Goal: Task Accomplishment & Management: Complete application form

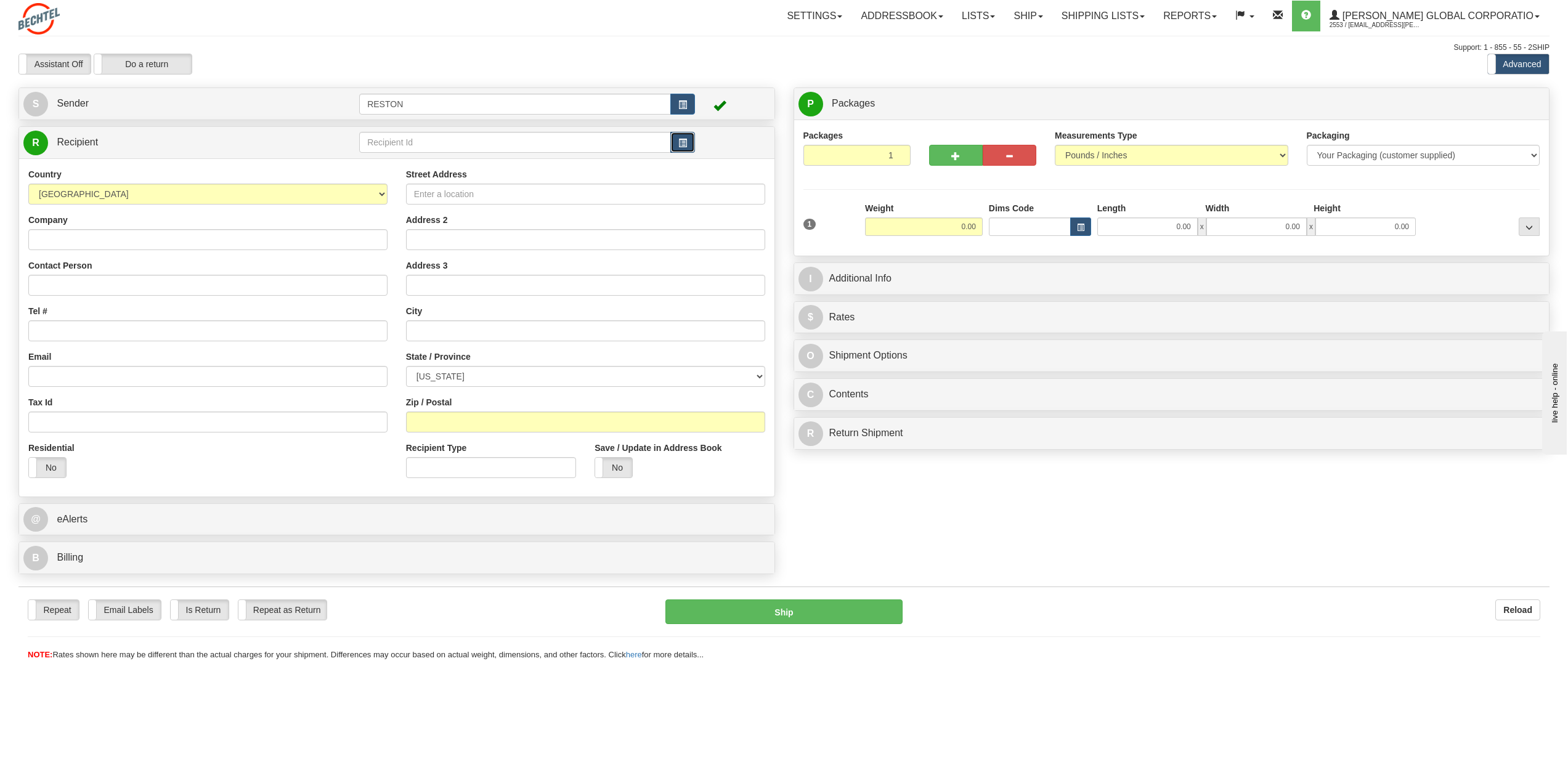
click at [681, 145] on span "button" at bounding box center [682, 143] width 8 height 8
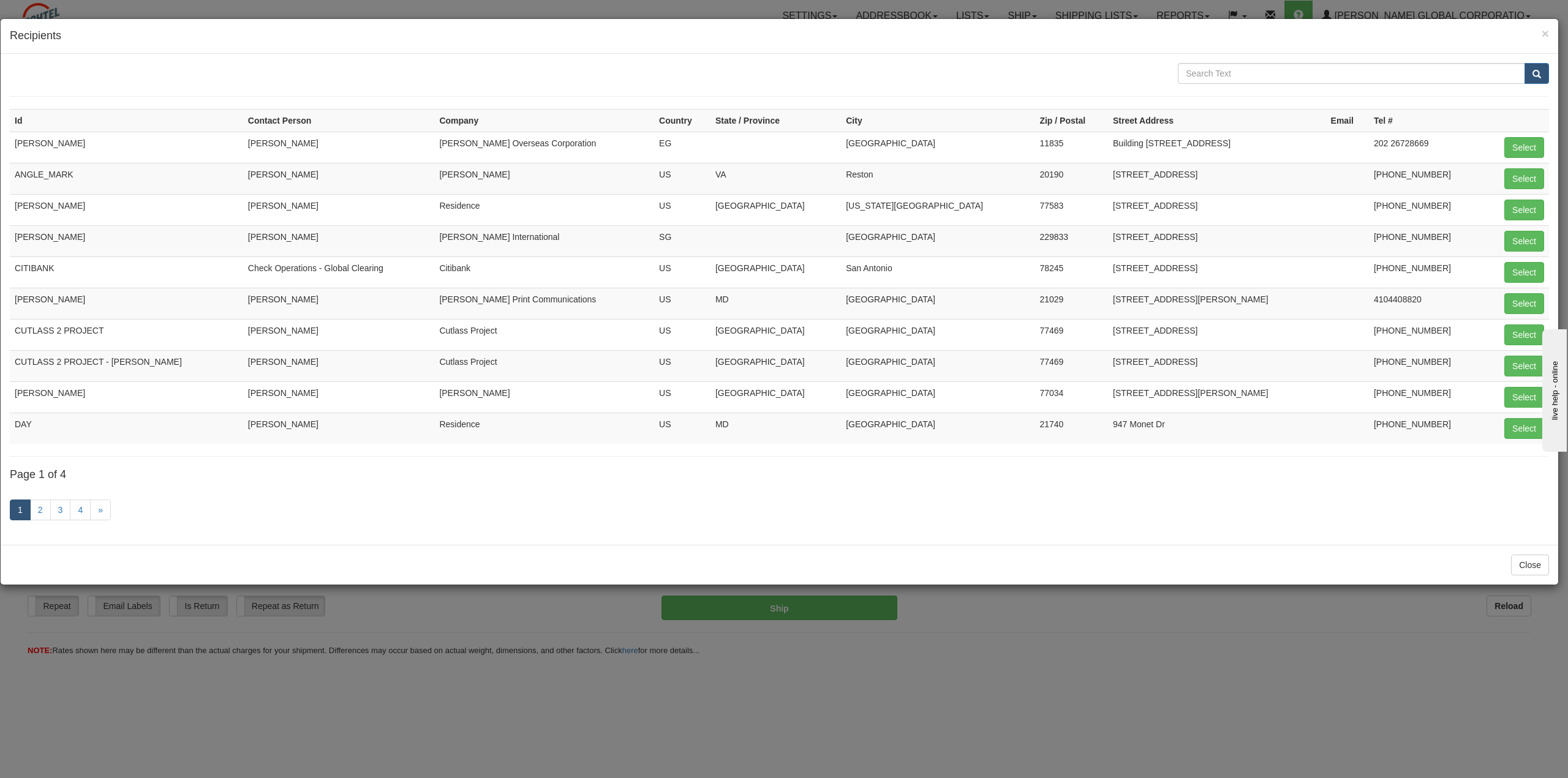
click at [932, 124] on th "City" at bounding box center [938, 120] width 194 height 23
click at [930, 125] on th "City" at bounding box center [938, 120] width 194 height 23
click at [39, 512] on link "2" at bounding box center [40, 510] width 21 height 21
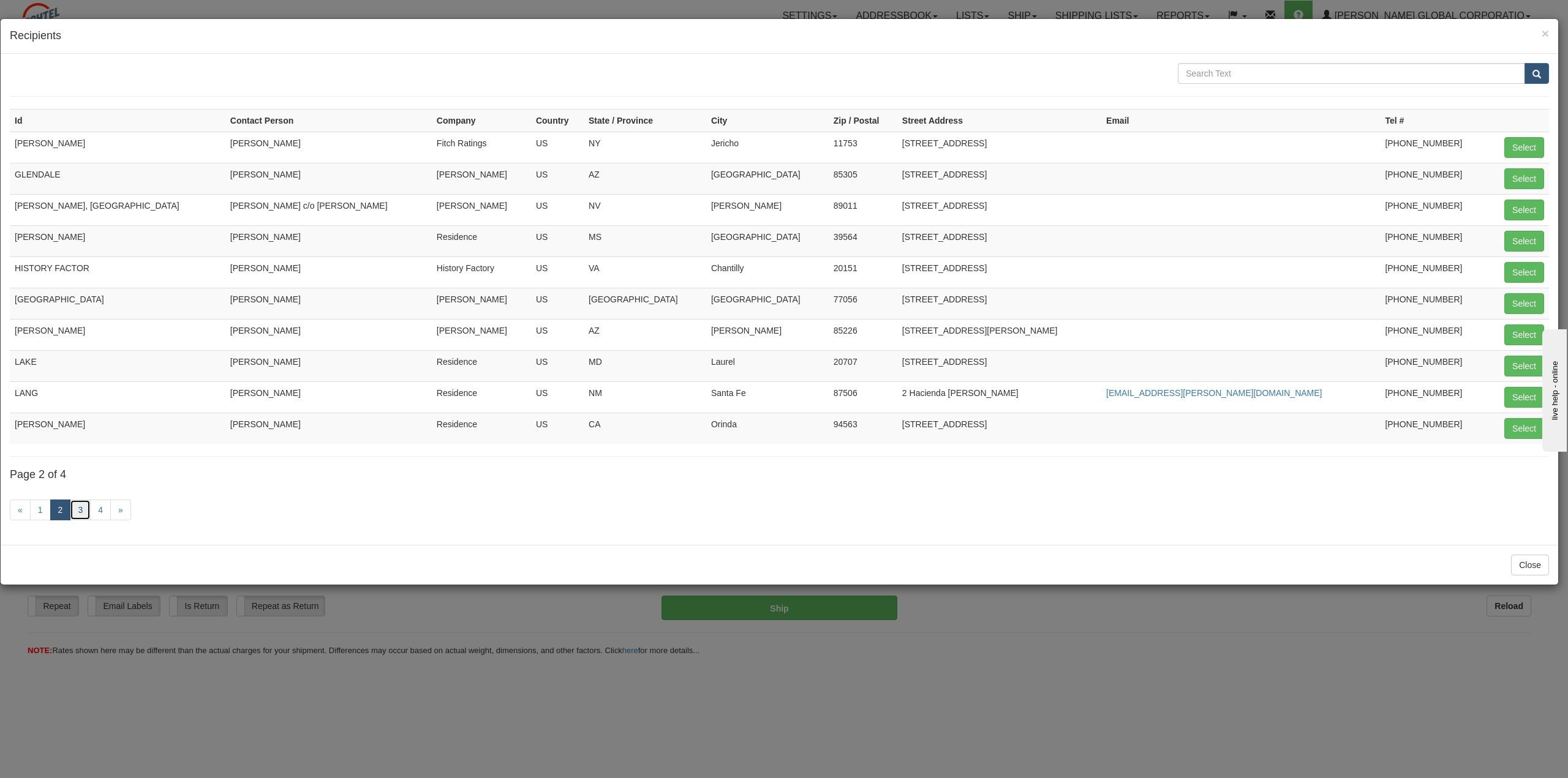
click at [77, 514] on link "3" at bounding box center [80, 510] width 21 height 21
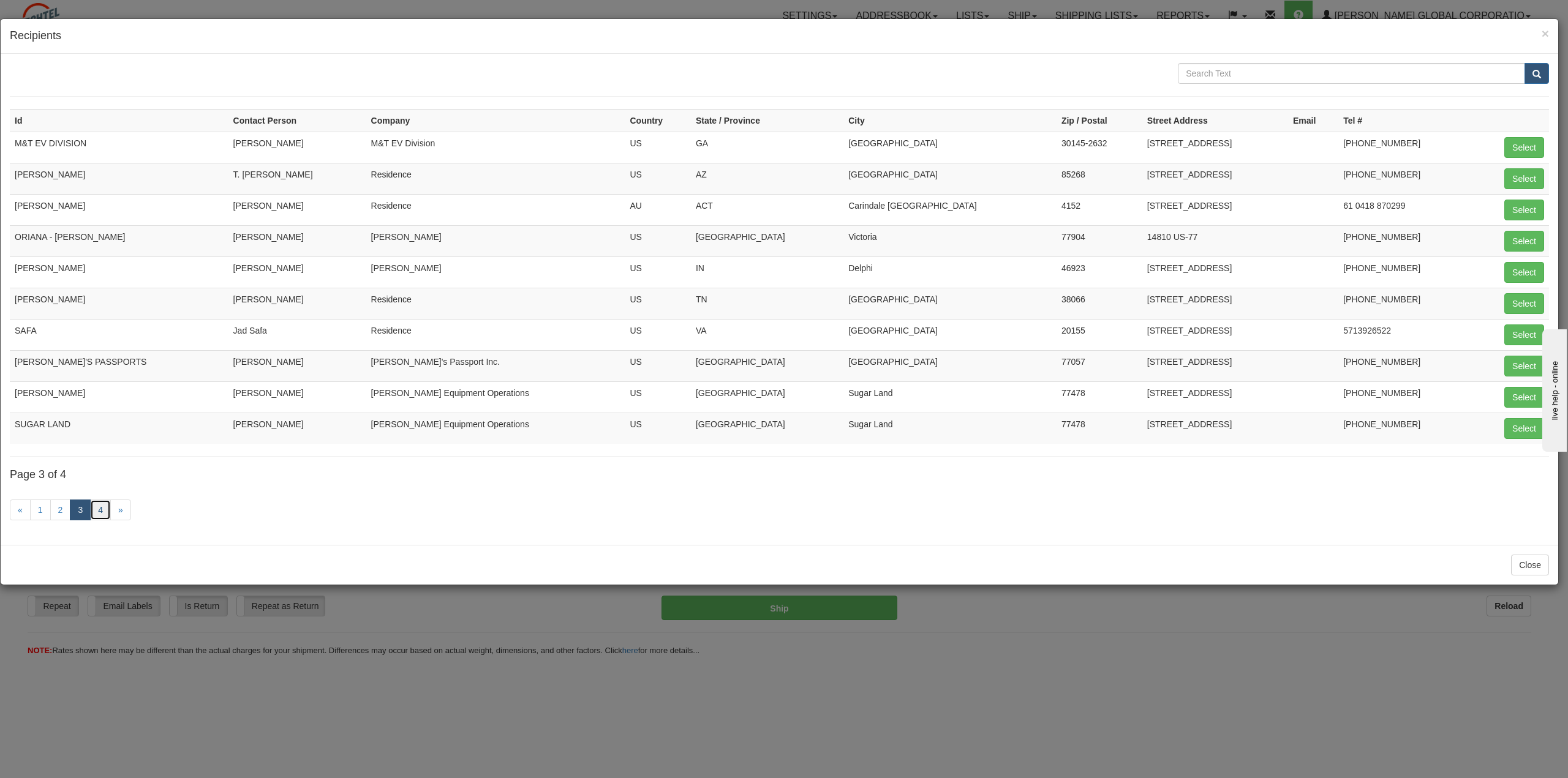
click at [100, 516] on link "4" at bounding box center [100, 510] width 21 height 21
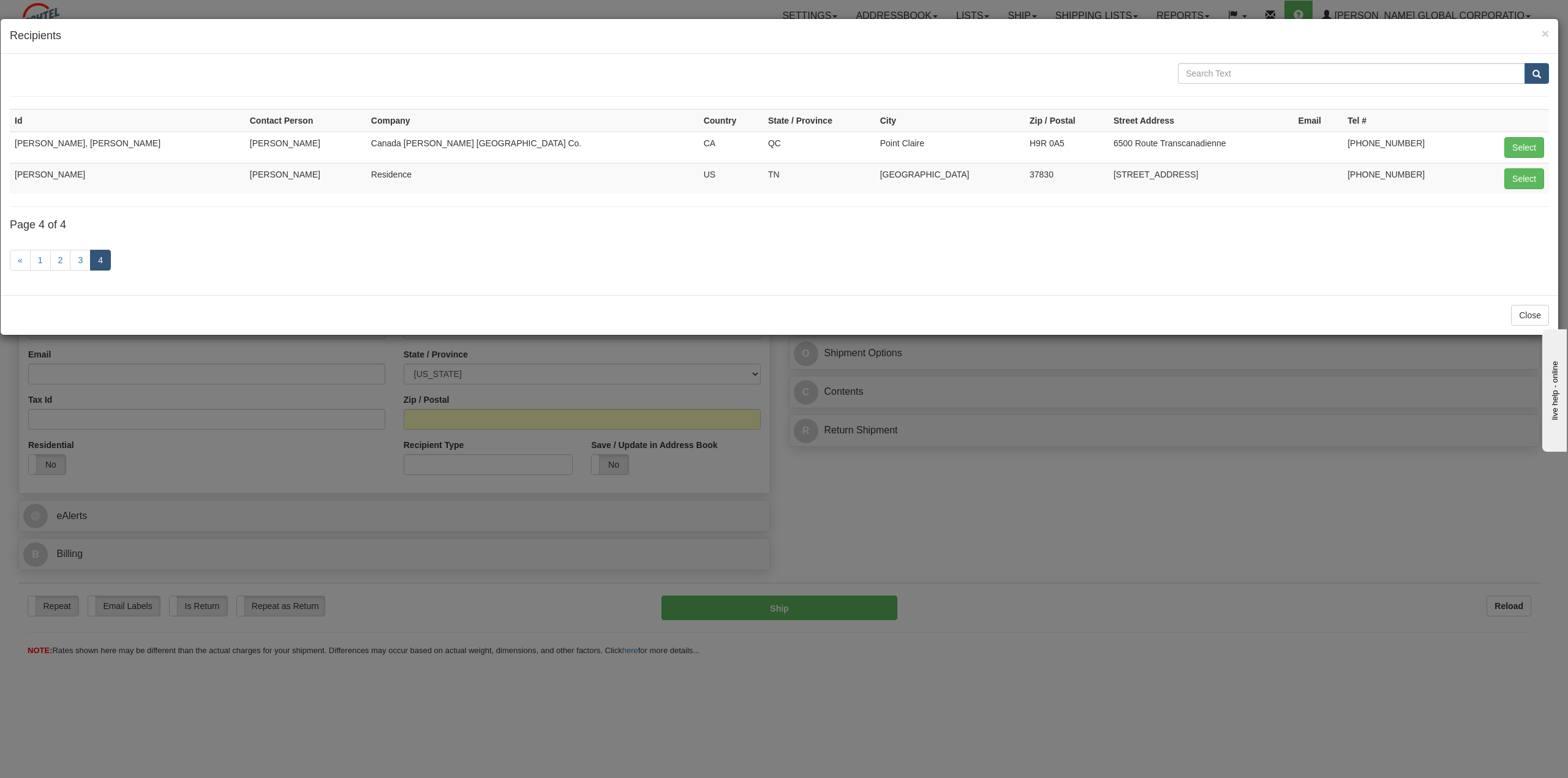
click at [1068, 32] on h4 "Recipients" at bounding box center [779, 36] width 1539 height 16
click at [1545, 33] on span "×" at bounding box center [1545, 33] width 8 height 14
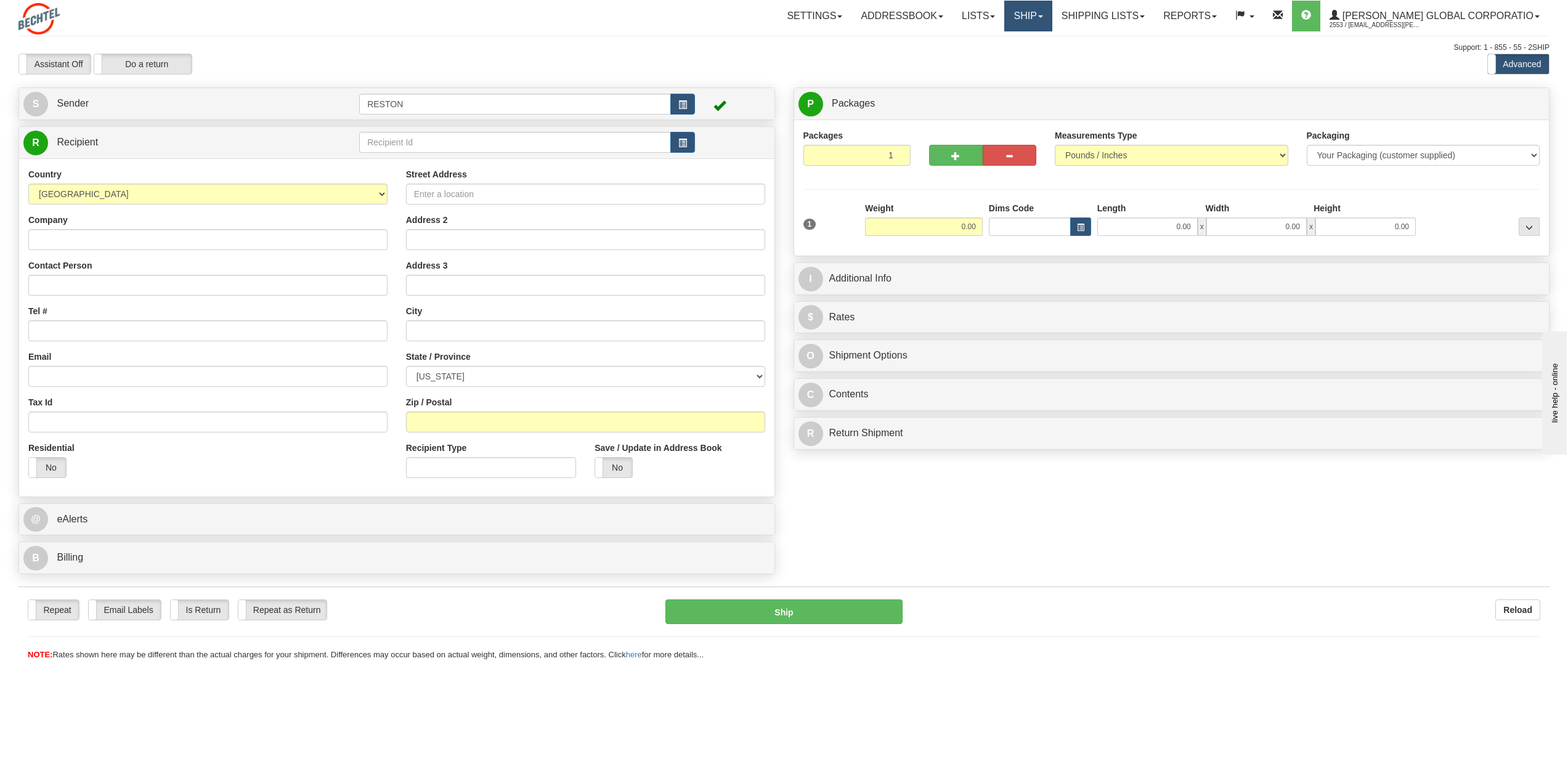
click at [1043, 17] on span at bounding box center [1040, 17] width 5 height 3
click at [1206, 24] on link "Reports" at bounding box center [1191, 16] width 72 height 31
click at [1168, 74] on span "Dashboard" at bounding box center [1146, 75] width 42 height 10
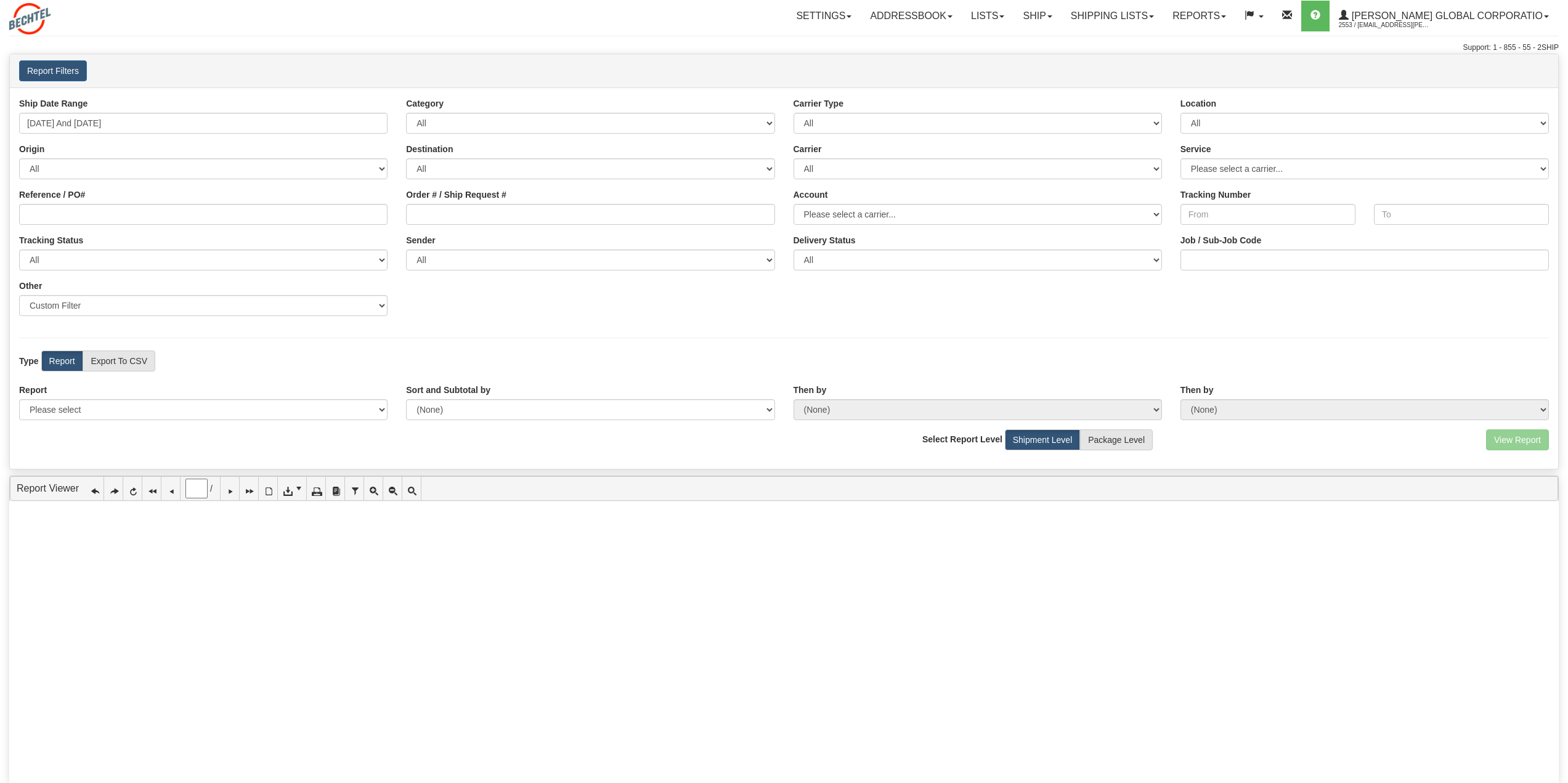
type input "0"
click at [978, 125] on select "All Most Common Small Package (Parcel / Courier) International Less Than Truckl…" at bounding box center [978, 123] width 368 height 21
drag, startPoint x: 877, startPoint y: 310, endPoint x: 879, endPoint y: 283, distance: 27.1
click at [876, 308] on div "Ship Date Range 09/19/2025 And 09/25/2025 Category All Inbound Outbound Carrier…" at bounding box center [784, 211] width 1549 height 228
click at [928, 172] on select "All DHL FedEx Express®" at bounding box center [978, 168] width 368 height 21
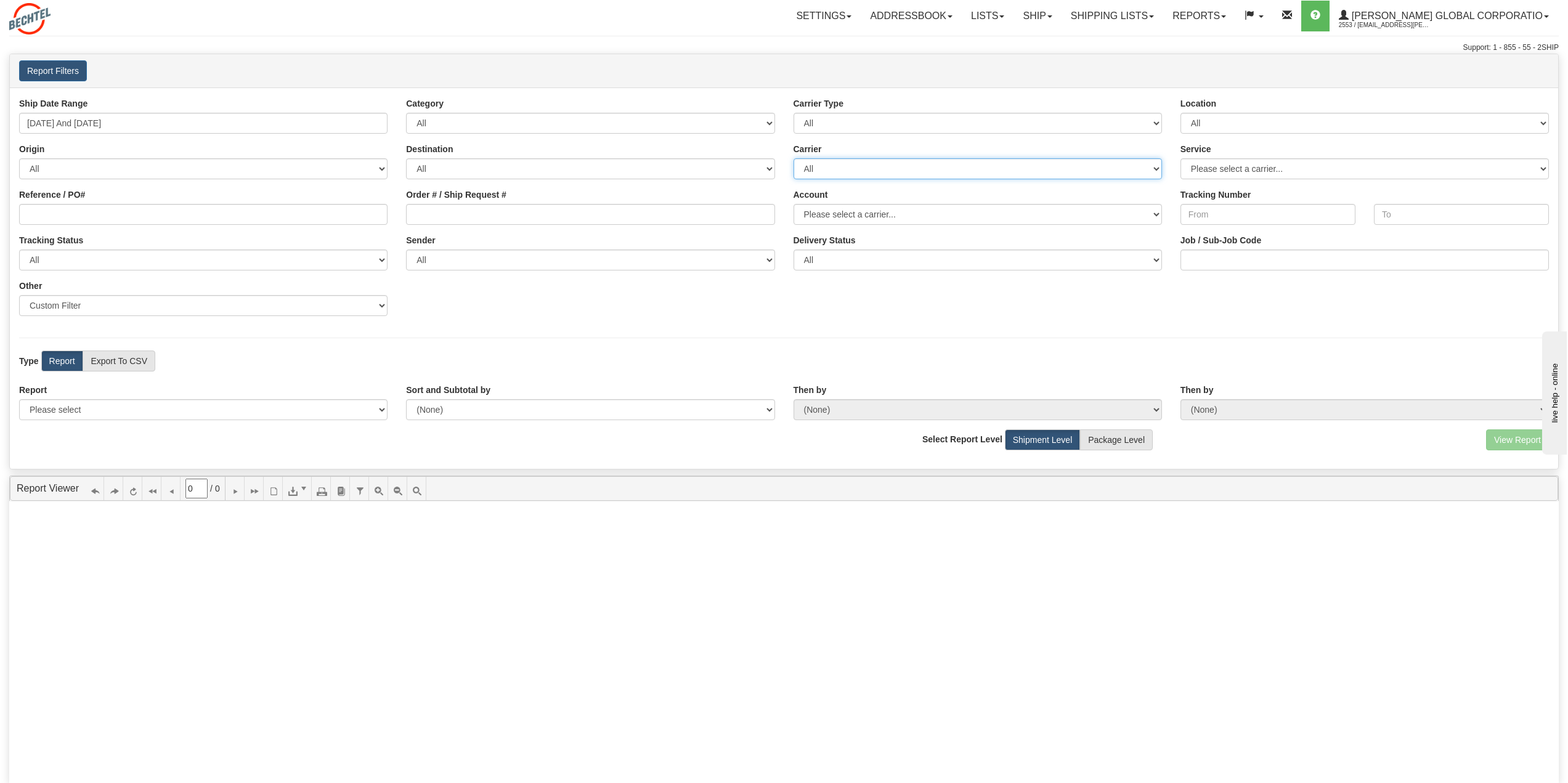
select select "2"
click at [794, 158] on select "All DHL FedEx Express®" at bounding box center [978, 168] width 368 height 21
click at [1306, 126] on select "All RESTON" at bounding box center [1365, 123] width 368 height 21
click at [1091, 291] on div "Ship Date Range 09/19/2025 And 09/25/2025 Category All Inbound Outbound Carrier…" at bounding box center [784, 211] width 1549 height 228
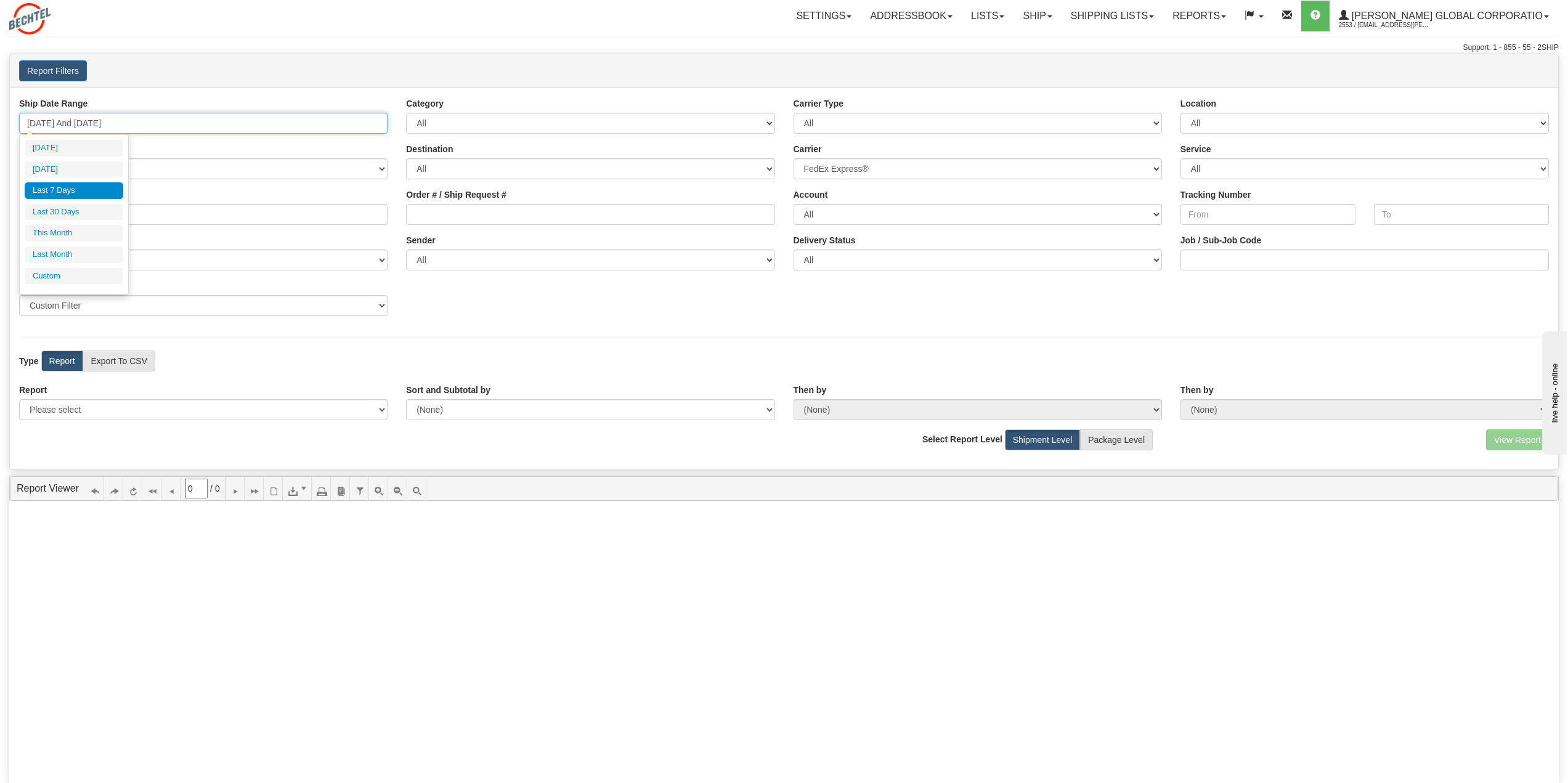
click at [379, 126] on input "09/19/2025 And 09/25/2025" at bounding box center [203, 123] width 368 height 21
click at [90, 274] on li "Custom" at bounding box center [74, 276] width 99 height 17
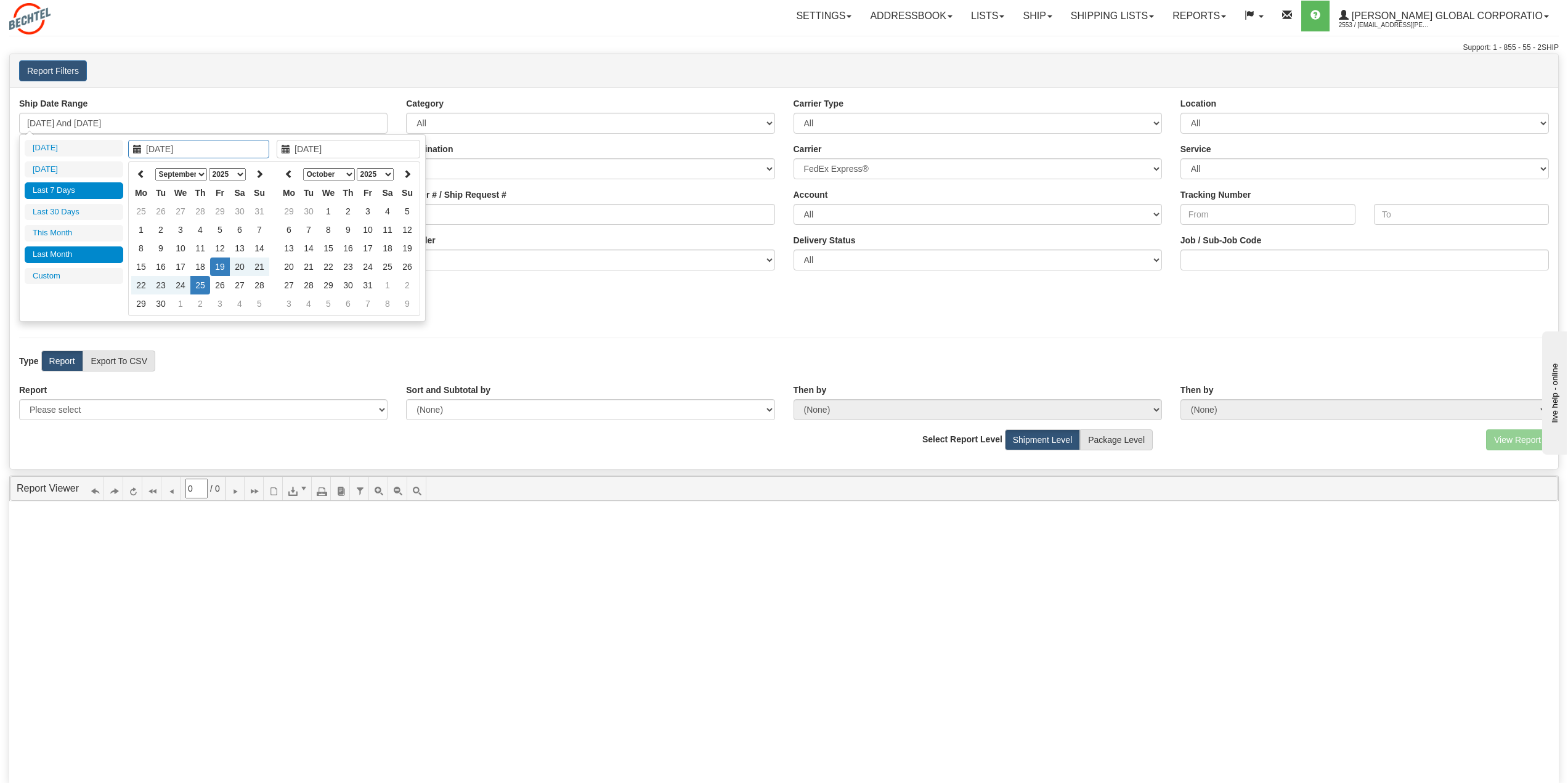
type input "08/01/2025"
type input "08/31/2025"
type input "09/08/2025"
type input "[DATE]"
click at [139, 173] on icon at bounding box center [141, 173] width 8 height 8
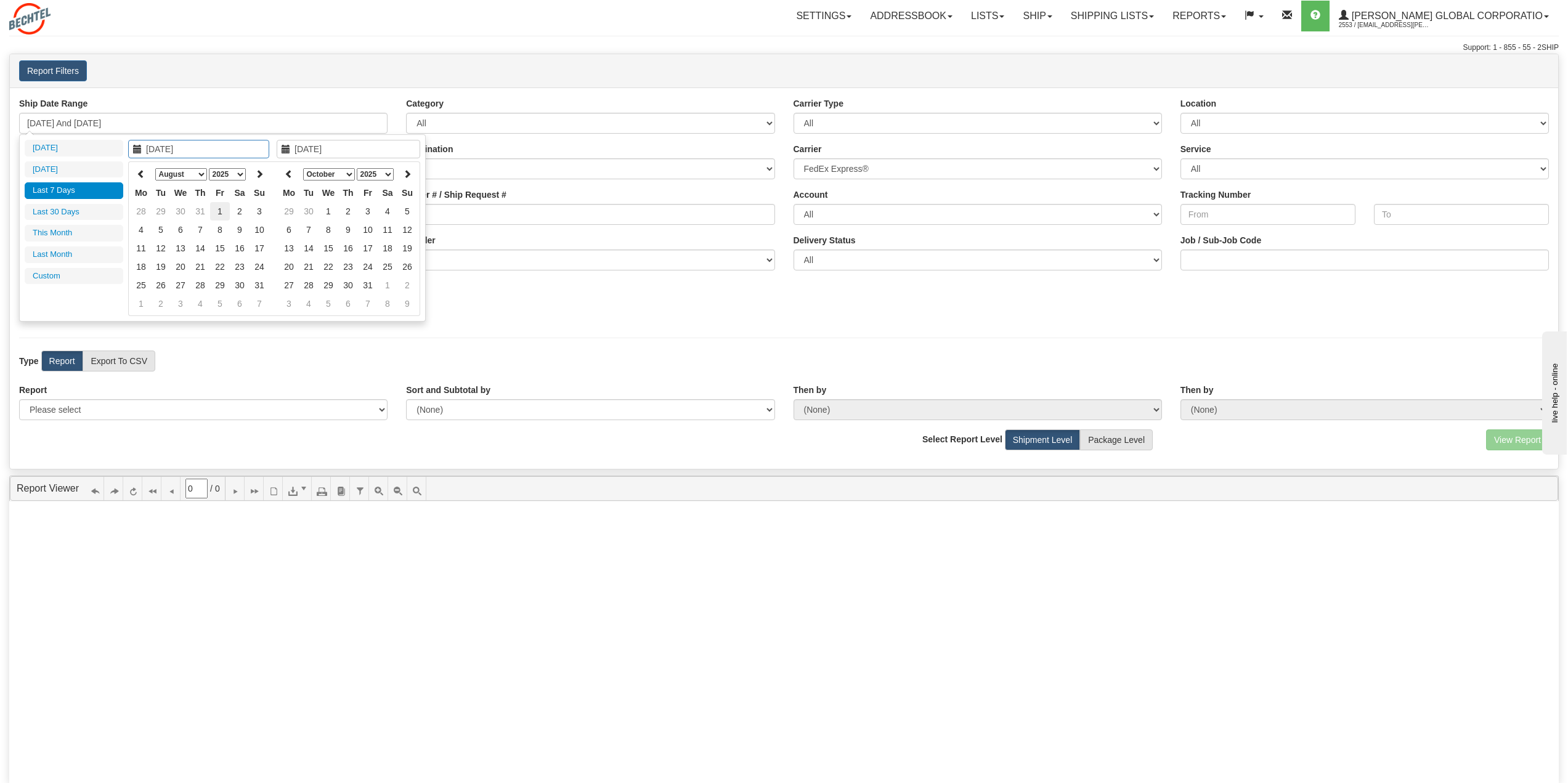
type input "08/01/2025"
click at [215, 213] on td "1" at bounding box center [220, 211] width 19 height 19
type input "09/30/2025"
click at [308, 207] on td "30" at bounding box center [308, 211] width 19 height 19
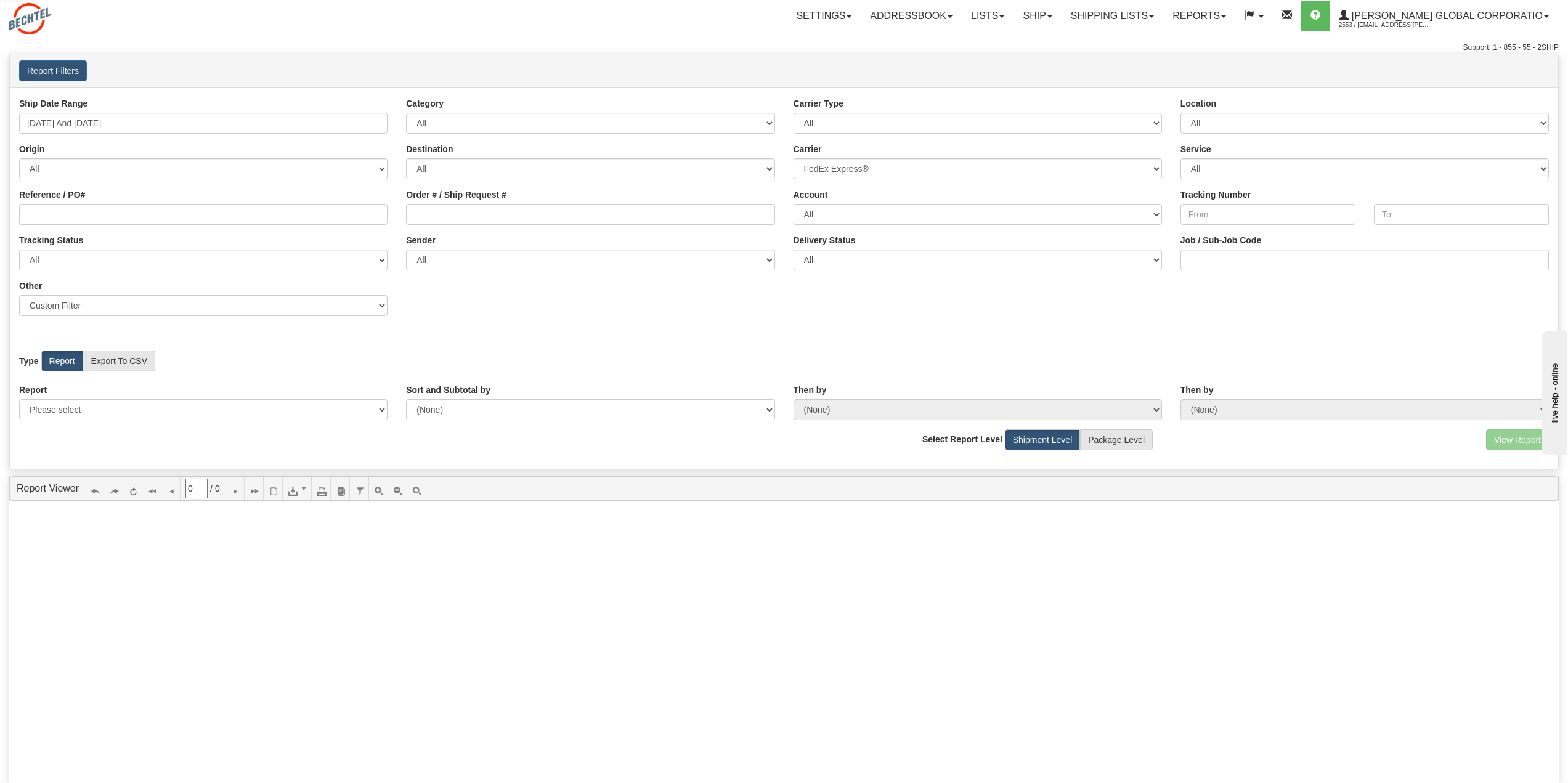
type input "08/01/2025 And 09/30/2025"
click at [768, 262] on select "All Bechtel Enterprises, David Blaisdell, (US) Bechtel, John Deshong, (US) Bech…" at bounding box center [590, 260] width 368 height 21
select select "Bechtel, Labash, Jeanne Labash, (US)"
click at [406, 249] on select "All Bechtel Enterprises, David Blaisdell, (US) Bechtel, John Deshong, (US) Bech…" at bounding box center [590, 260] width 368 height 21
click at [72, 362] on label "Report" at bounding box center [62, 361] width 42 height 21
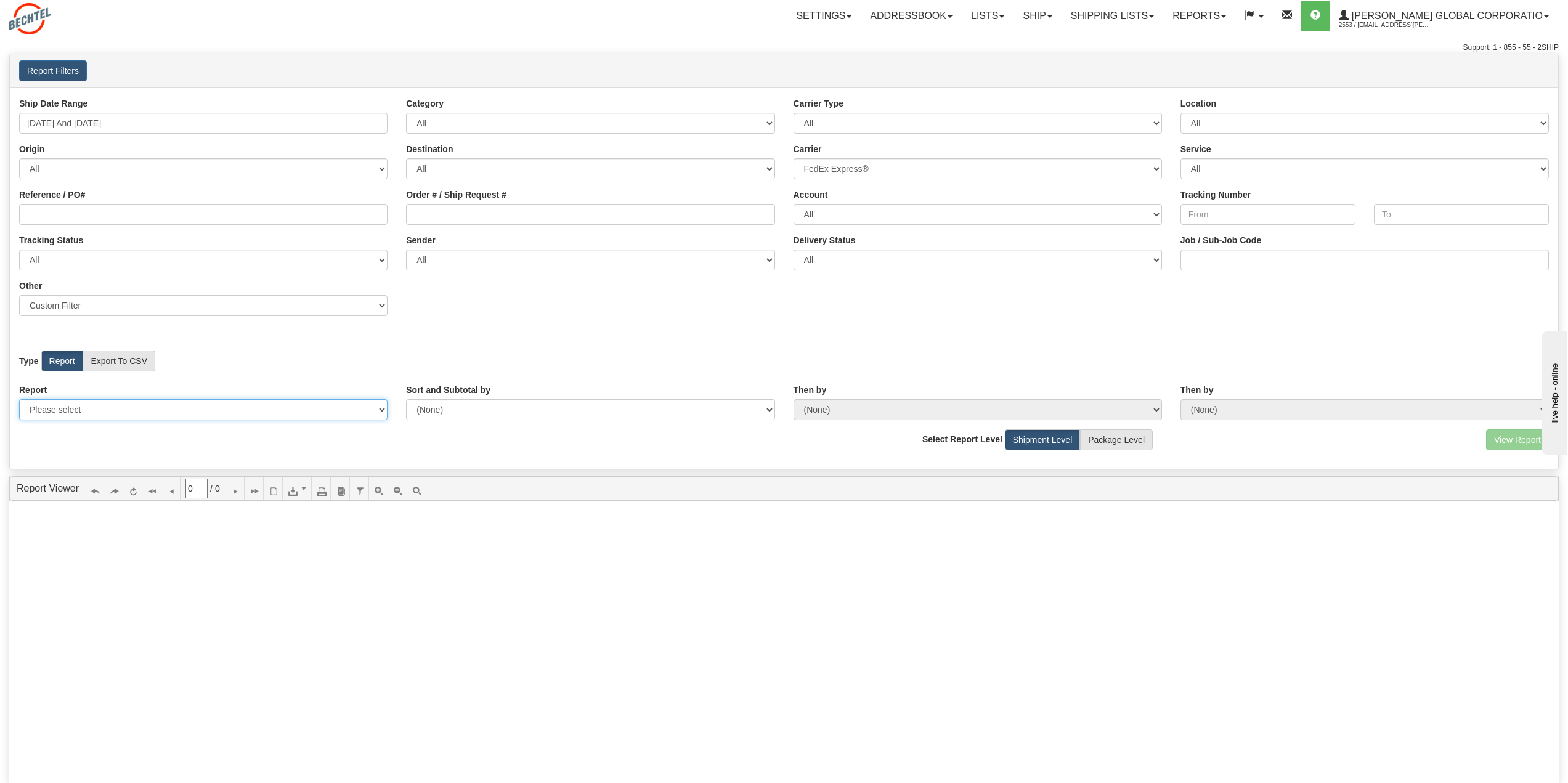
click at [132, 406] on select "Please select 1 Line Shipment Report Address Detail Basic Shipment Overview Can…" at bounding box center [203, 410] width 368 height 21
select select "Users\Address Detail.trdx"
click at [19, 400] on select "Please select 1 Line Shipment Report Address Detail Basic Shipment Overview Can…" at bounding box center [203, 410] width 368 height 21
click at [1509, 440] on button "View Report" at bounding box center [1518, 440] width 63 height 21
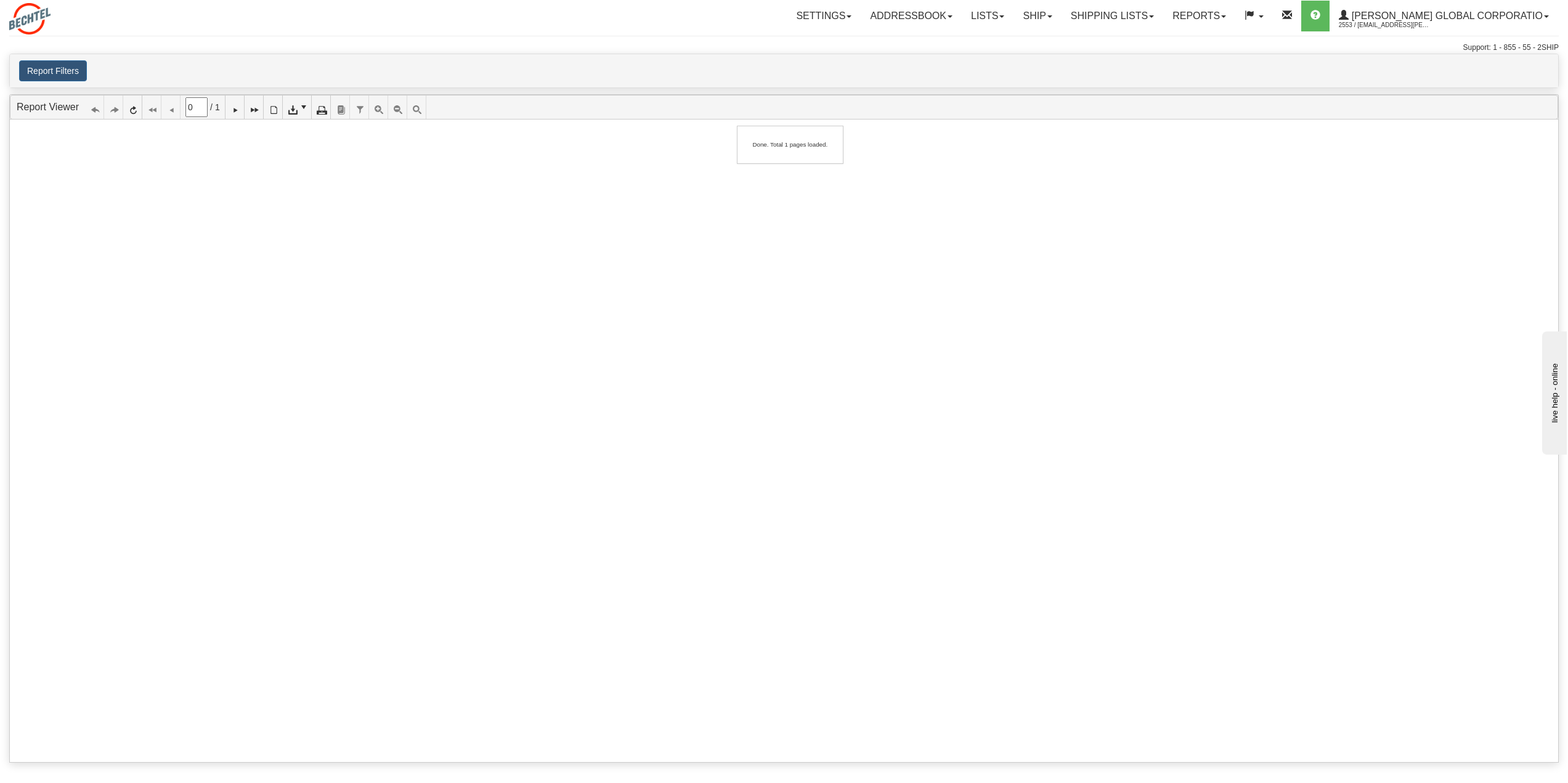
type input "1"
click at [51, 106] on link "Report Viewer" at bounding box center [47, 106] width 62 height 10
click at [65, 68] on button "Report Filters" at bounding box center [52, 71] width 68 height 21
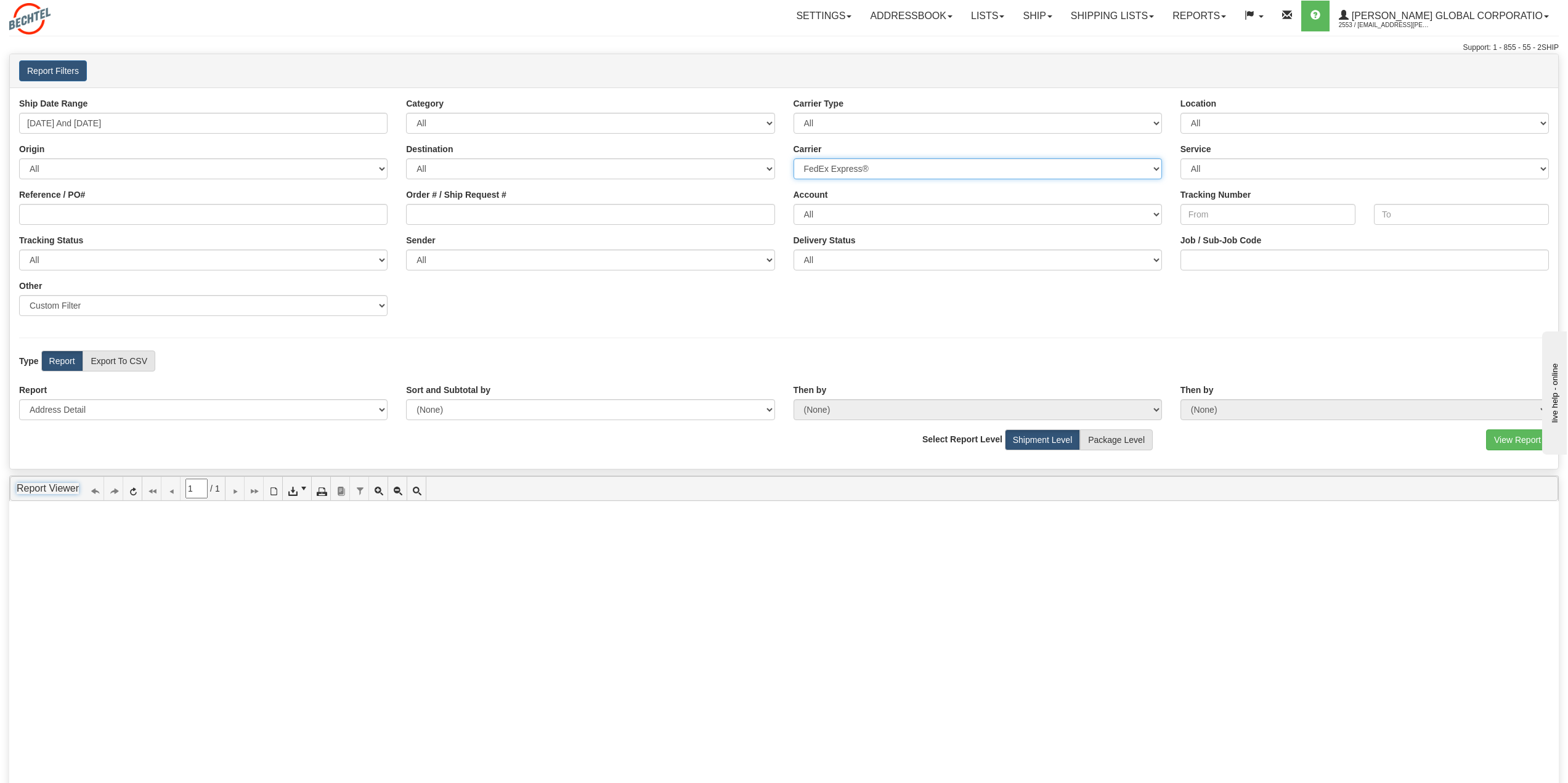
click at [1152, 169] on select "All DHL FedEx Express®" at bounding box center [978, 168] width 368 height 21
click at [794, 158] on select "All DHL FedEx Express®" at bounding box center [978, 168] width 368 height 21
click at [1154, 260] on select "All Unknown On Time Late" at bounding box center [978, 260] width 368 height 21
click at [642, 338] on hr at bounding box center [784, 338] width 1530 height 1
click at [97, 413] on select "Please select 1 Line Shipment Report Address Detail Basic Shipment Overview Can…" at bounding box center [203, 410] width 368 height 21
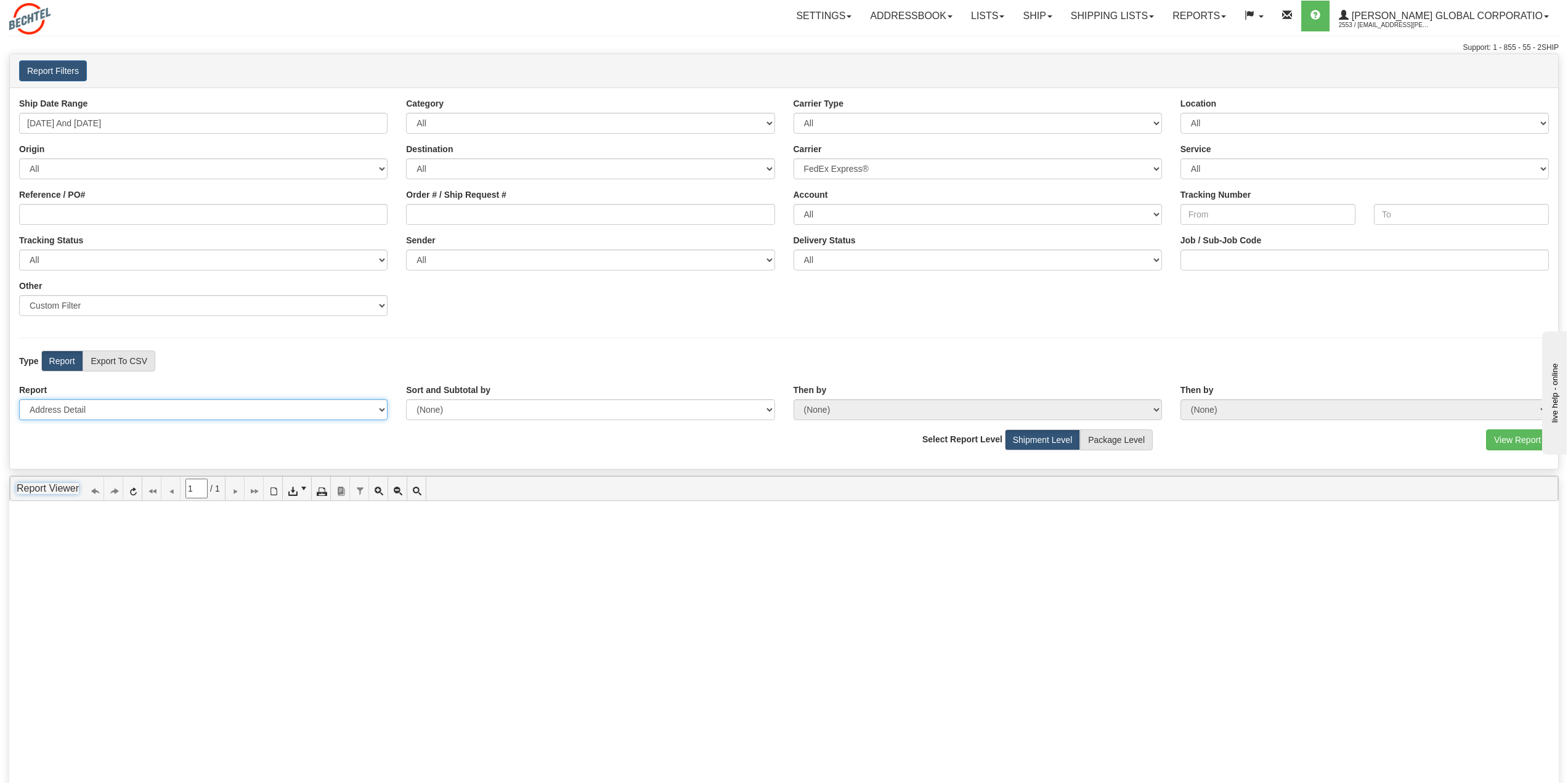
select select "Users\1 Line Shipment Report.trdx"
click at [19, 400] on select "Please select 1 Line Shipment Report Address Detail Basic Shipment Overview Can…" at bounding box center [203, 410] width 368 height 21
click at [1509, 442] on button "View Report" at bounding box center [1518, 440] width 63 height 21
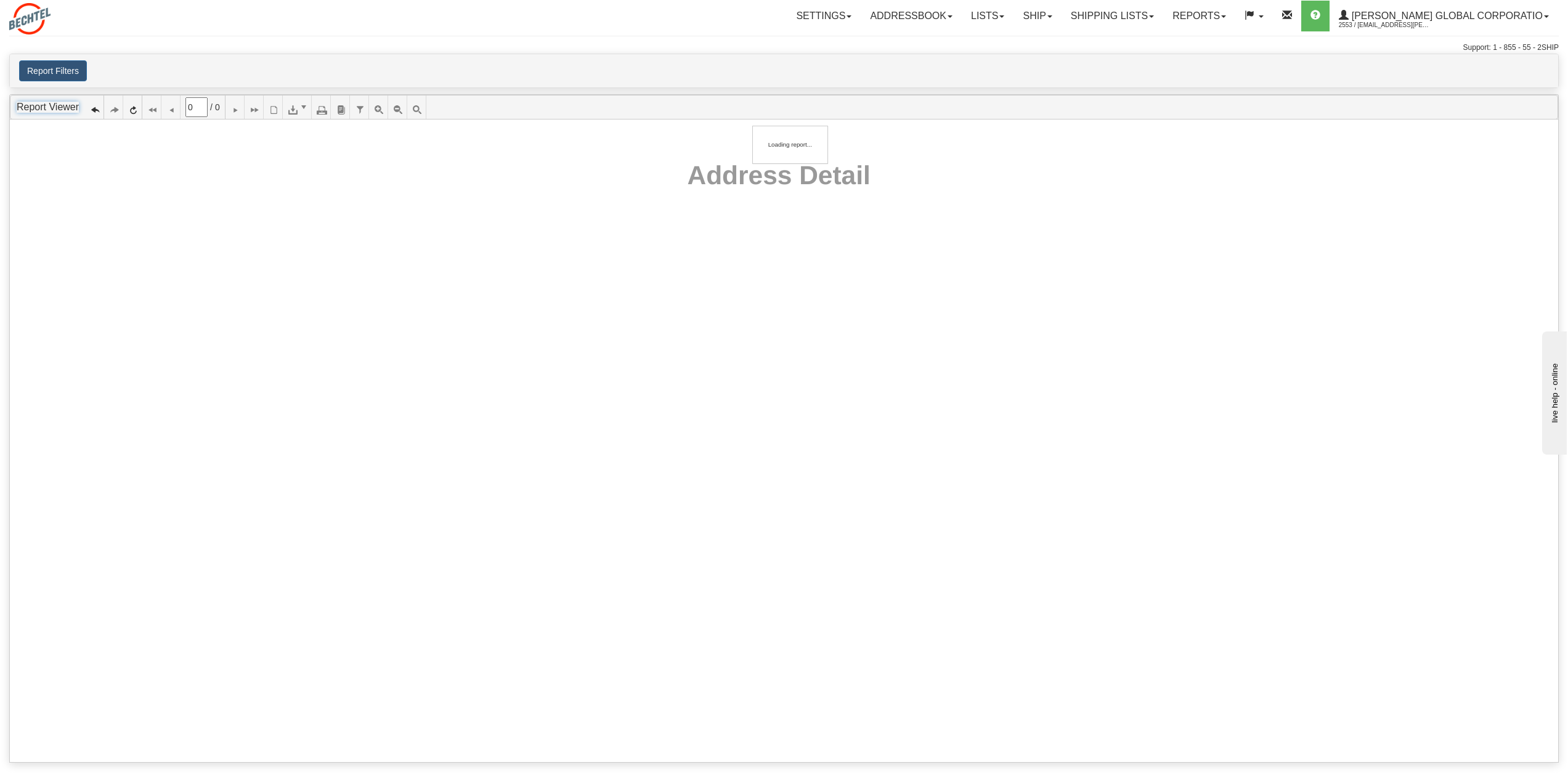
type input "1"
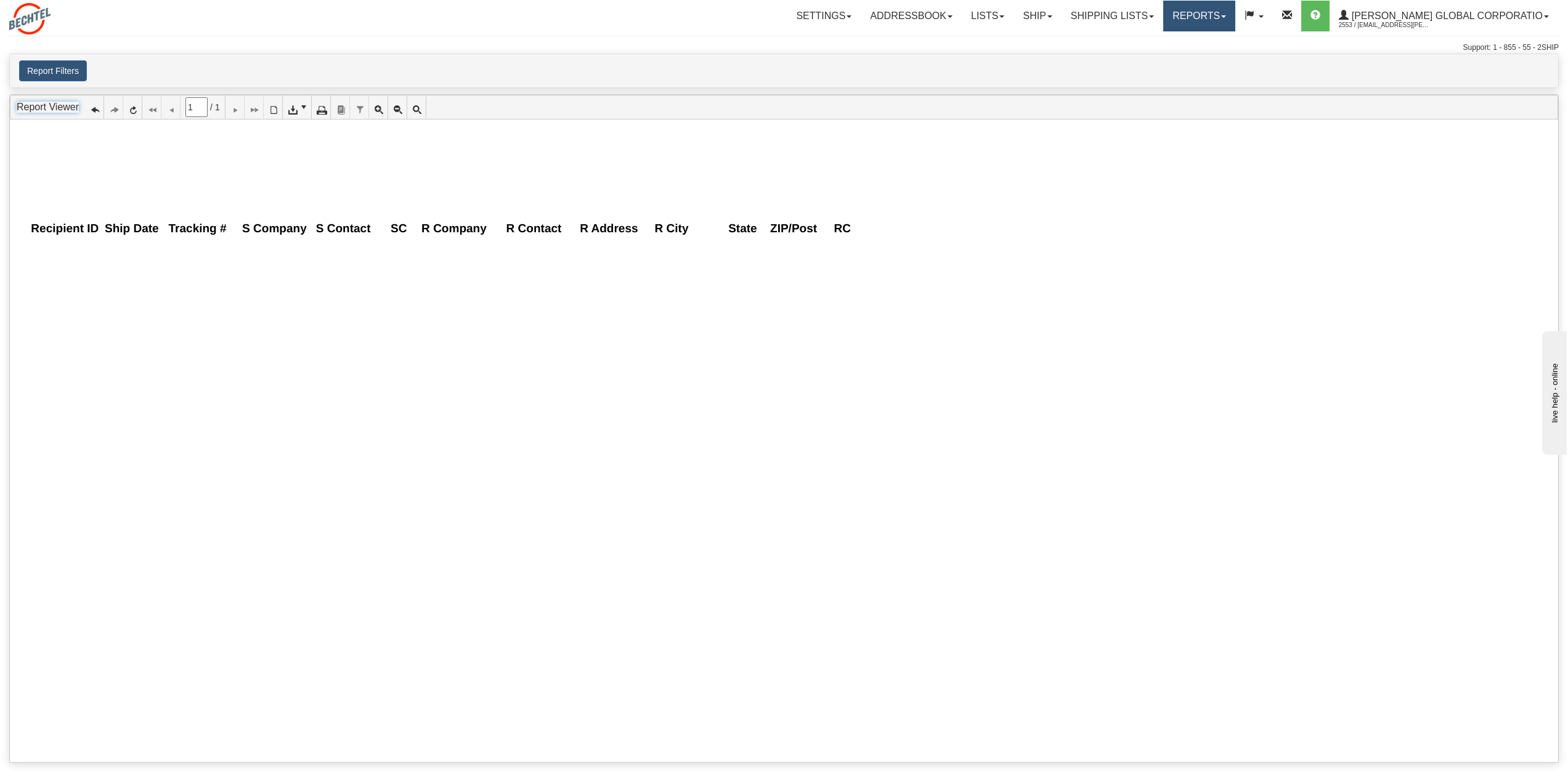
click at [1236, 19] on link "Reports" at bounding box center [1200, 16] width 72 height 31
click at [1170, 45] on span "Standard" at bounding box center [1152, 43] width 35 height 10
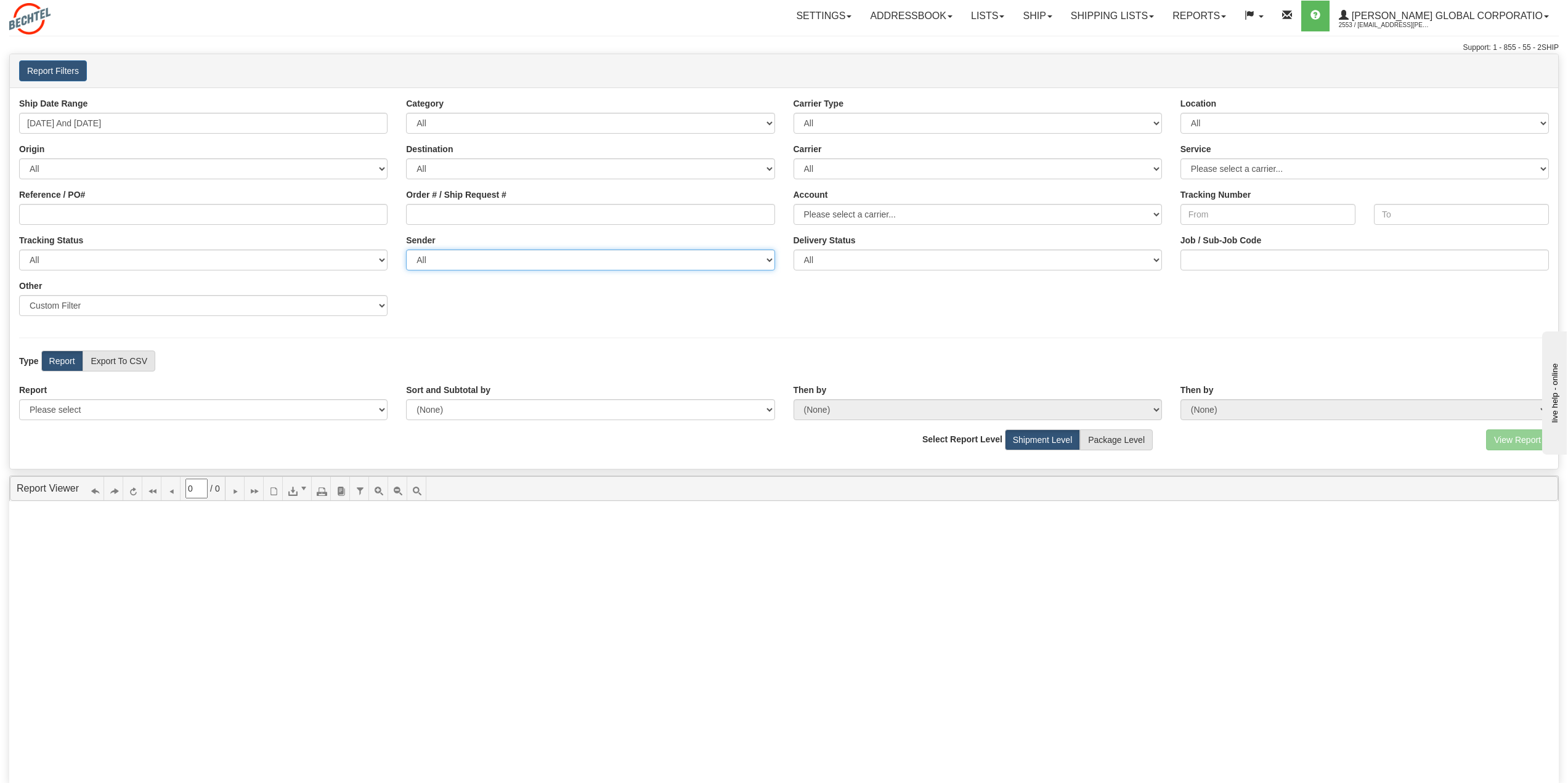
drag, startPoint x: 775, startPoint y: 260, endPoint x: 762, endPoint y: 260, distance: 13.0
click at [771, 260] on select "All Bechtel Enterprises, David Blaisdell, (US) Bechtel, John Deshong, (US) Bech…" at bounding box center [590, 260] width 368 height 21
select select "Bechtel, Labash, Jeanne Labash, (US)"
click at [406, 249] on select "All Bechtel Enterprises, David Blaisdell, (US) Bechtel, John Deshong, (US) Bech…" at bounding box center [590, 260] width 368 height 21
click at [104, 407] on select "Please select 1 Line Shipment Report Address Detail Basic Shipment Overview Can…" at bounding box center [203, 410] width 368 height 21
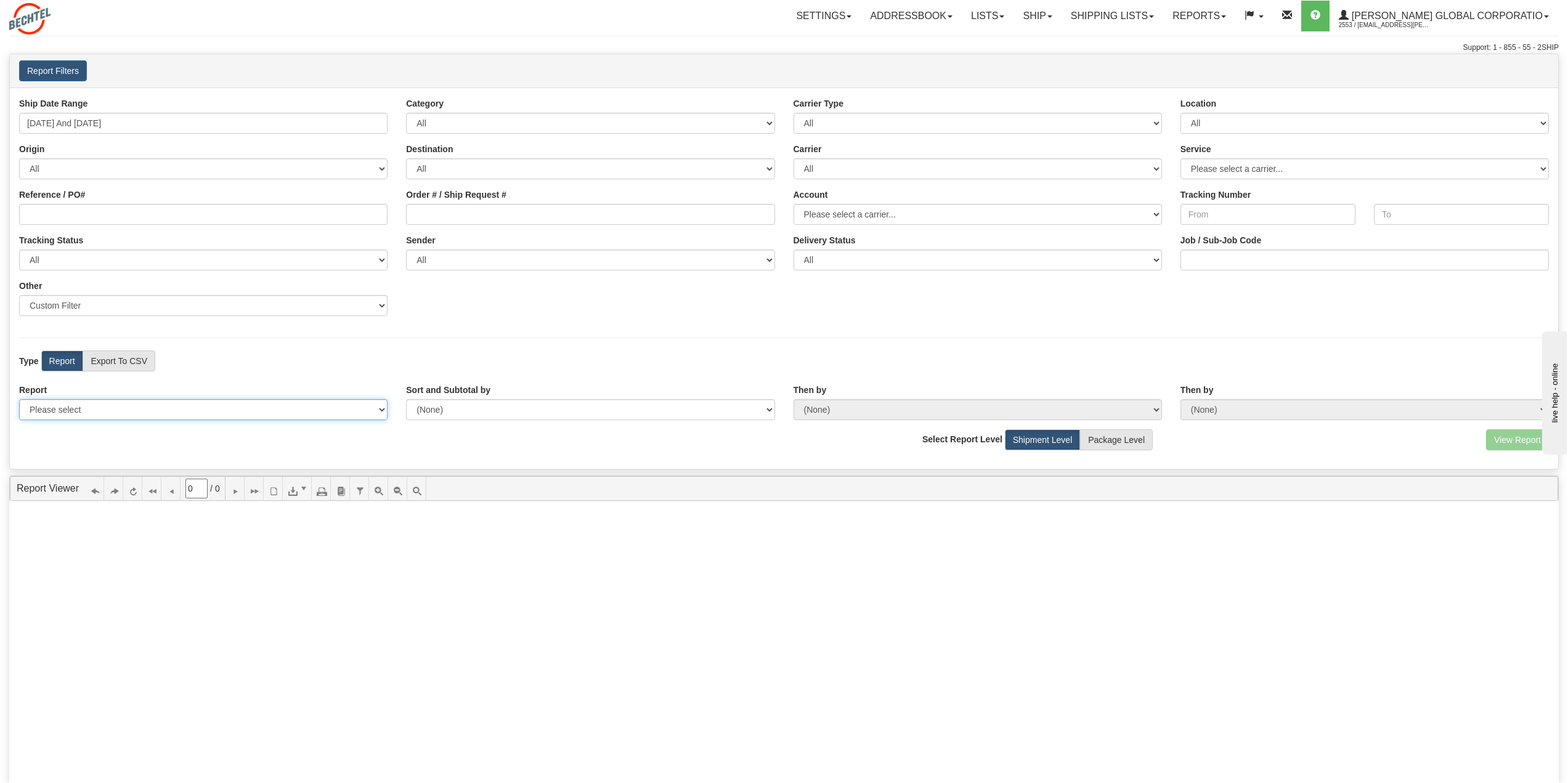
select select "Users\Basic Shipment Overview.trdx"
click at [19, 400] on select "Please select 1 Line Shipment Report Address Detail Basic Shipment Overview Can…" at bounding box center [203, 410] width 368 height 21
click at [1516, 444] on button "View Report" at bounding box center [1518, 440] width 63 height 21
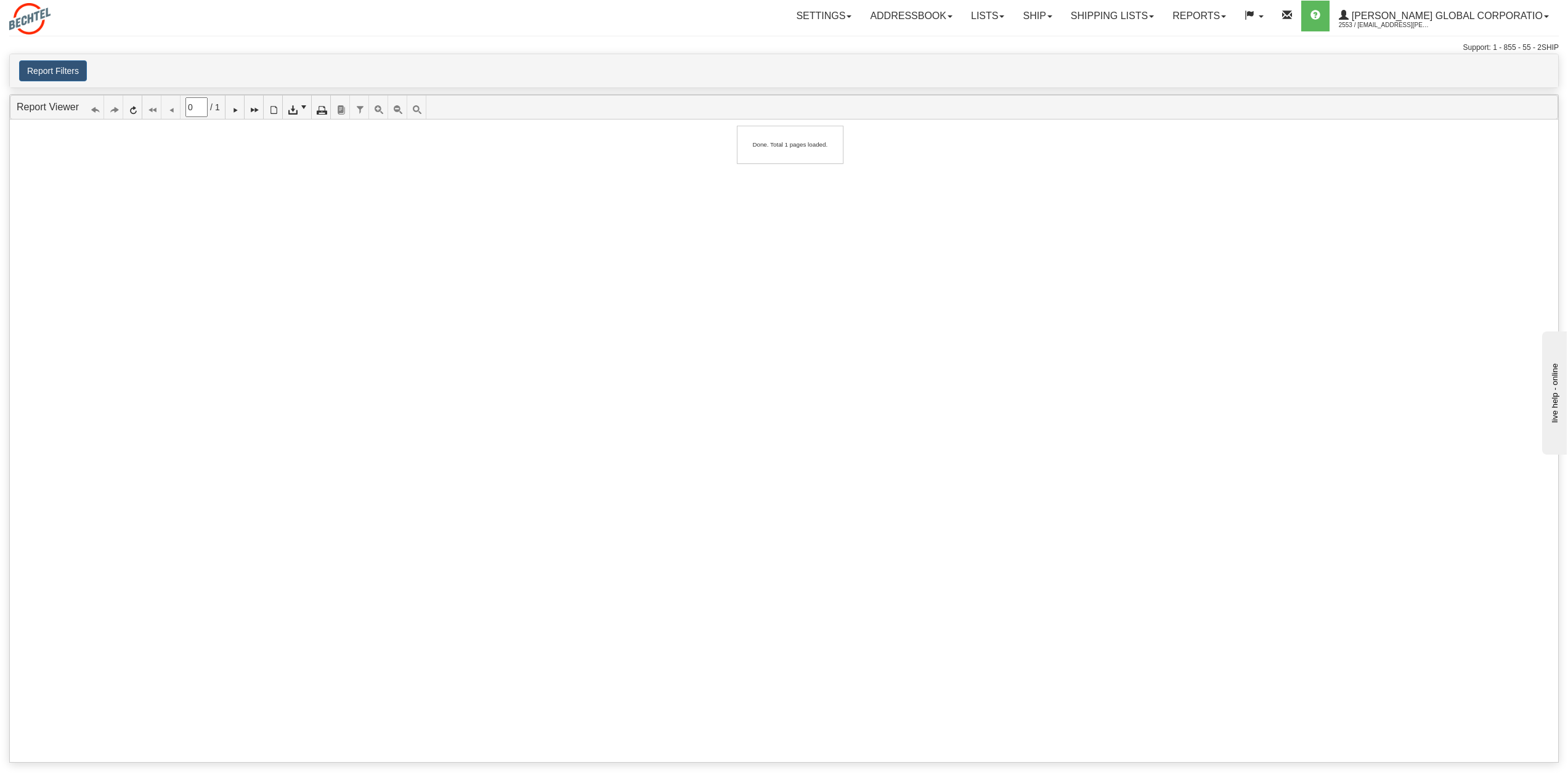
type input "1"
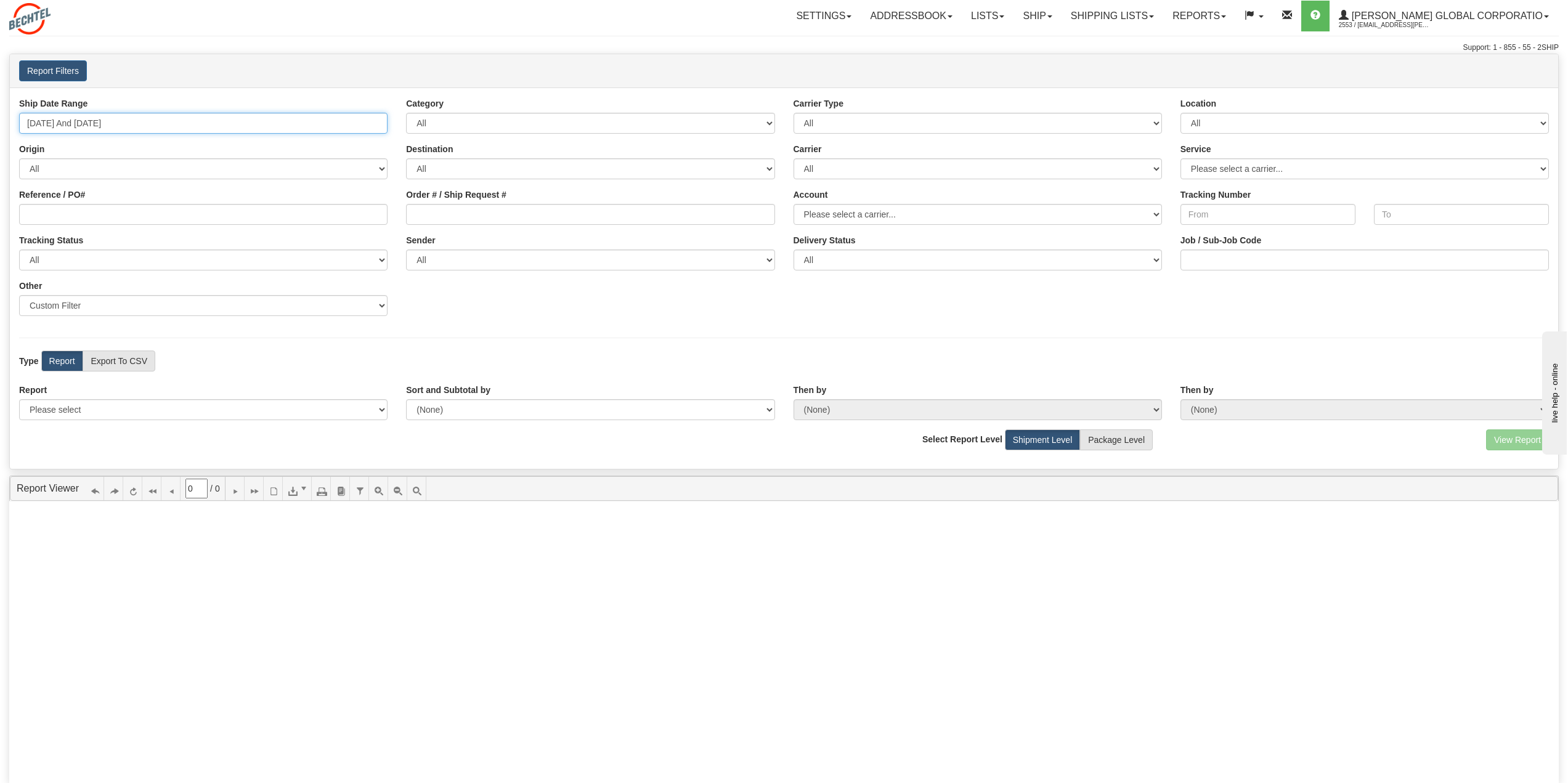
click at [297, 118] on input "09/19/2025 And 09/25/2025" at bounding box center [203, 123] width 368 height 21
click at [79, 215] on li "Last 30 Days" at bounding box center [74, 212] width 99 height 17
type input "08/27/2025 And 09/25/2025"
click at [122, 402] on select "Please select 1 Line Shipment Report Address Detail Basic Shipment Overview Can…" at bounding box center [203, 410] width 368 height 21
select select "Users\Address Detail.trdx"
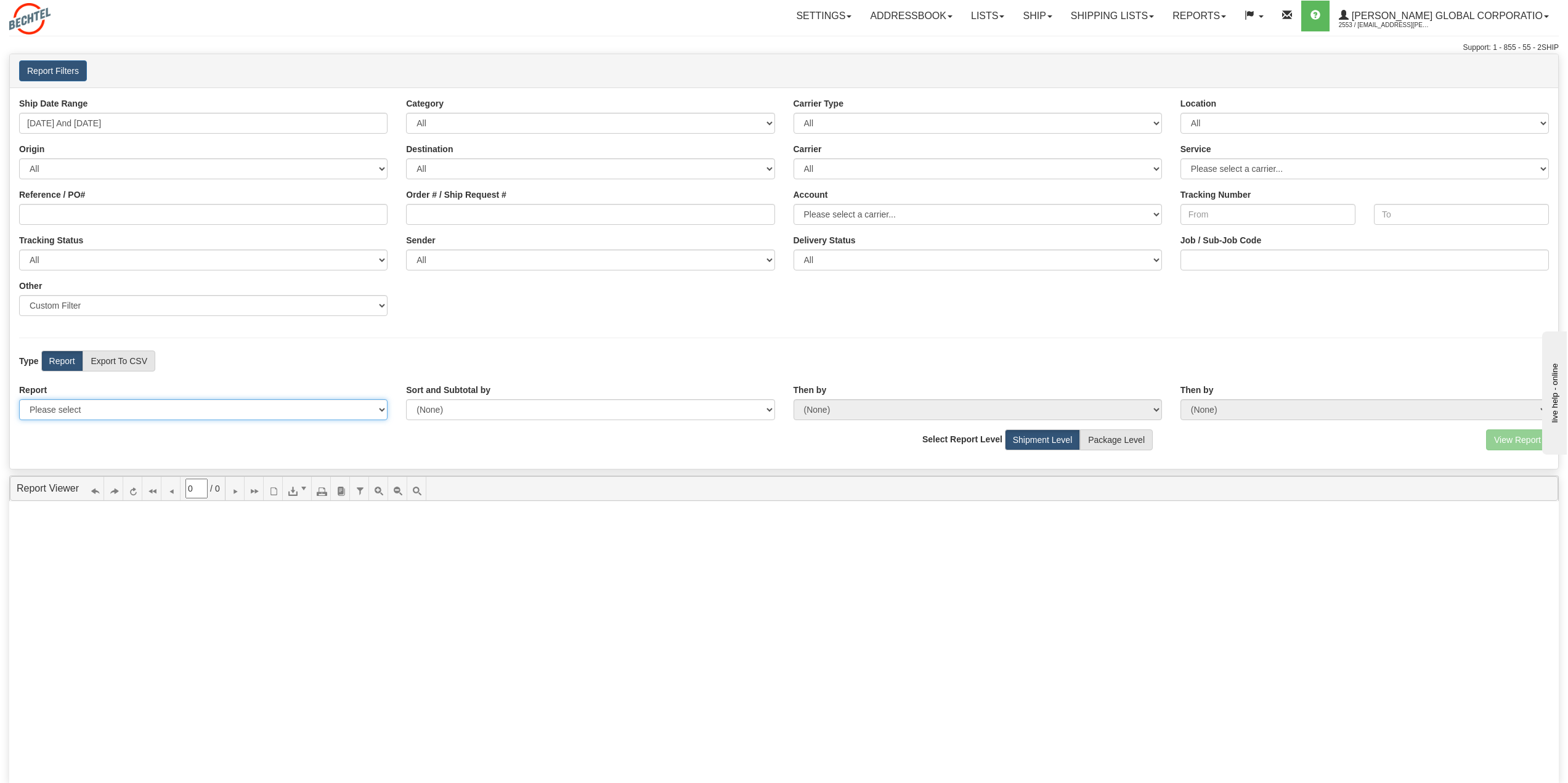
click at [19, 400] on select "Please select 1 Line Shipment Report Address Detail Basic Shipment Overview Can…" at bounding box center [203, 410] width 368 height 21
click at [1504, 440] on button "View Report" at bounding box center [1518, 440] width 63 height 21
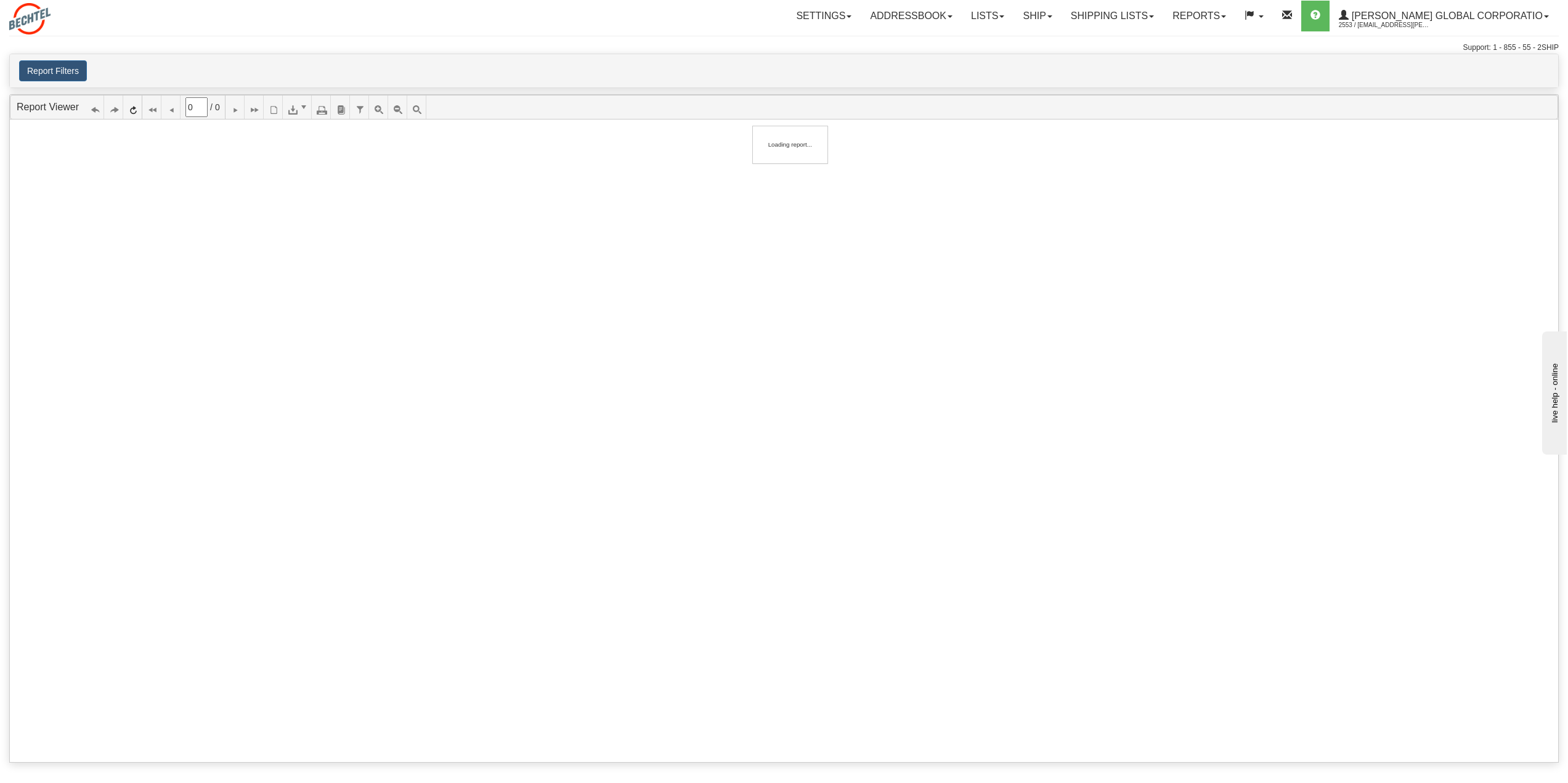
type input "1"
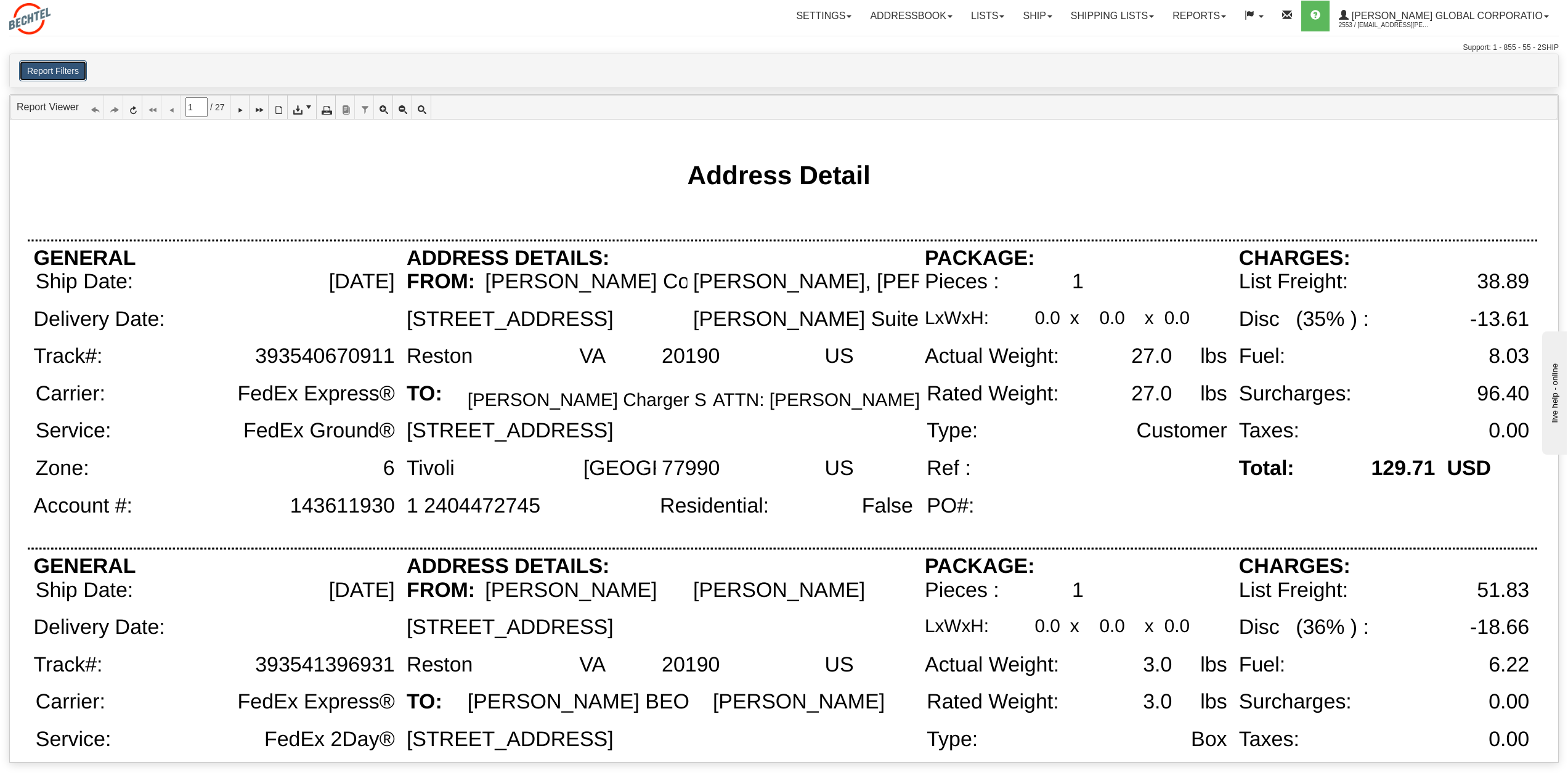
click at [67, 68] on button "Report Filters" at bounding box center [52, 71] width 68 height 21
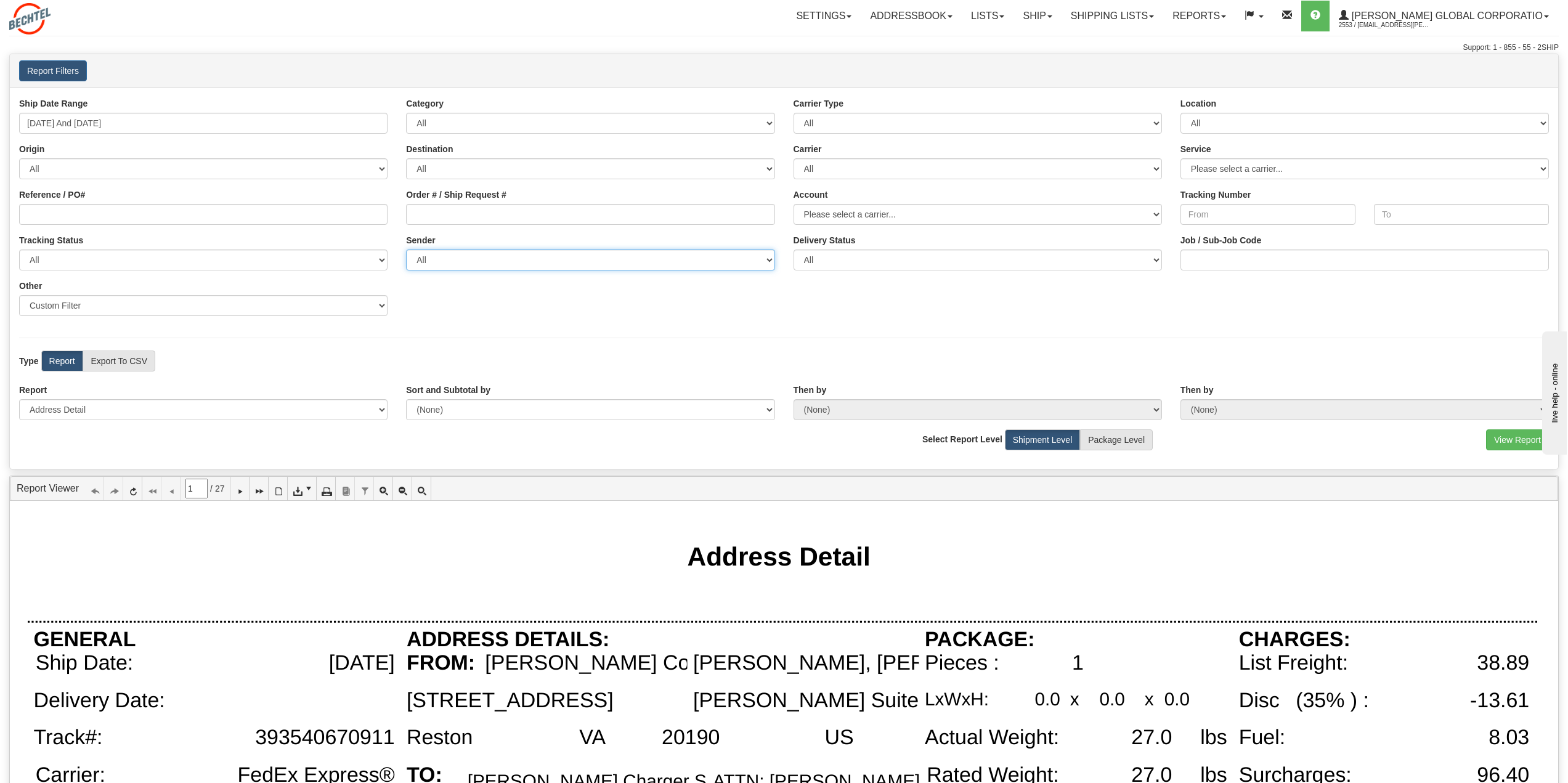
click at [625, 259] on select "All Bechtel Enterprises, David Blaisdell, (US) Bechtel, John Deshong, (US) Bech…" at bounding box center [590, 260] width 368 height 21
select select "Bechtel, Labash, Jeanne Labash, (US)"
click at [406, 249] on select "All Bechtel Enterprises, David Blaisdell, (US) Bechtel, John Deshong, (US) Bech…" at bounding box center [590, 260] width 368 height 21
click at [1496, 443] on button "View Report" at bounding box center [1518, 440] width 63 height 21
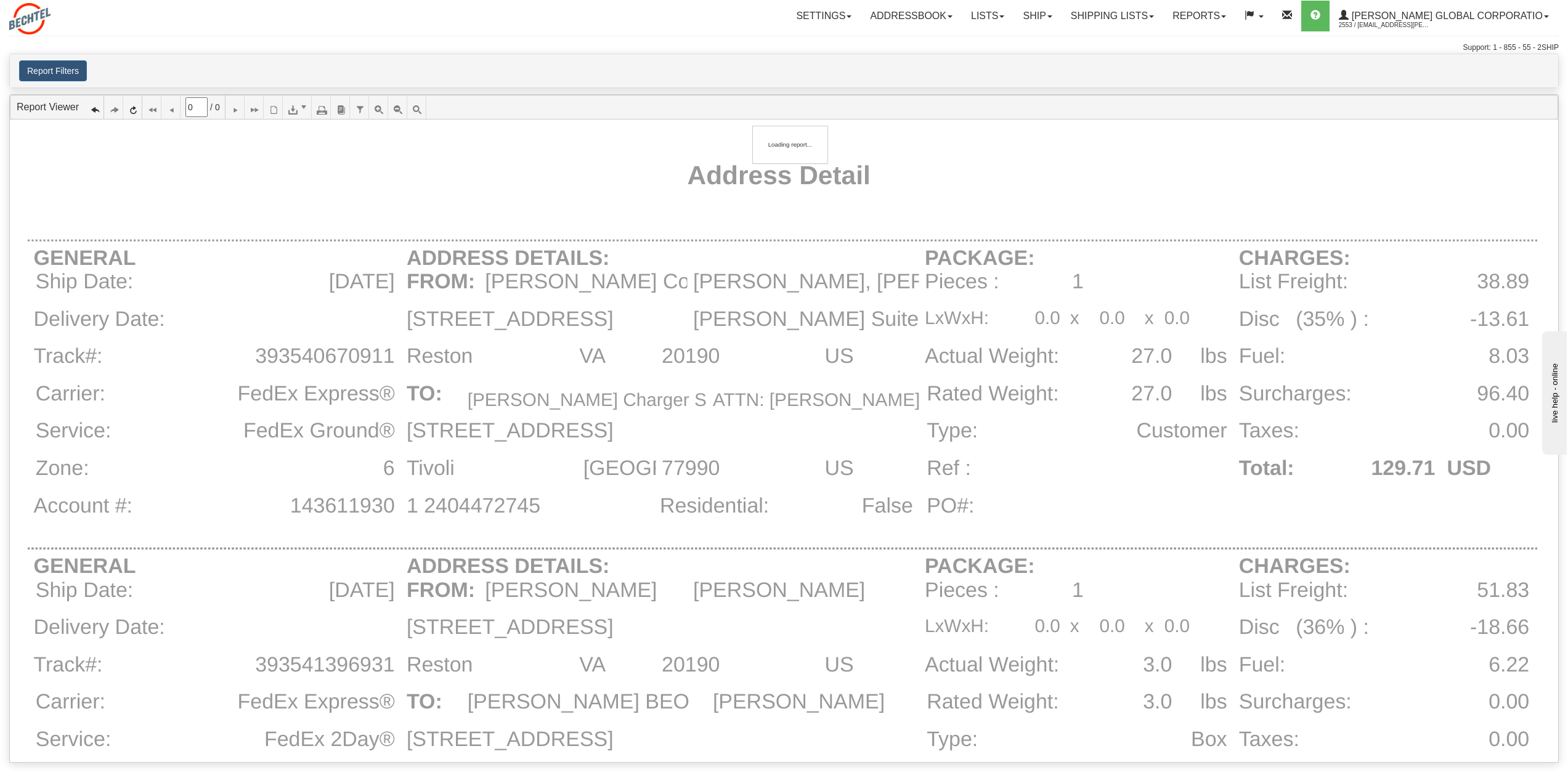
type input "1"
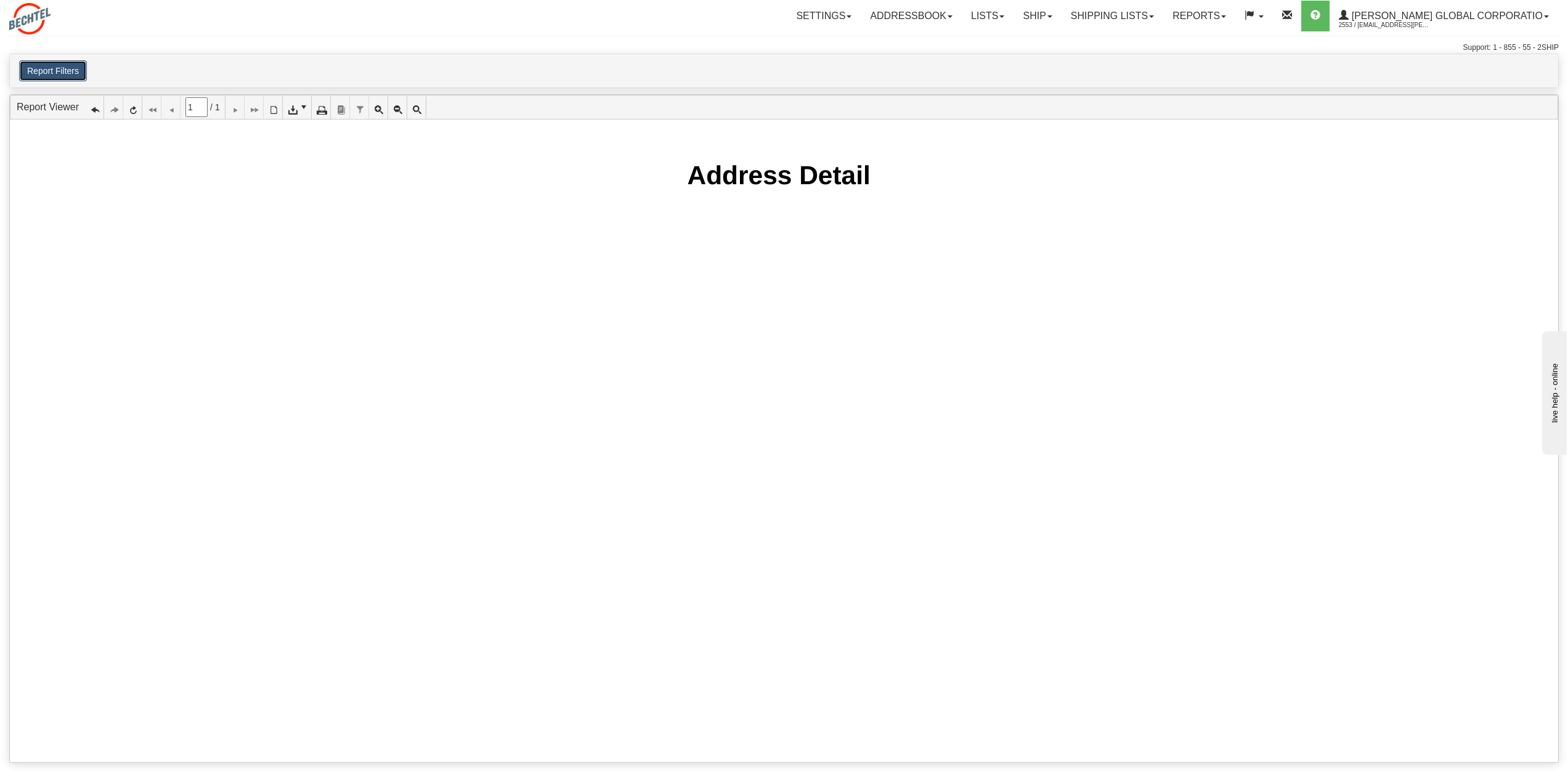
click at [62, 72] on button "Report Filters" at bounding box center [52, 71] width 68 height 21
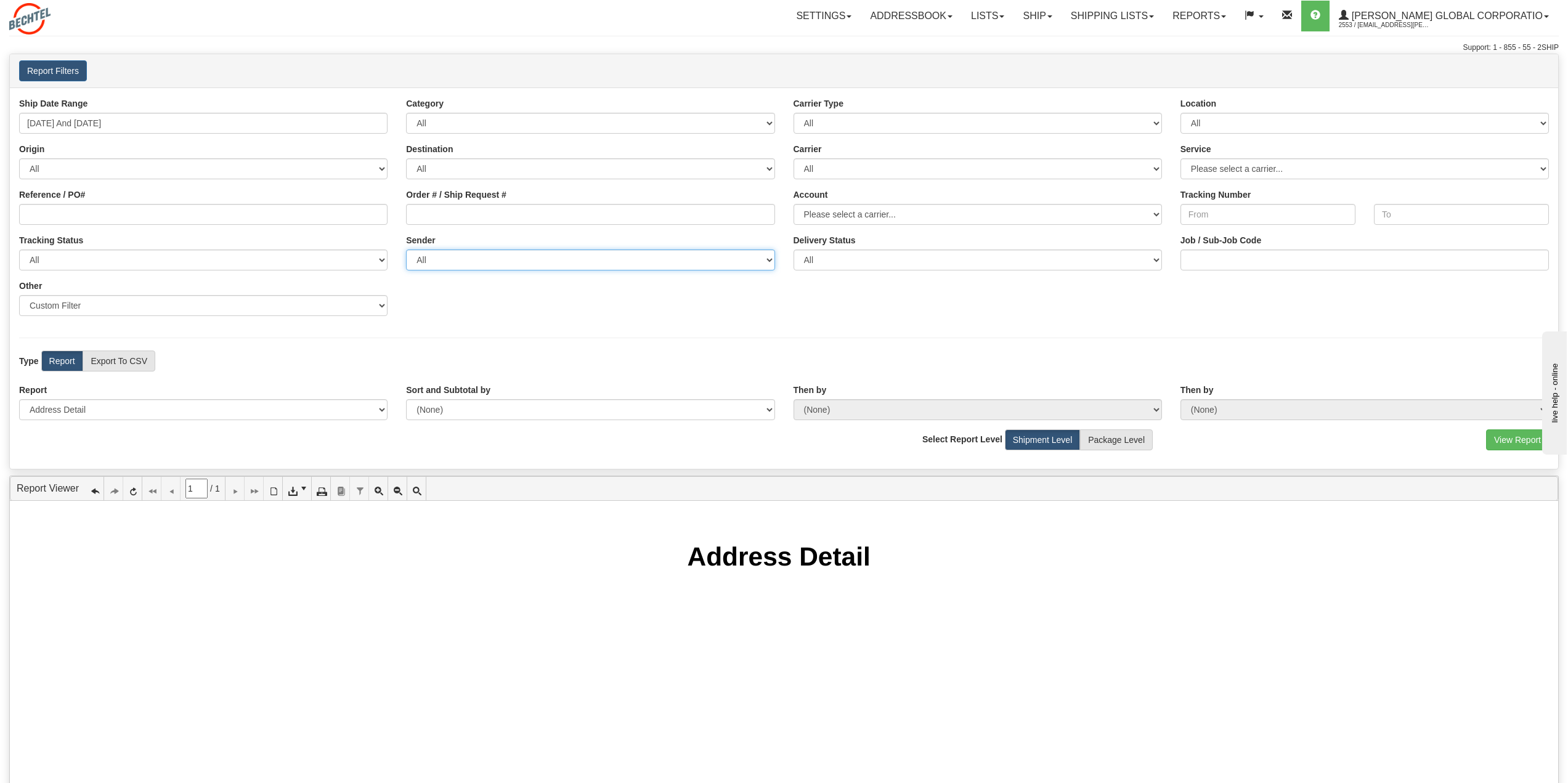
click at [767, 260] on select "All Bechtel Enterprises, David Blaisdell, (US) Bechtel, John Deshong, (US) Bech…" at bounding box center [590, 260] width 368 height 21
select select
click at [406, 249] on select "All Bechtel Enterprises, David Blaisdell, (US) Bechtel, John Deshong, (US) Bech…" at bounding box center [590, 260] width 368 height 21
click at [1262, 258] on input "Job / Sub-Job Code" at bounding box center [1365, 260] width 368 height 21
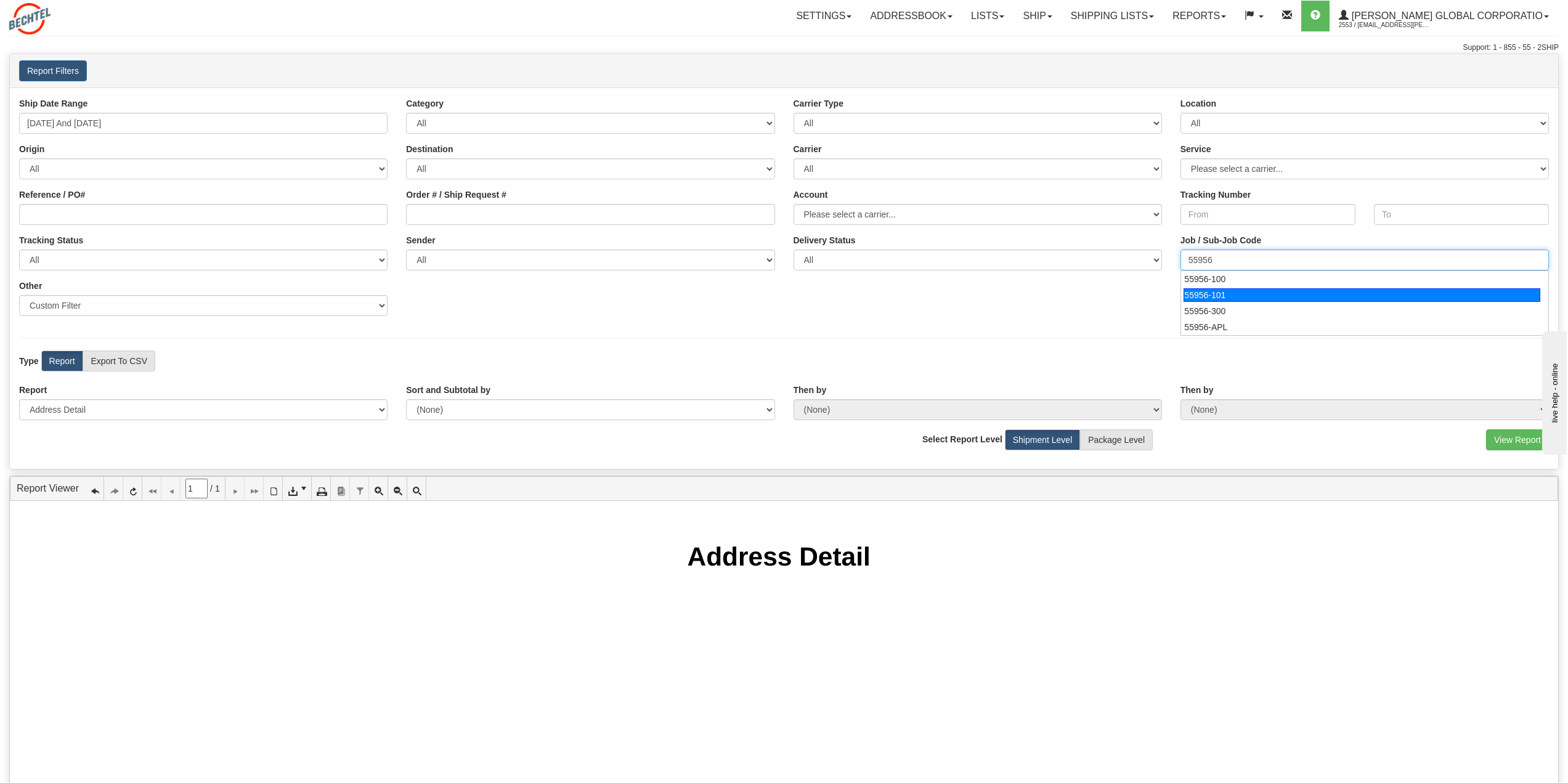
click at [1245, 296] on div "55956-101" at bounding box center [1362, 294] width 356 height 13
type input "55956-101"
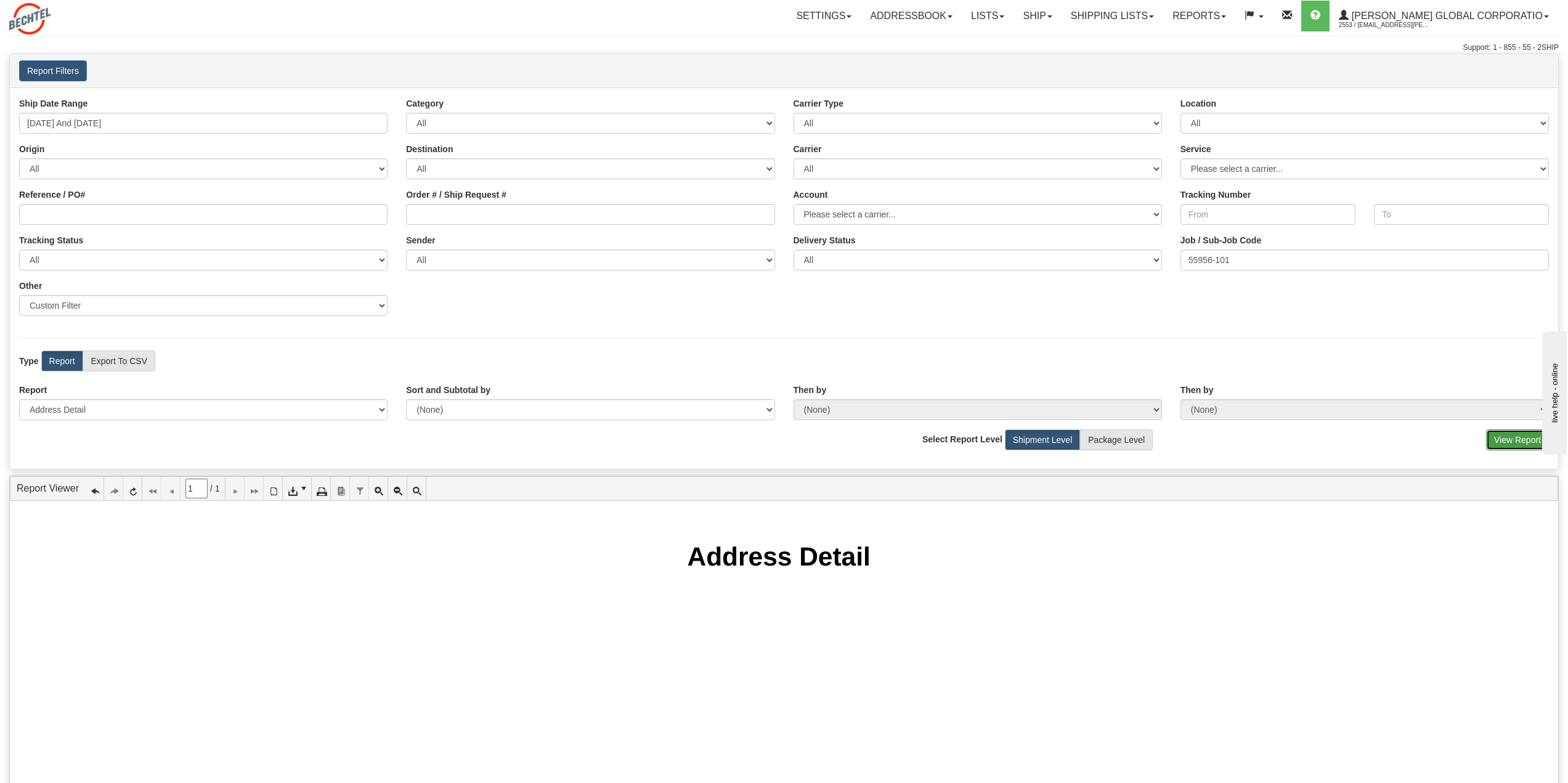
click at [1507, 441] on button "View Report" at bounding box center [1518, 440] width 63 height 21
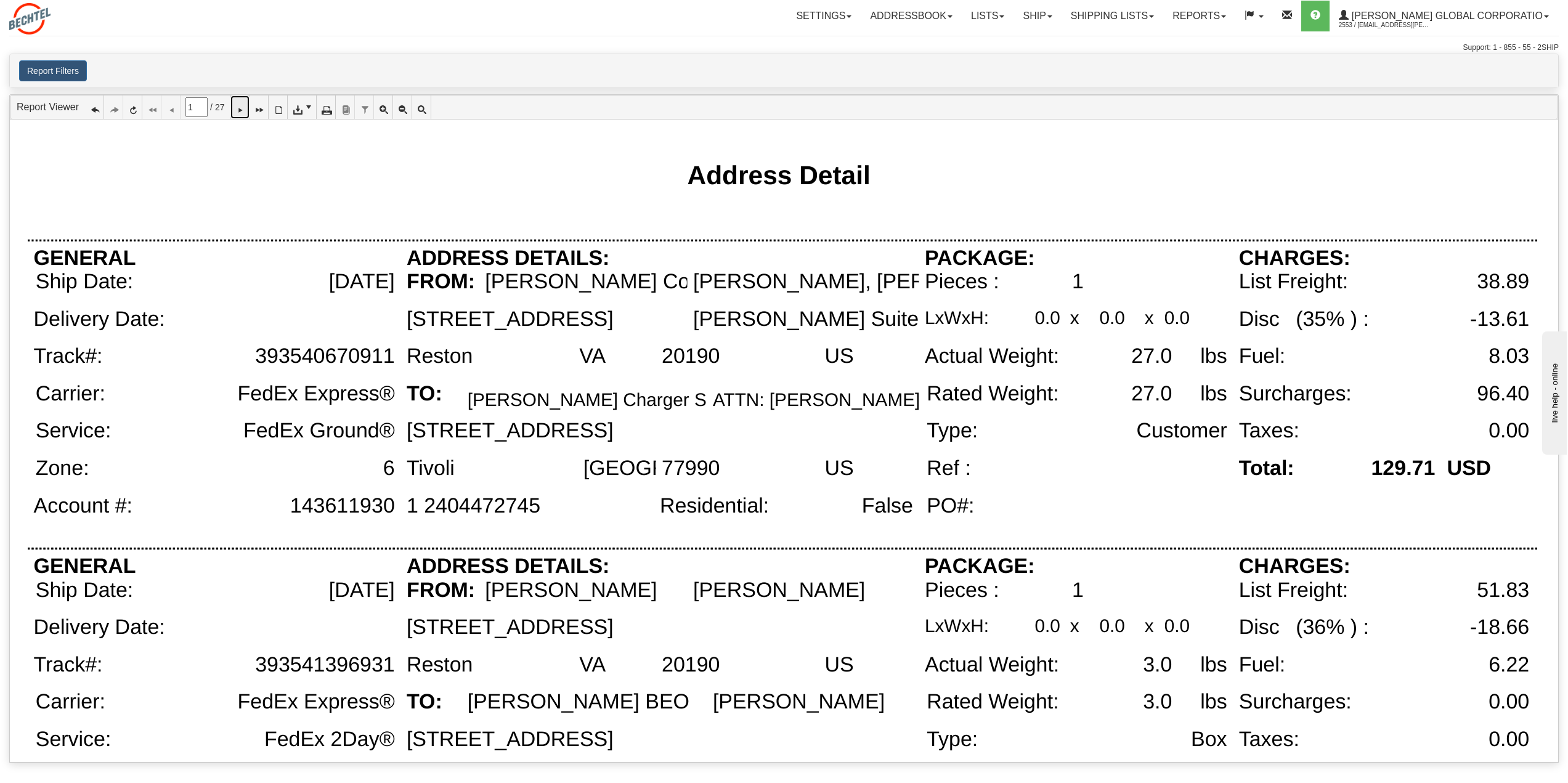
click at [244, 109] on icon at bounding box center [240, 107] width 8 height 8
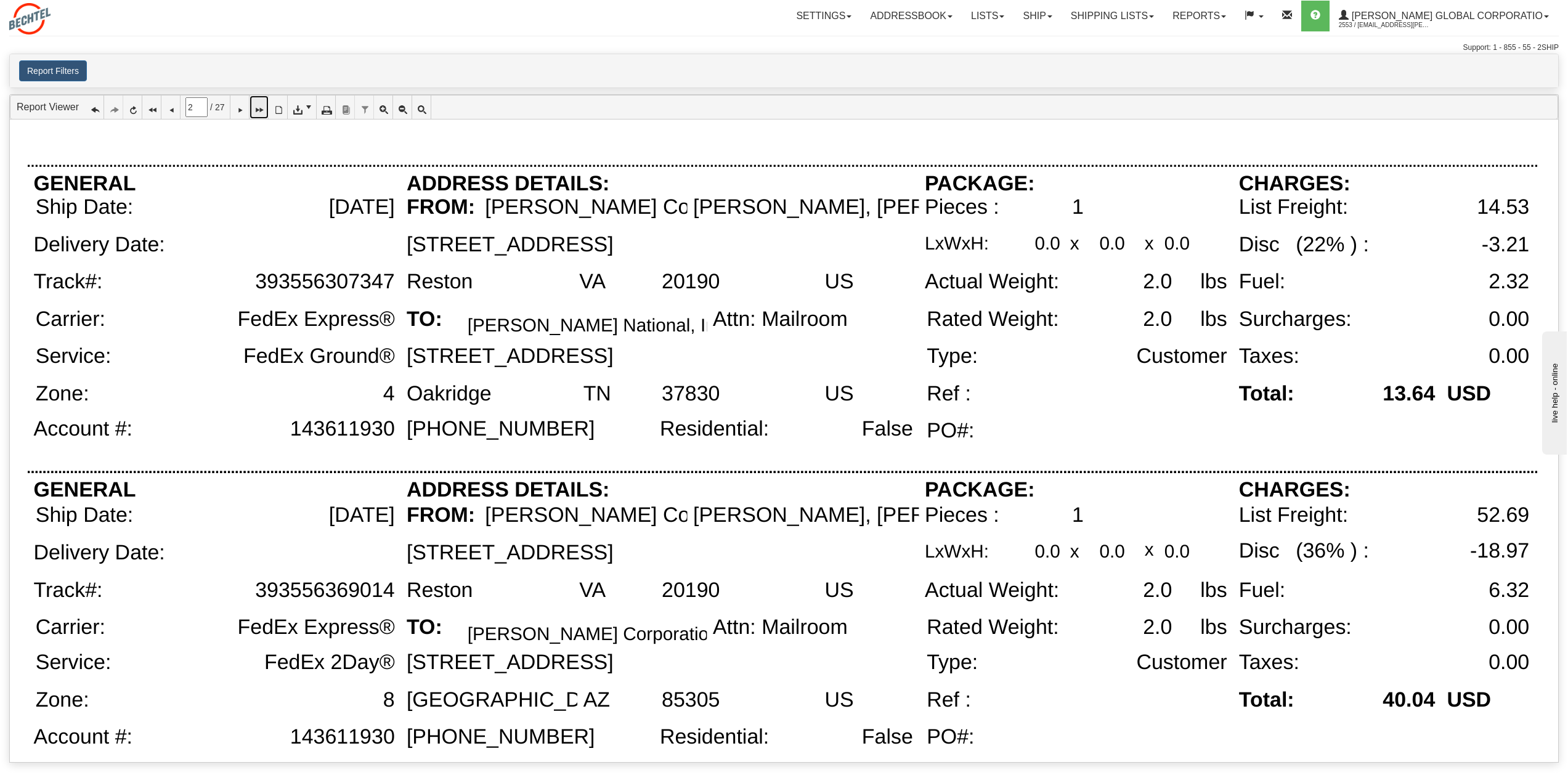
click at [258, 110] on link at bounding box center [258, 107] width 19 height 24
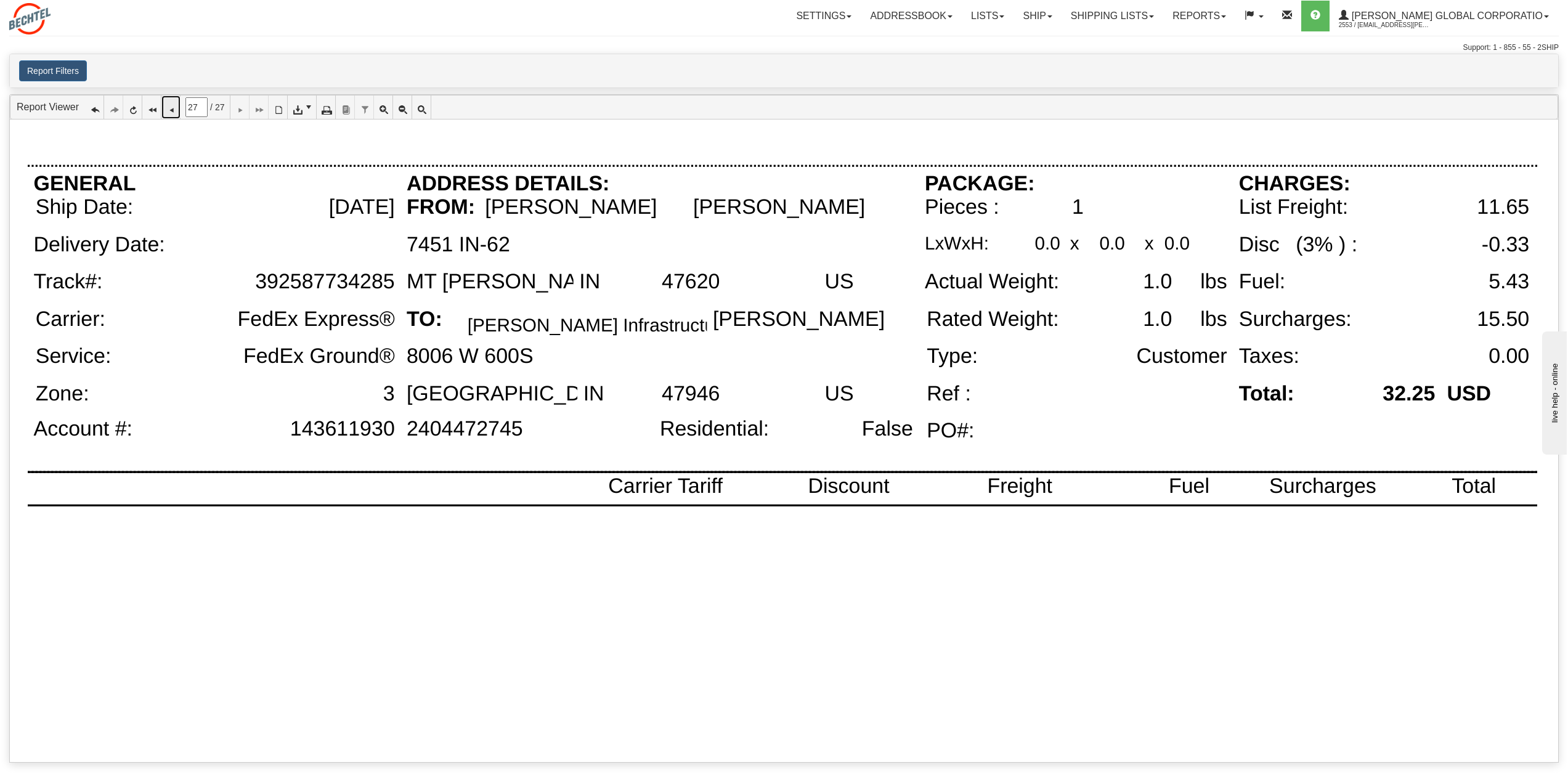
click at [169, 109] on icon at bounding box center [171, 107] width 8 height 8
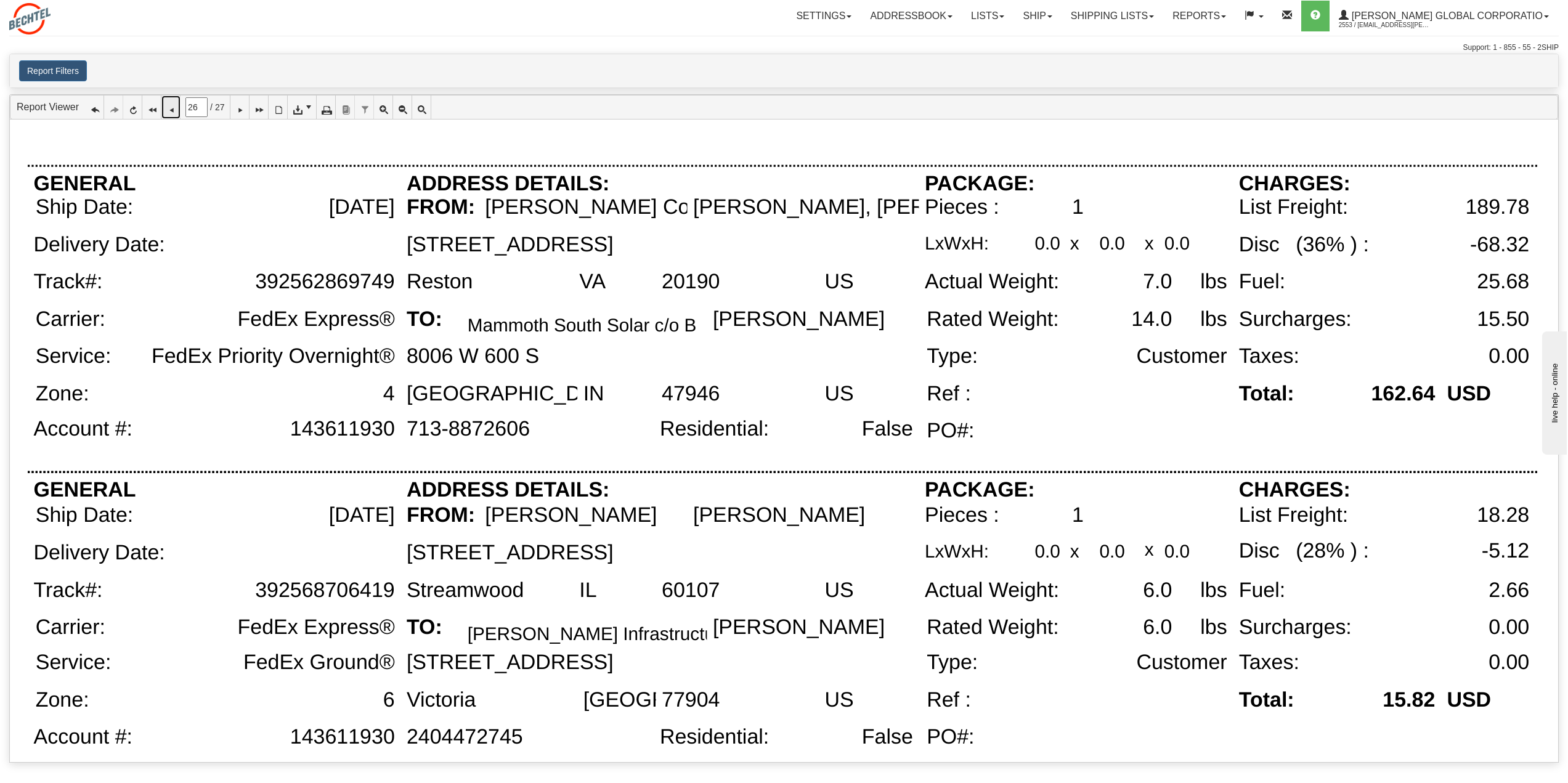
click at [167, 111] on icon at bounding box center [171, 107] width 8 height 8
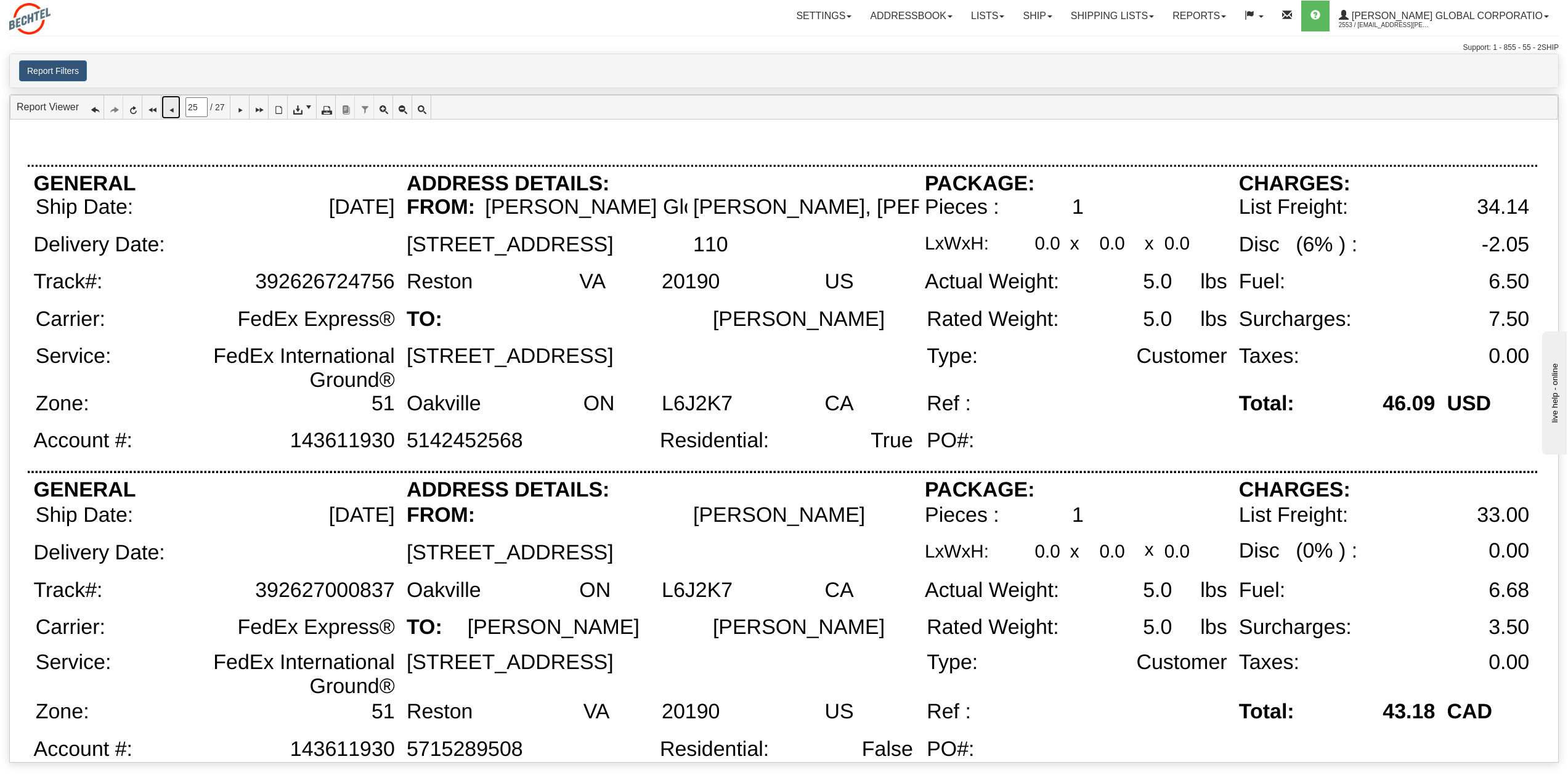
click at [173, 109] on icon at bounding box center [171, 107] width 8 height 8
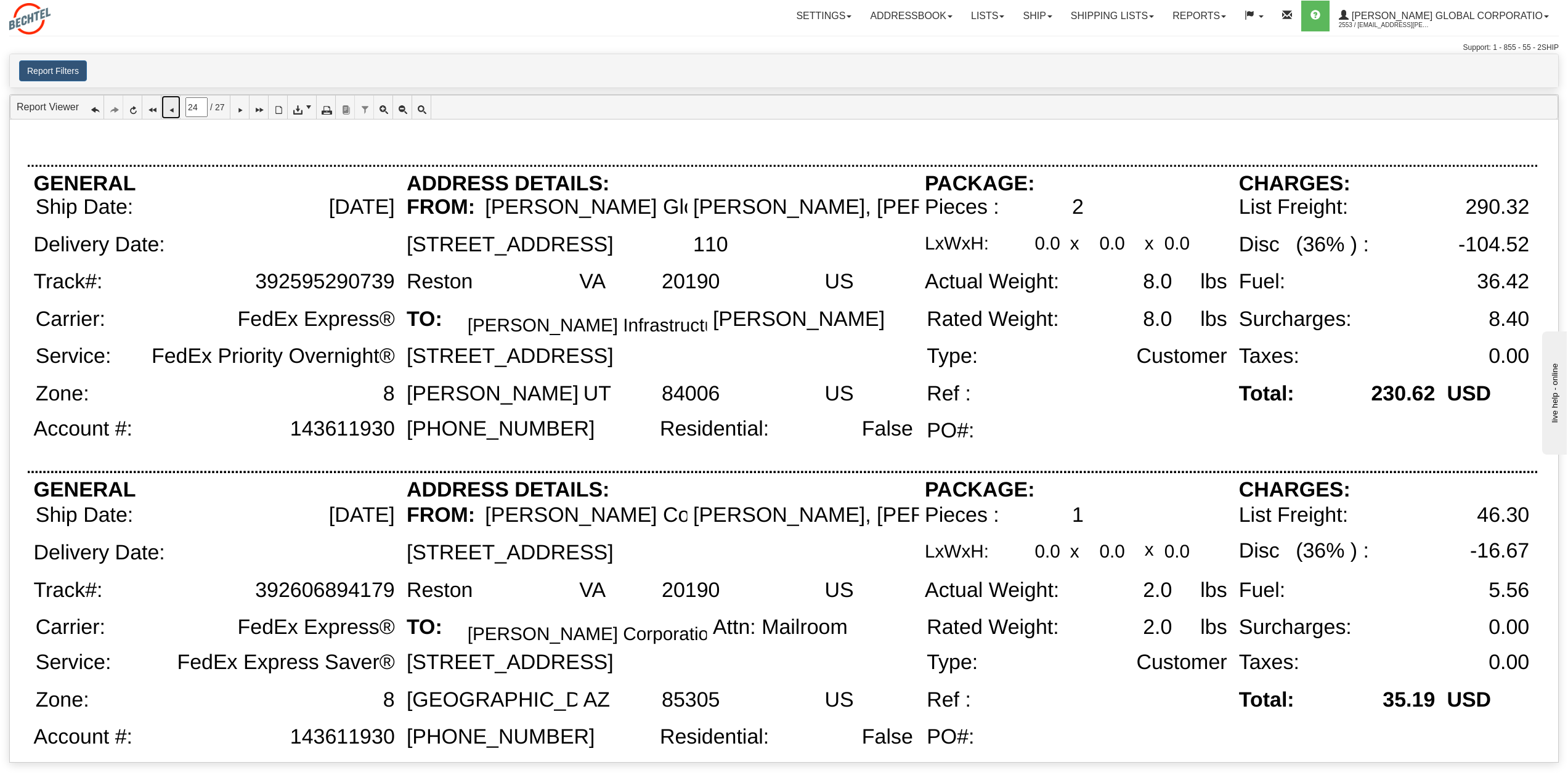
click at [173, 110] on icon at bounding box center [171, 107] width 8 height 8
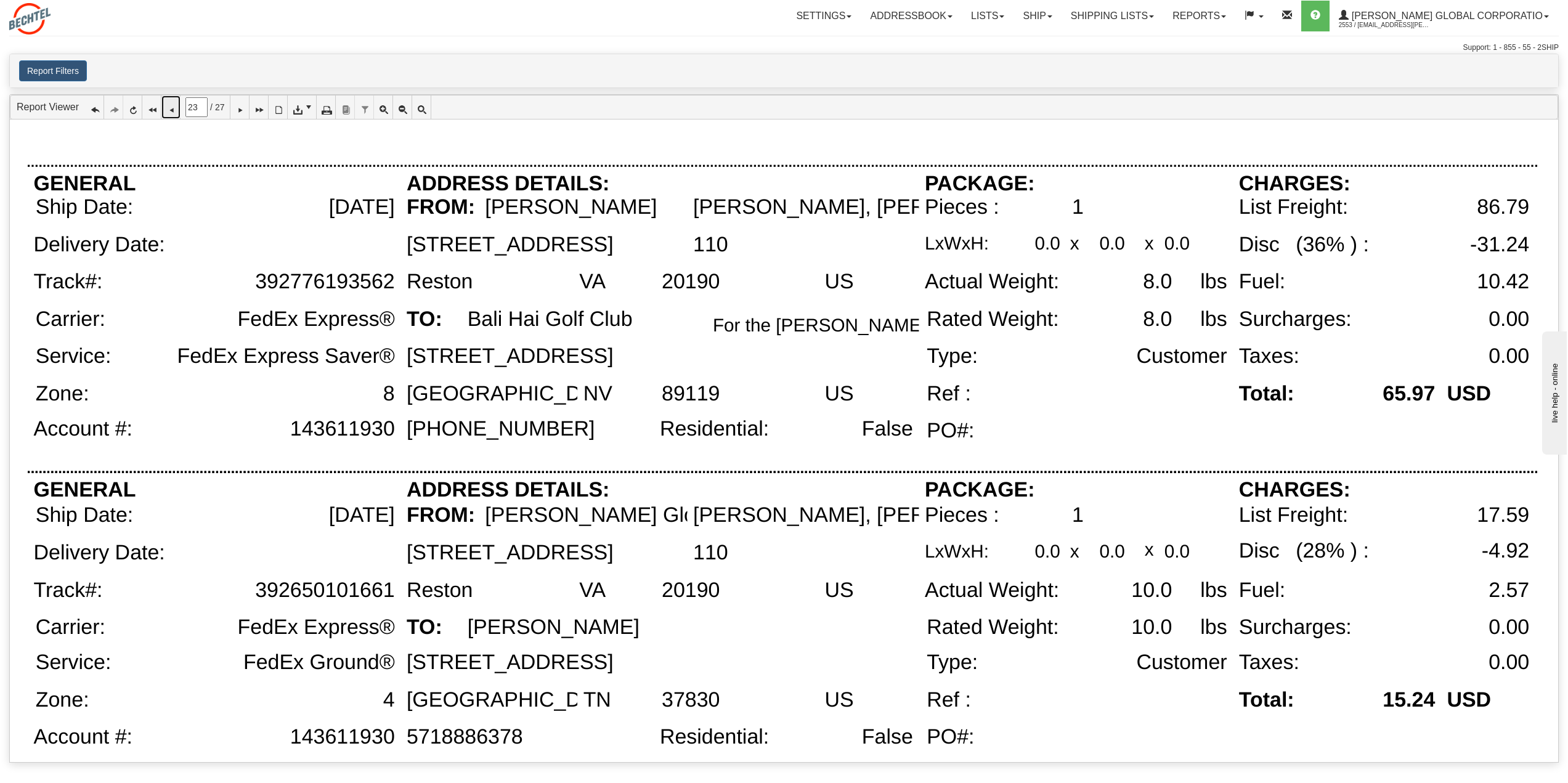
click at [174, 110] on icon at bounding box center [171, 107] width 8 height 8
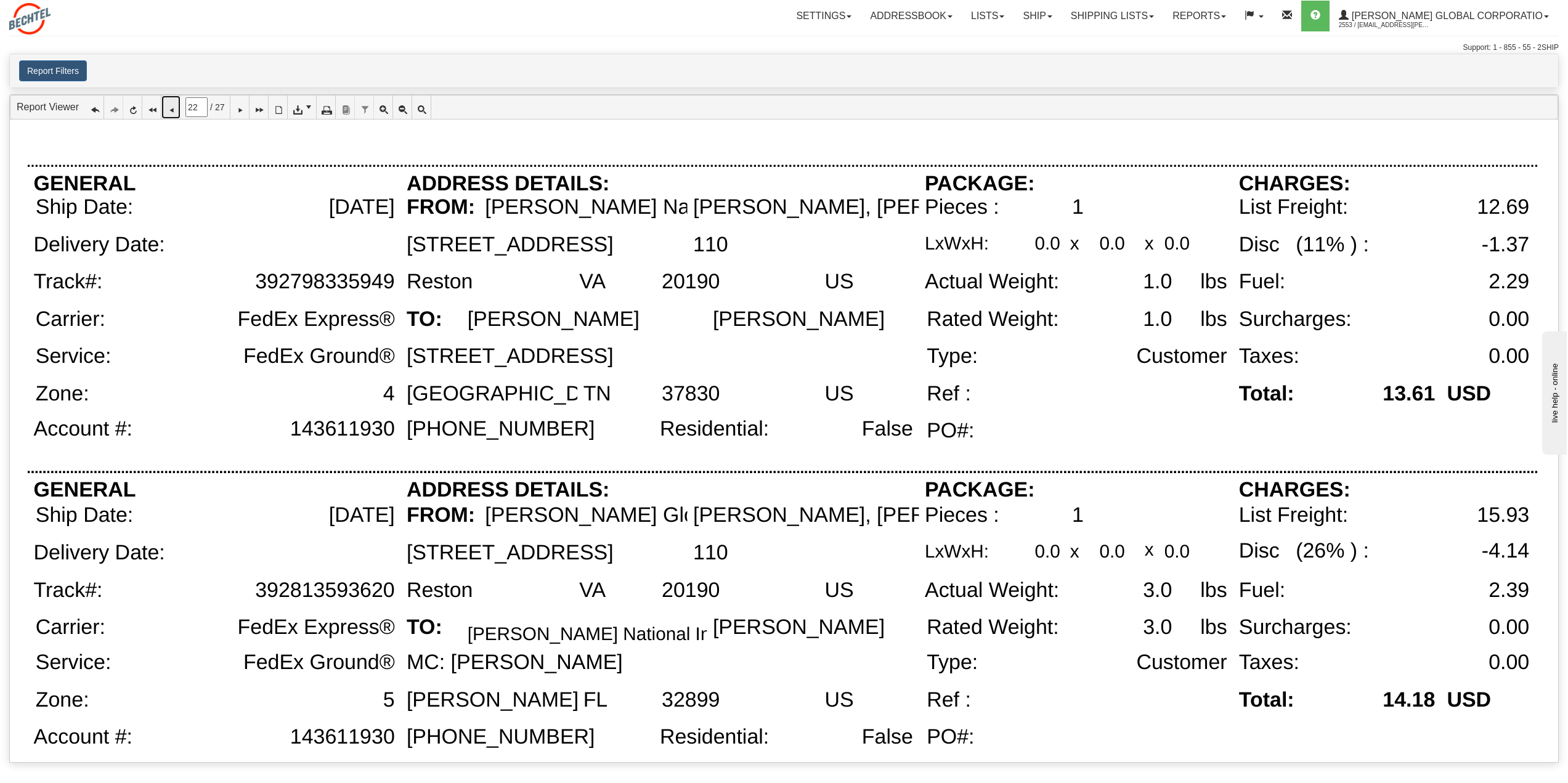
click at [167, 111] on icon at bounding box center [171, 107] width 8 height 8
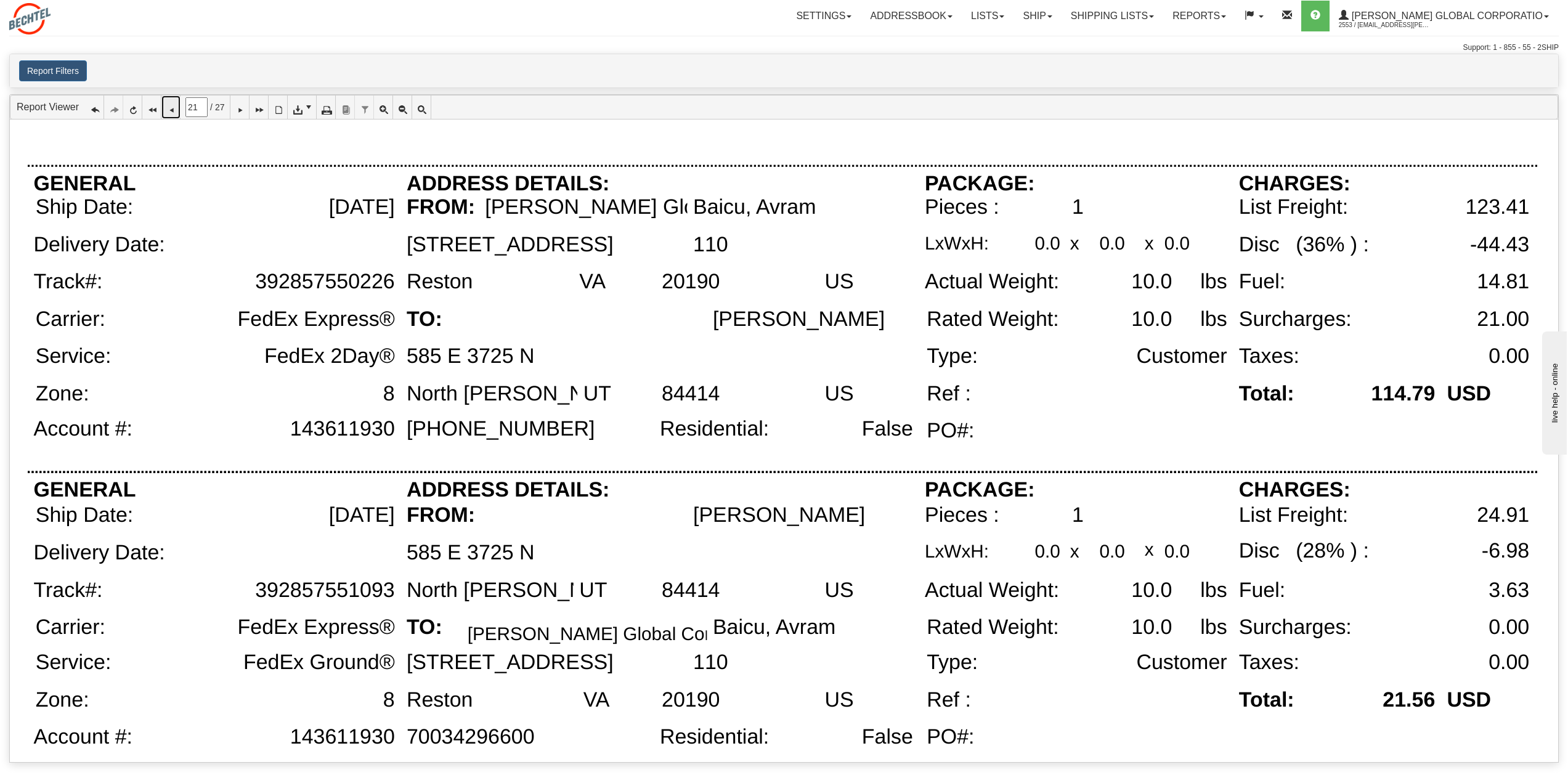
click at [169, 111] on icon at bounding box center [171, 107] width 8 height 8
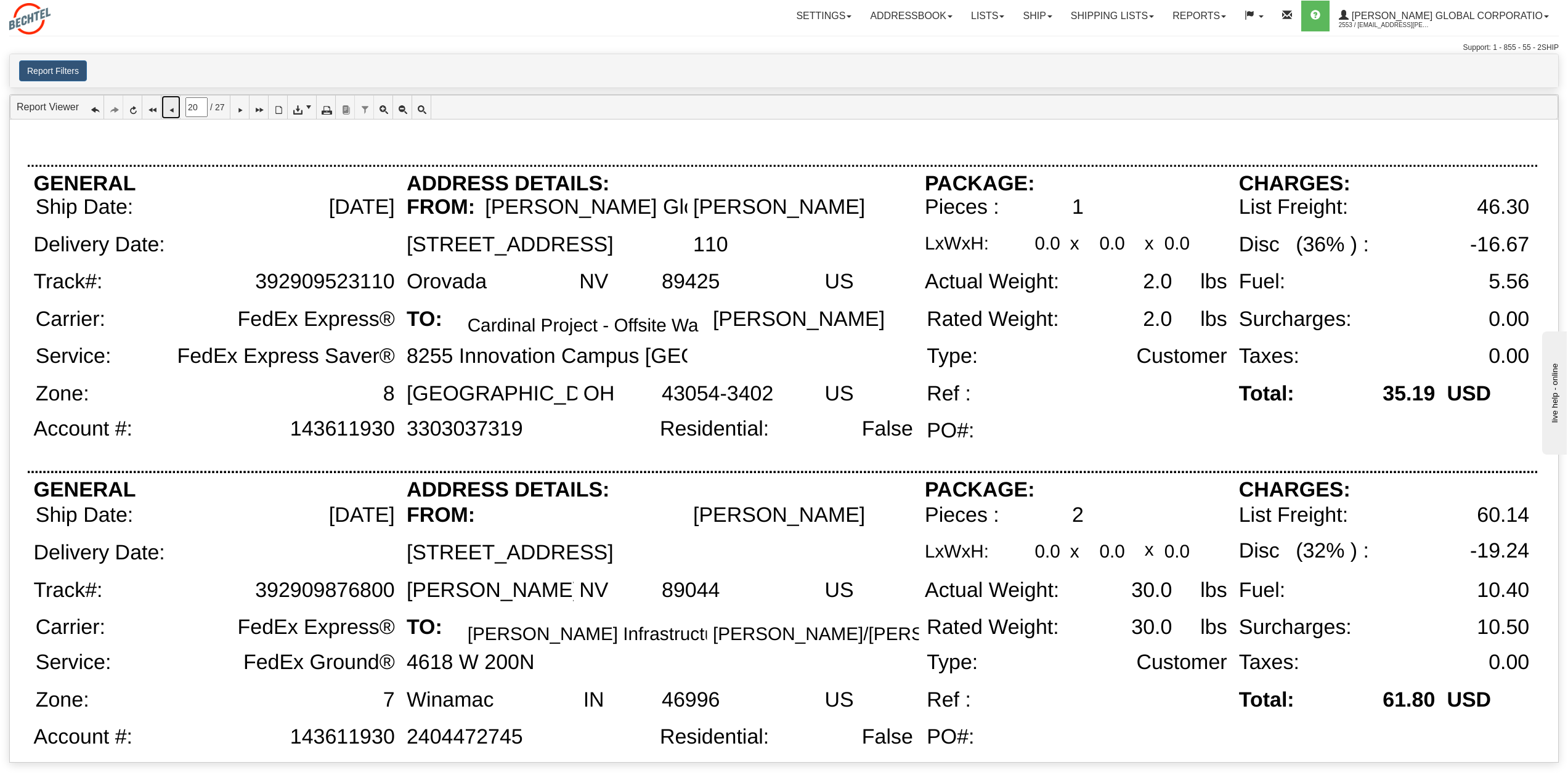
click at [168, 111] on icon at bounding box center [171, 107] width 8 height 8
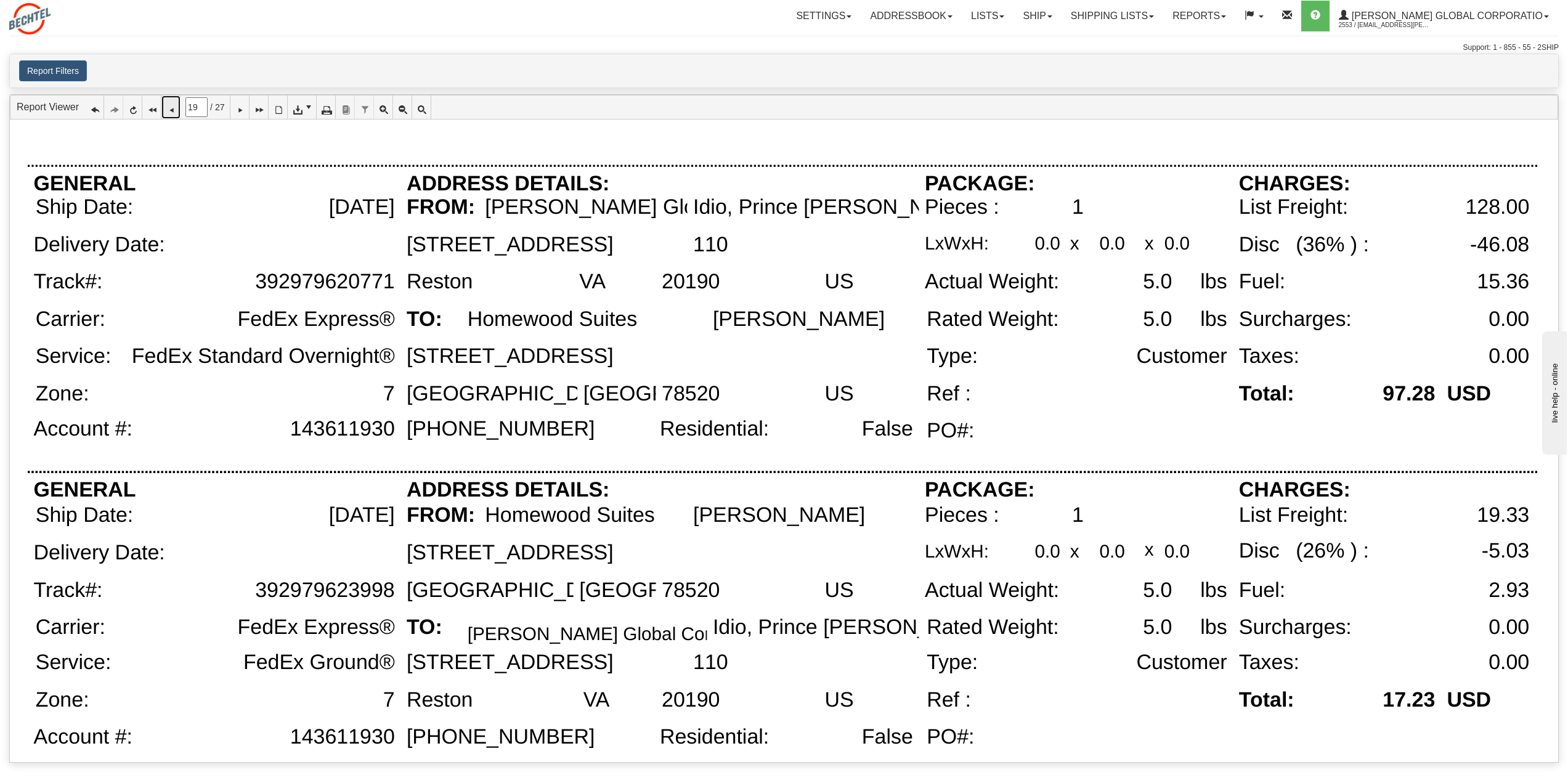
click at [175, 109] on icon at bounding box center [171, 107] width 8 height 8
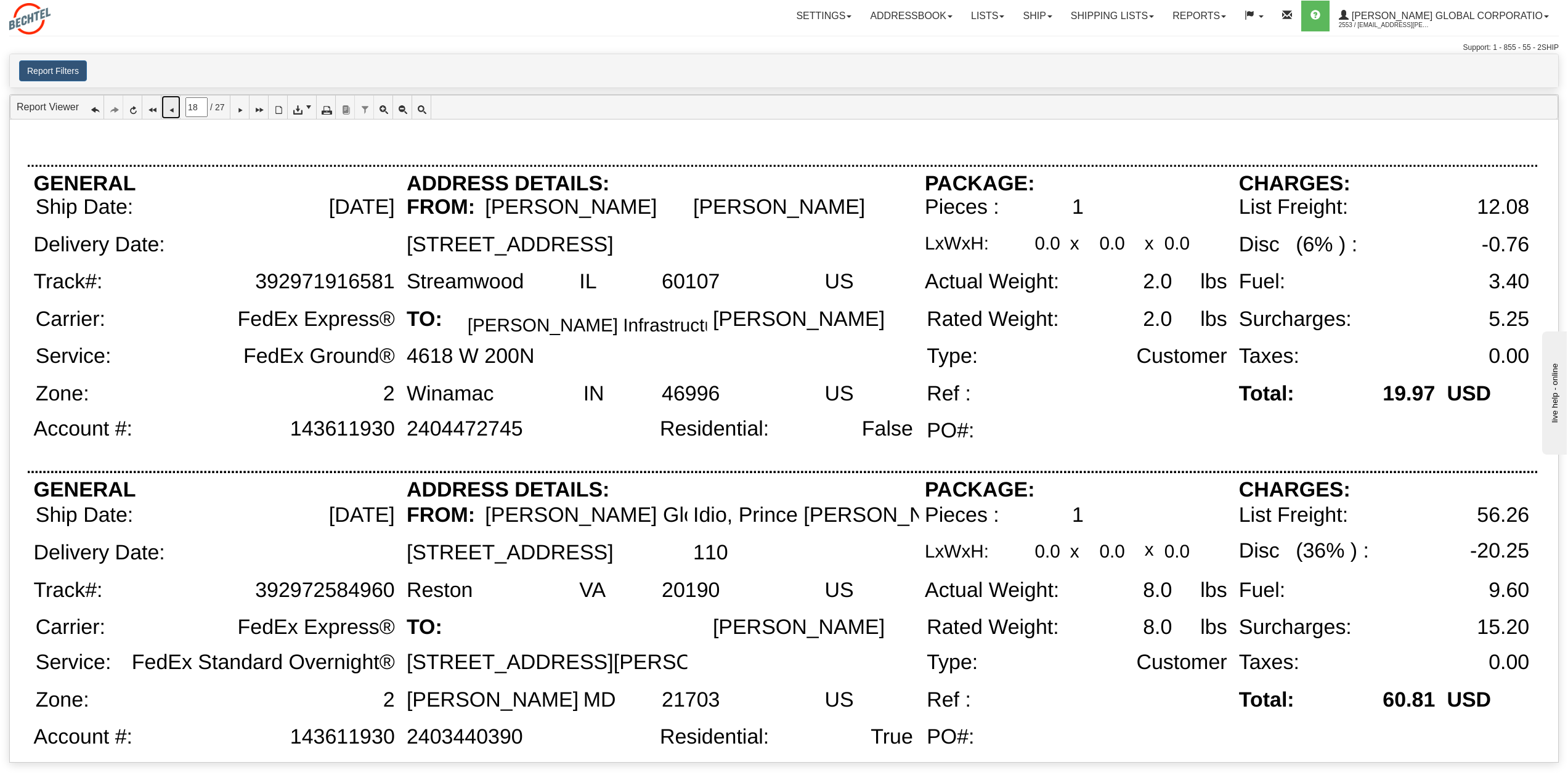
click at [170, 109] on icon at bounding box center [171, 107] width 8 height 8
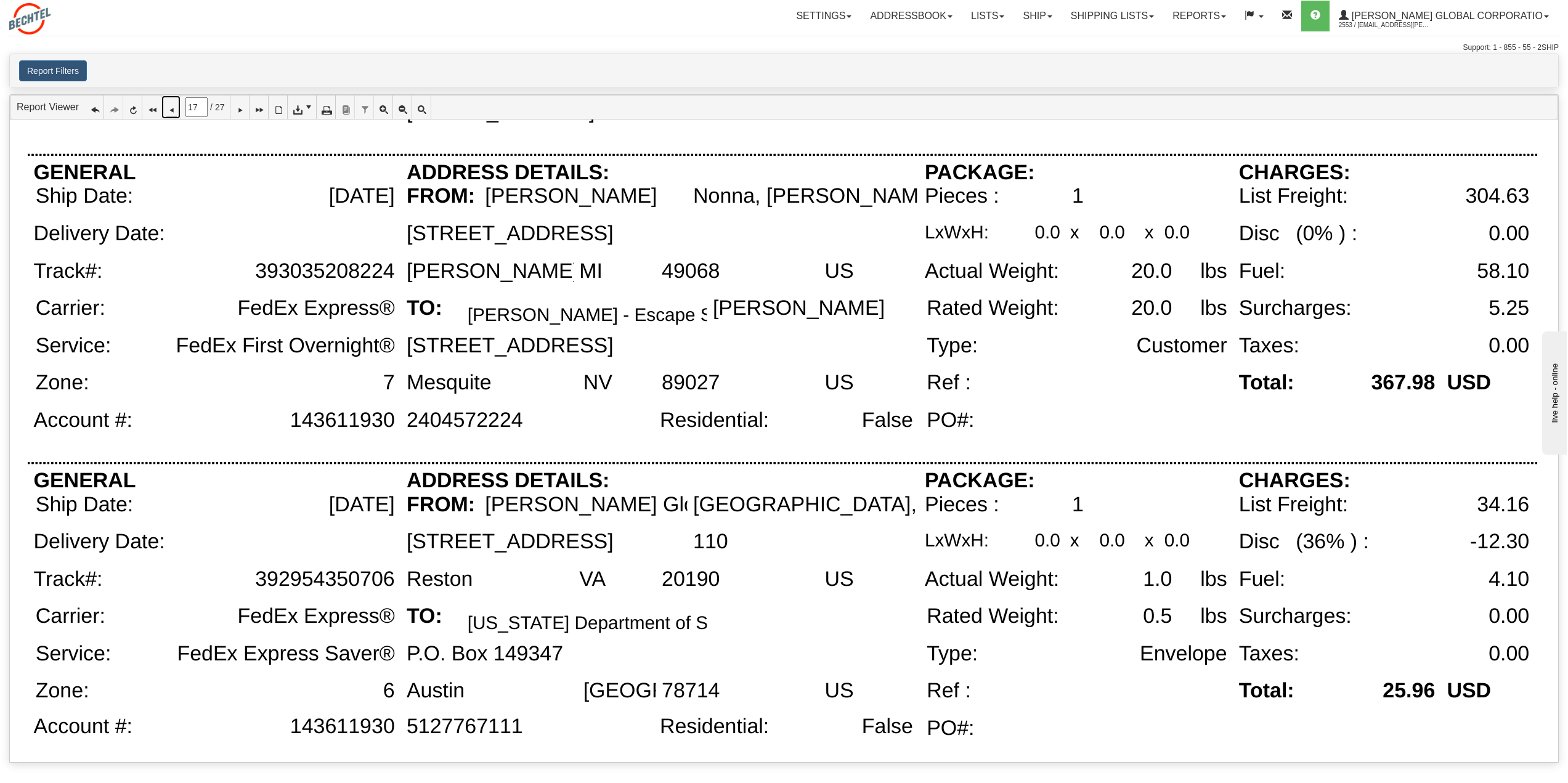
scroll to position [132, 0]
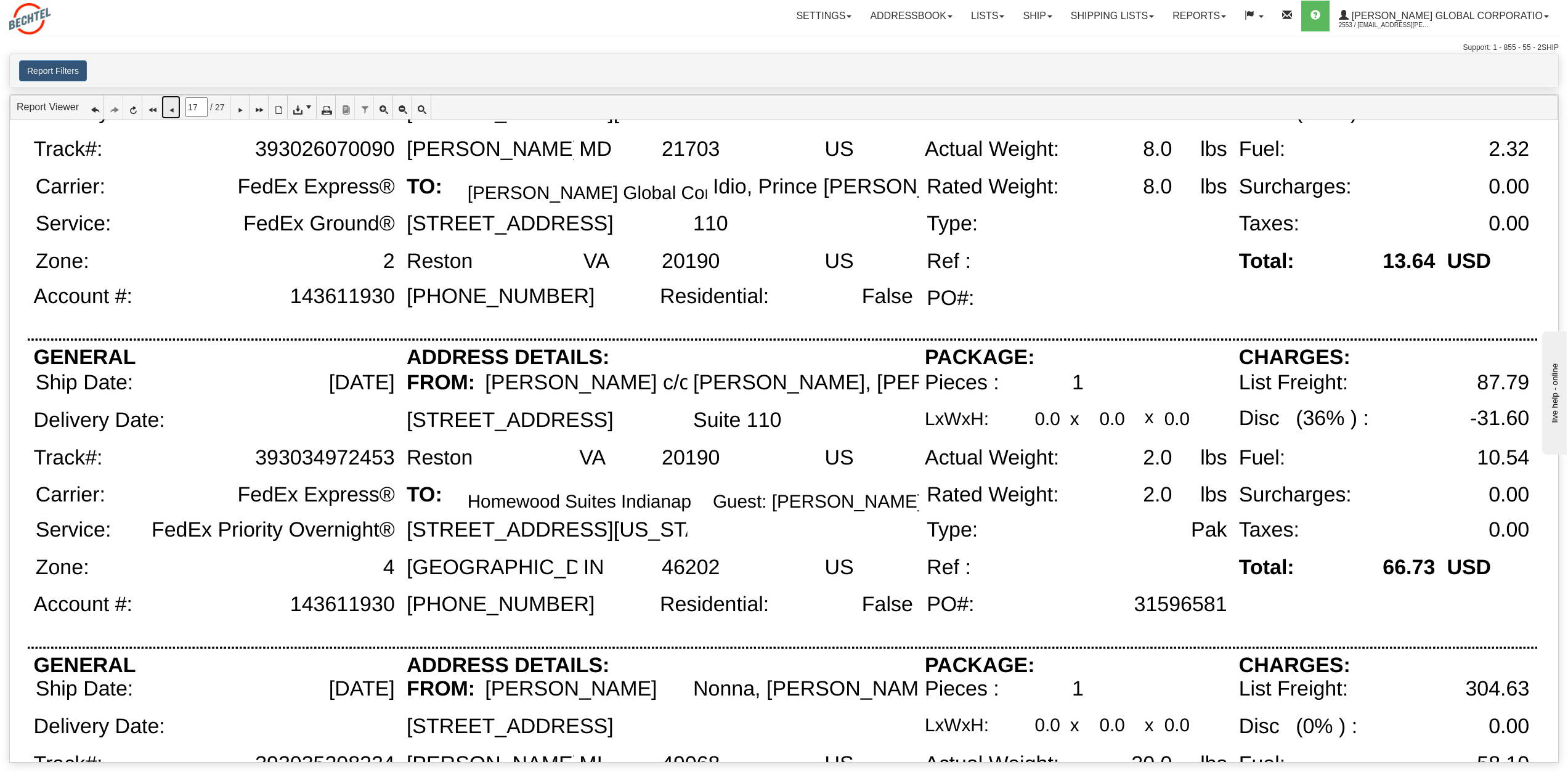
click at [170, 111] on icon at bounding box center [171, 107] width 8 height 8
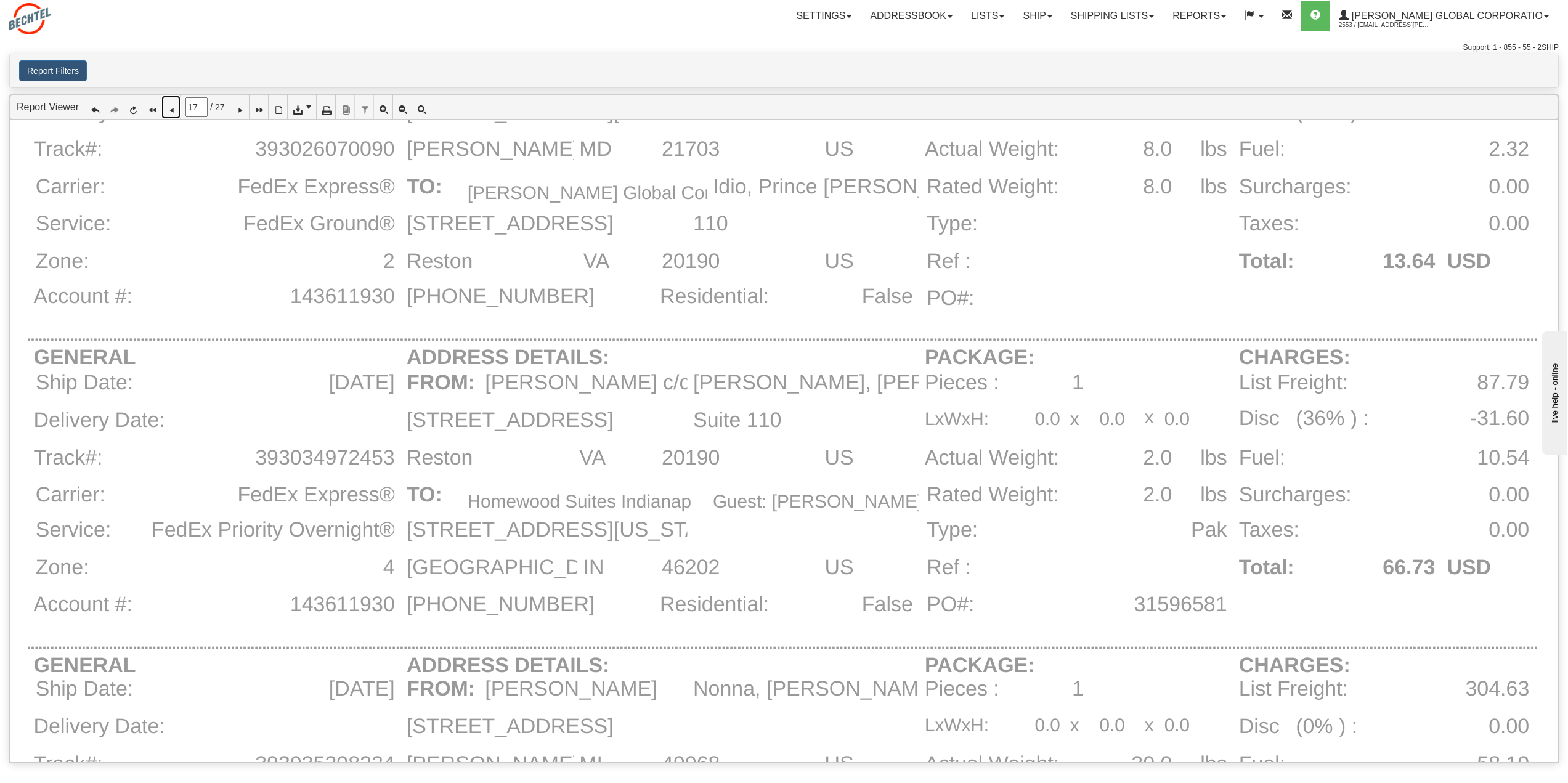
type input "16"
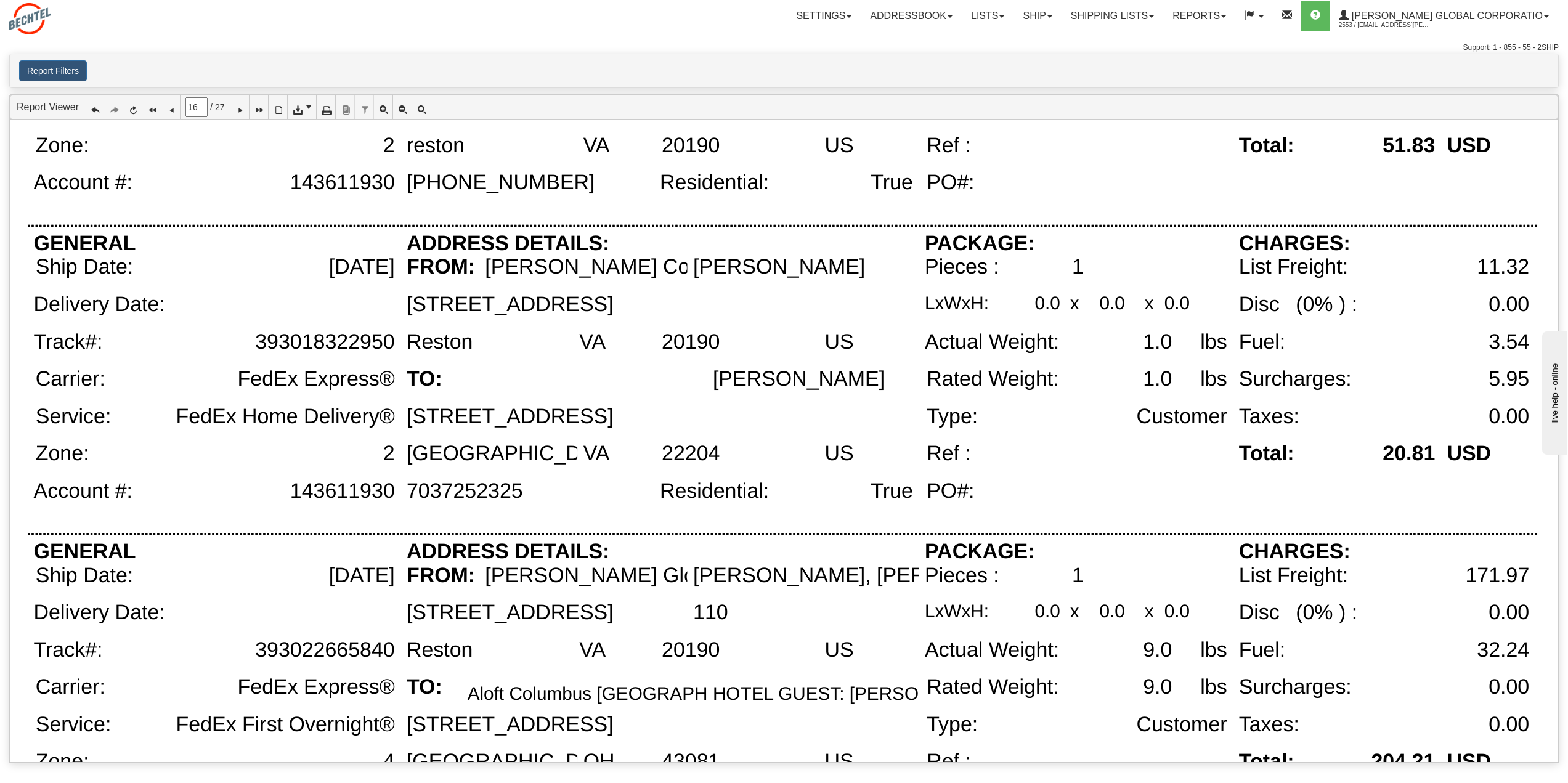
scroll to position [0, 0]
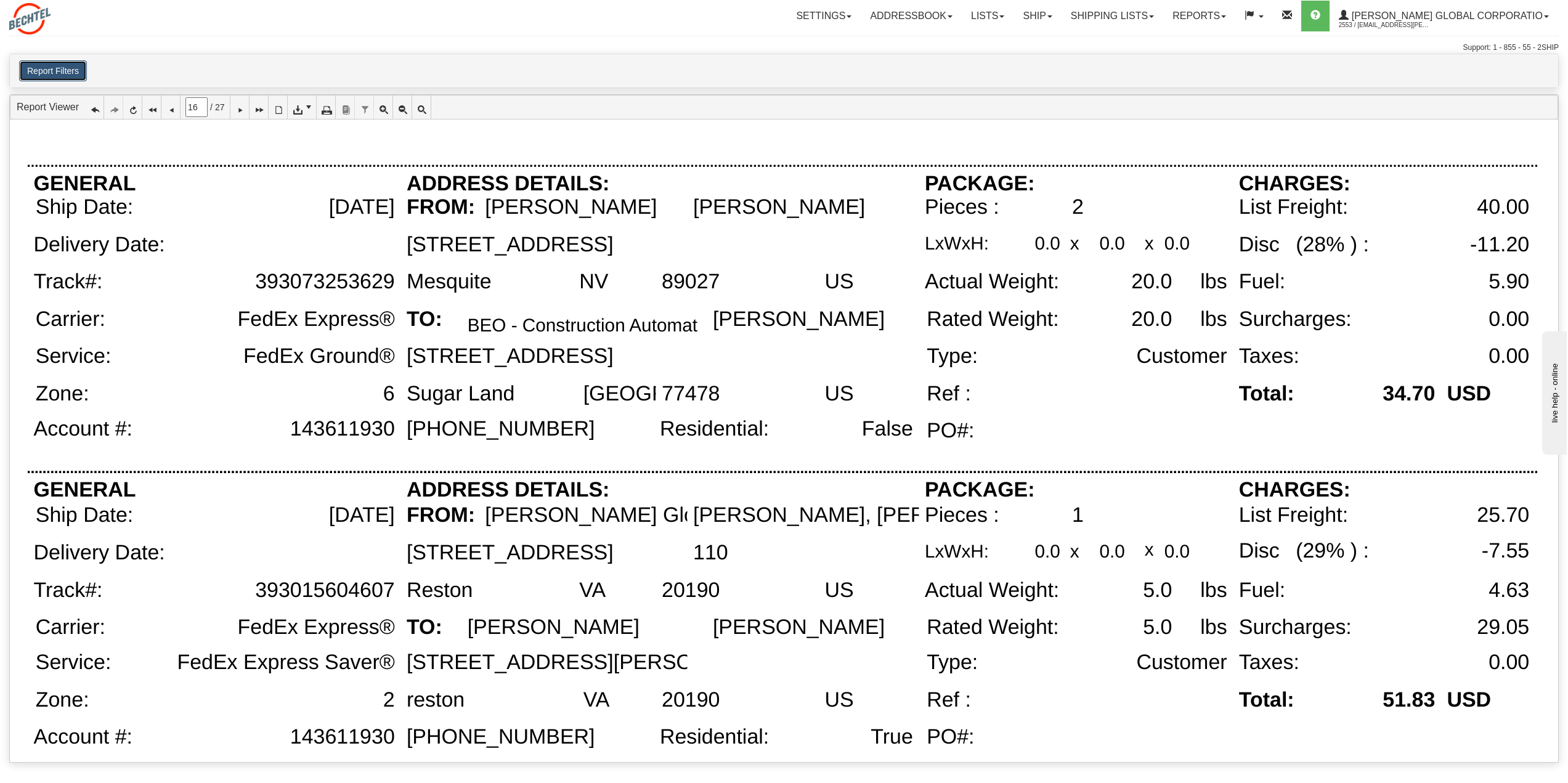
click at [56, 72] on button "Report Filters" at bounding box center [52, 71] width 68 height 21
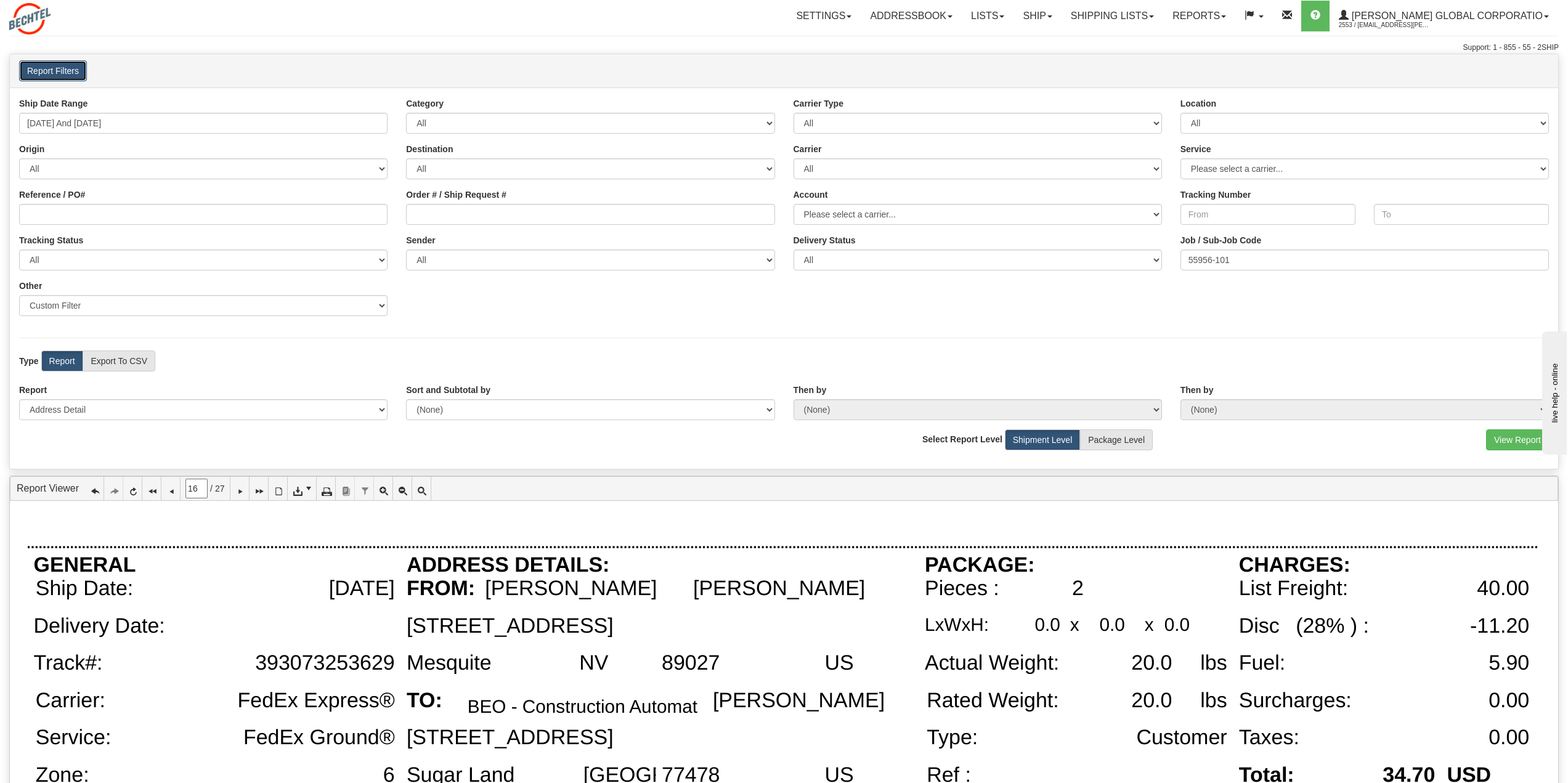
click at [55, 70] on button "Report Filters" at bounding box center [52, 71] width 68 height 21
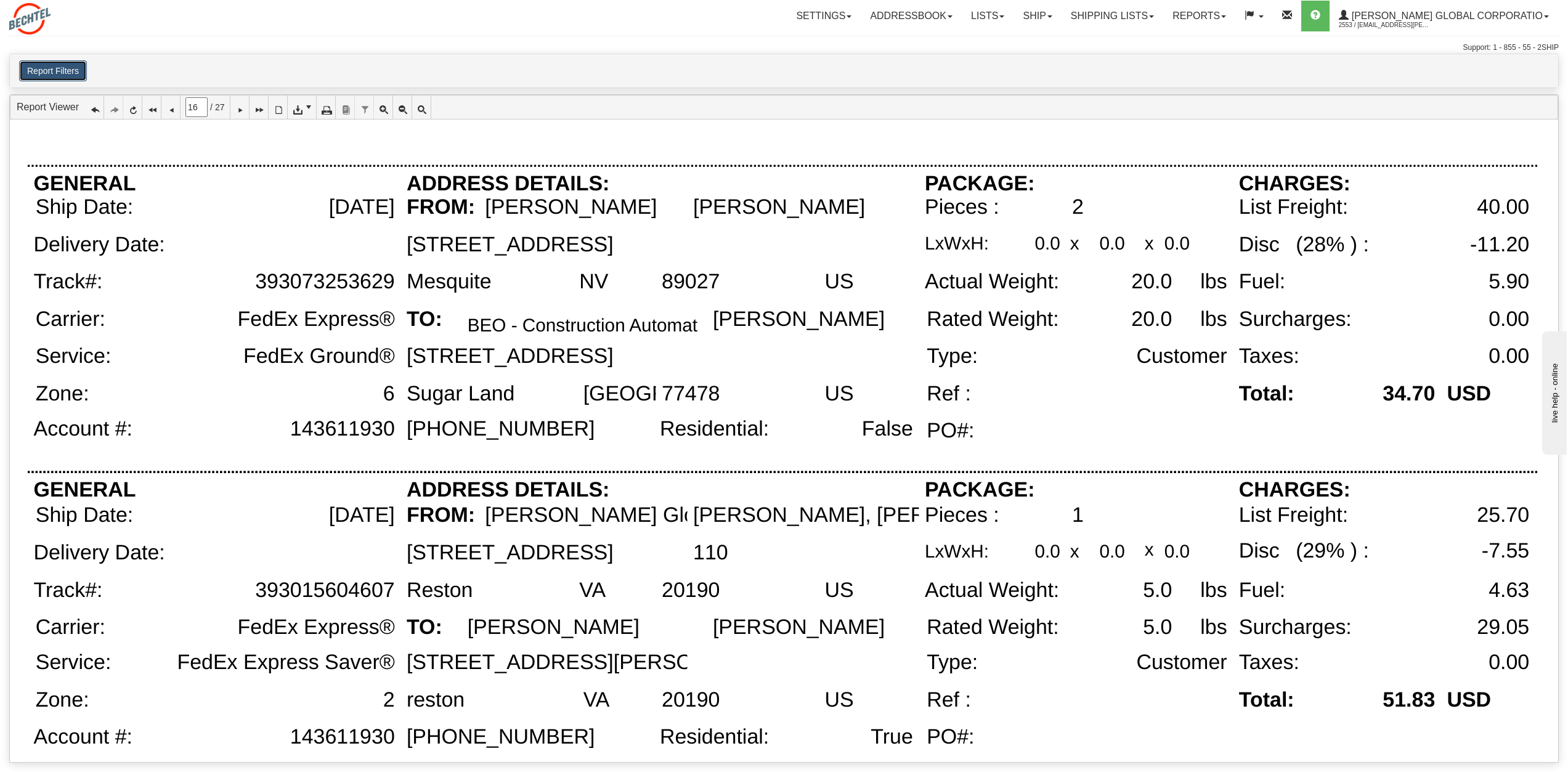
click at [54, 73] on button "Report Filters" at bounding box center [52, 71] width 68 height 21
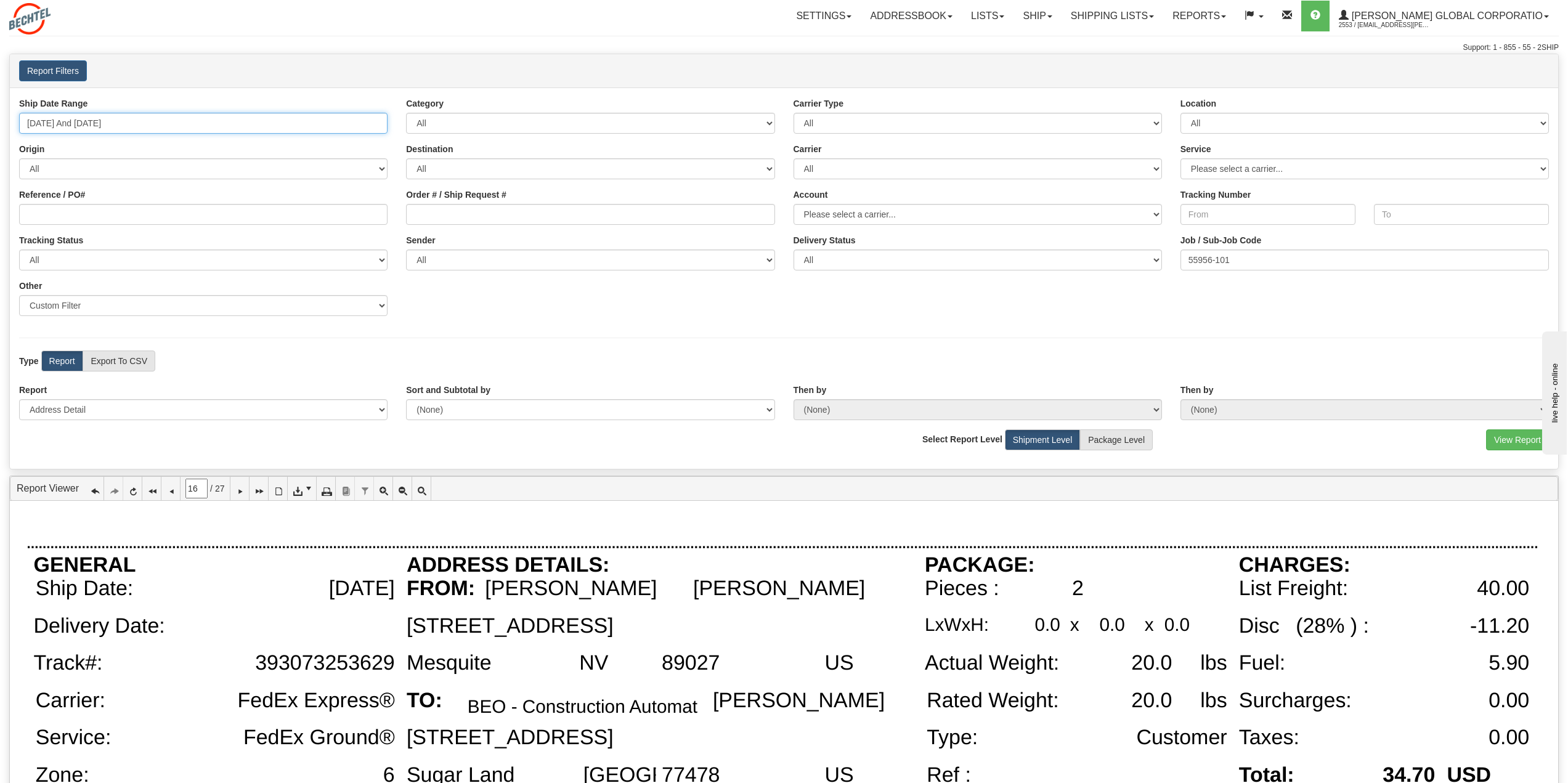
click at [174, 116] on input "08/27/2025 And 09/25/2025" at bounding box center [203, 123] width 368 height 21
type input "09/01/2025"
type input "09/30/2025"
type input "08/01/2025"
type input "08/31/2025"
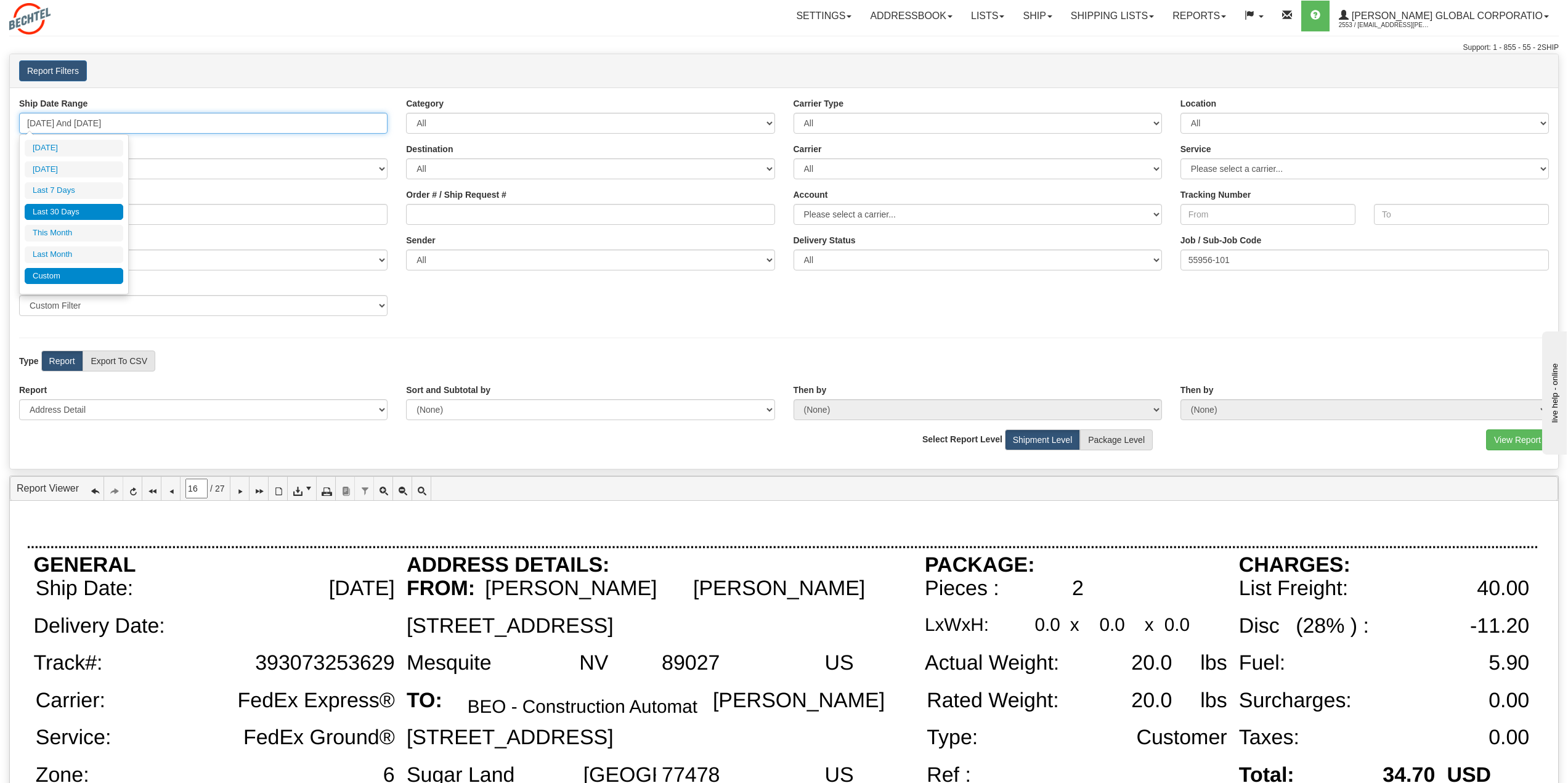
type input "08/27/2025"
type input "[DATE]"
click at [104, 275] on li "Custom" at bounding box center [74, 276] width 99 height 17
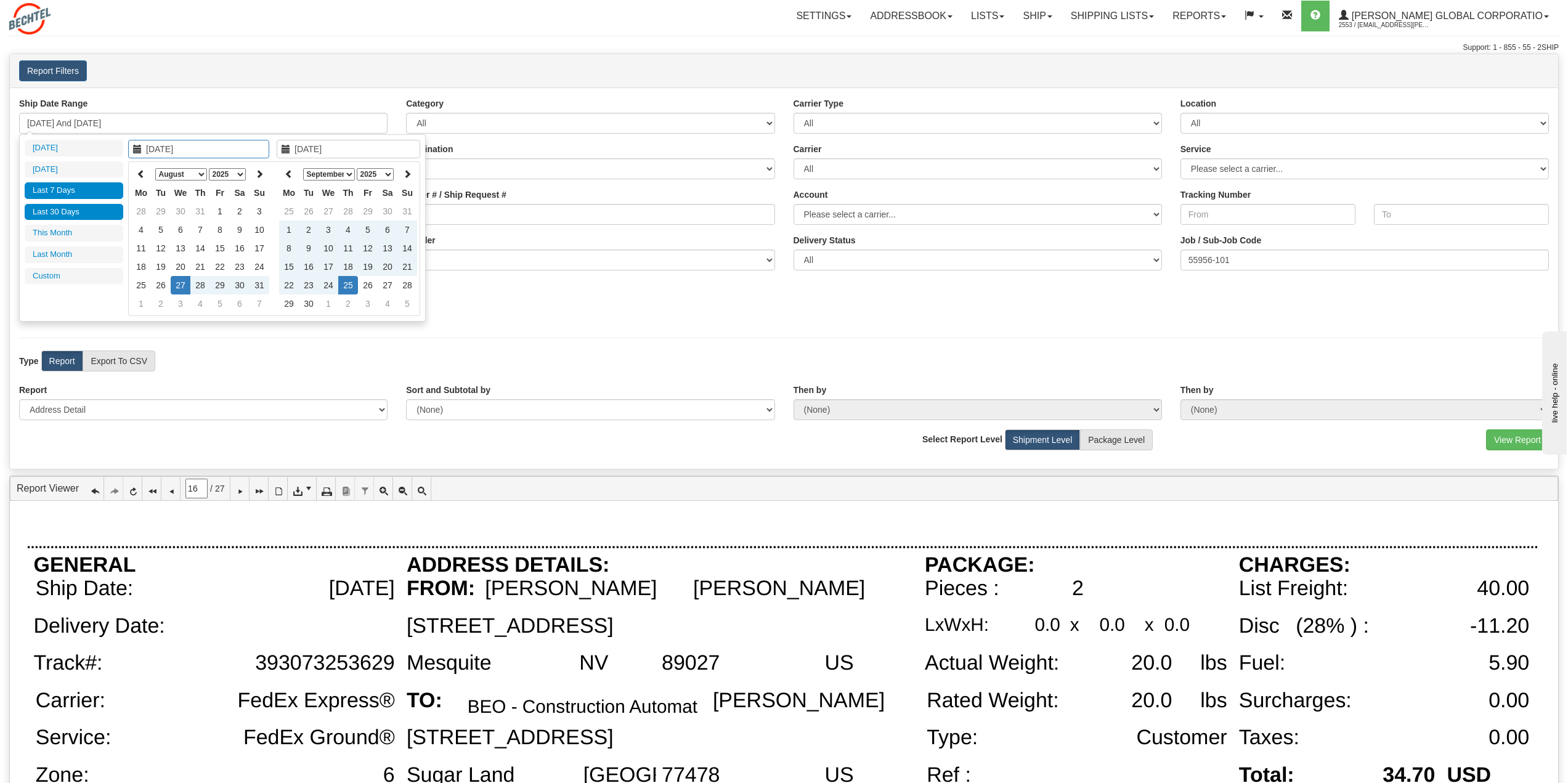
type input "08/01/2025"
type input "08/31/2025"
type input "09/01/2025"
type input "09/30/2025"
type input "08/27/2025"
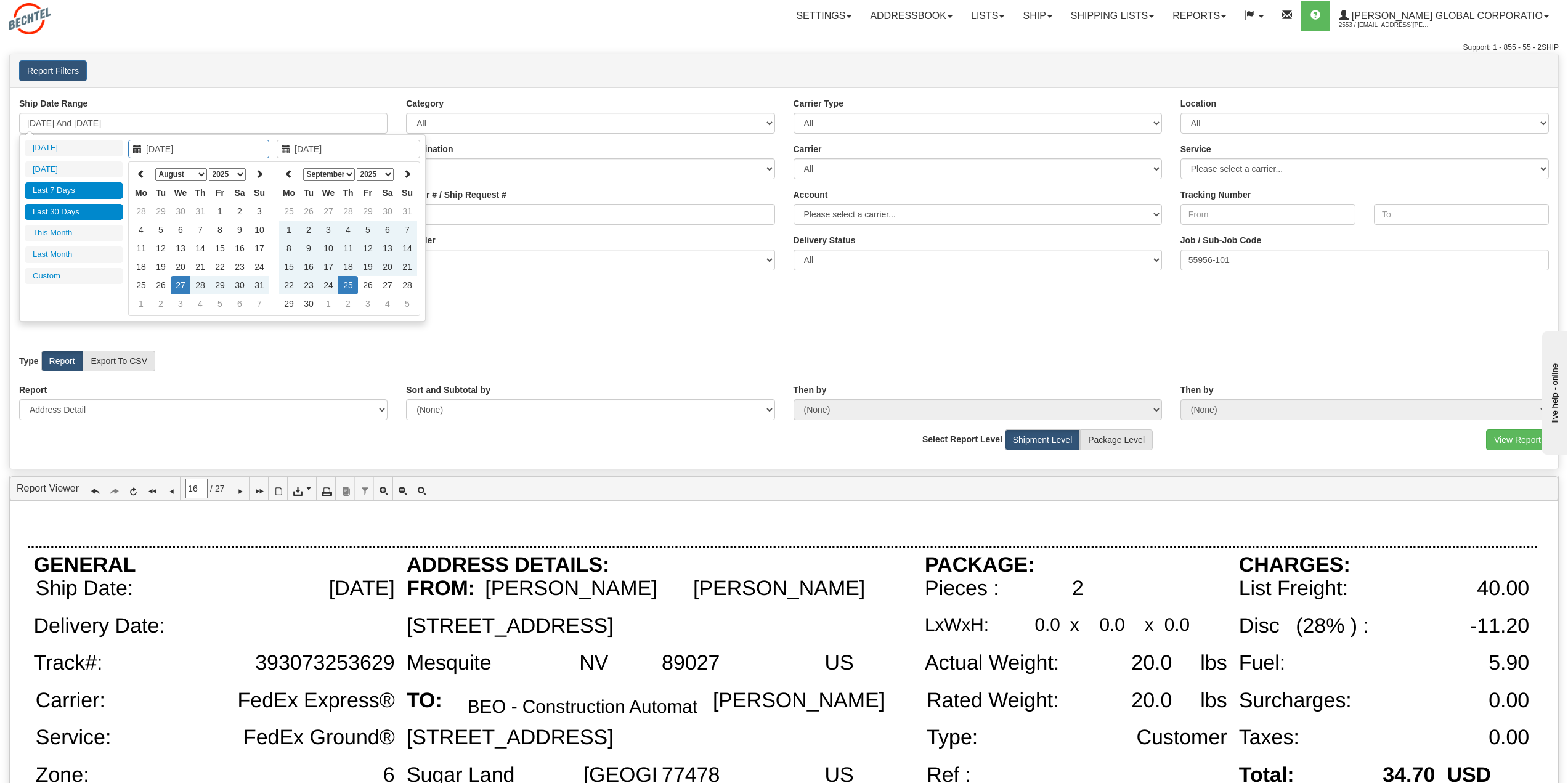
type input "[DATE]"
type input "09/24/2025"
type input "08/27/2025"
type input "[DATE]"
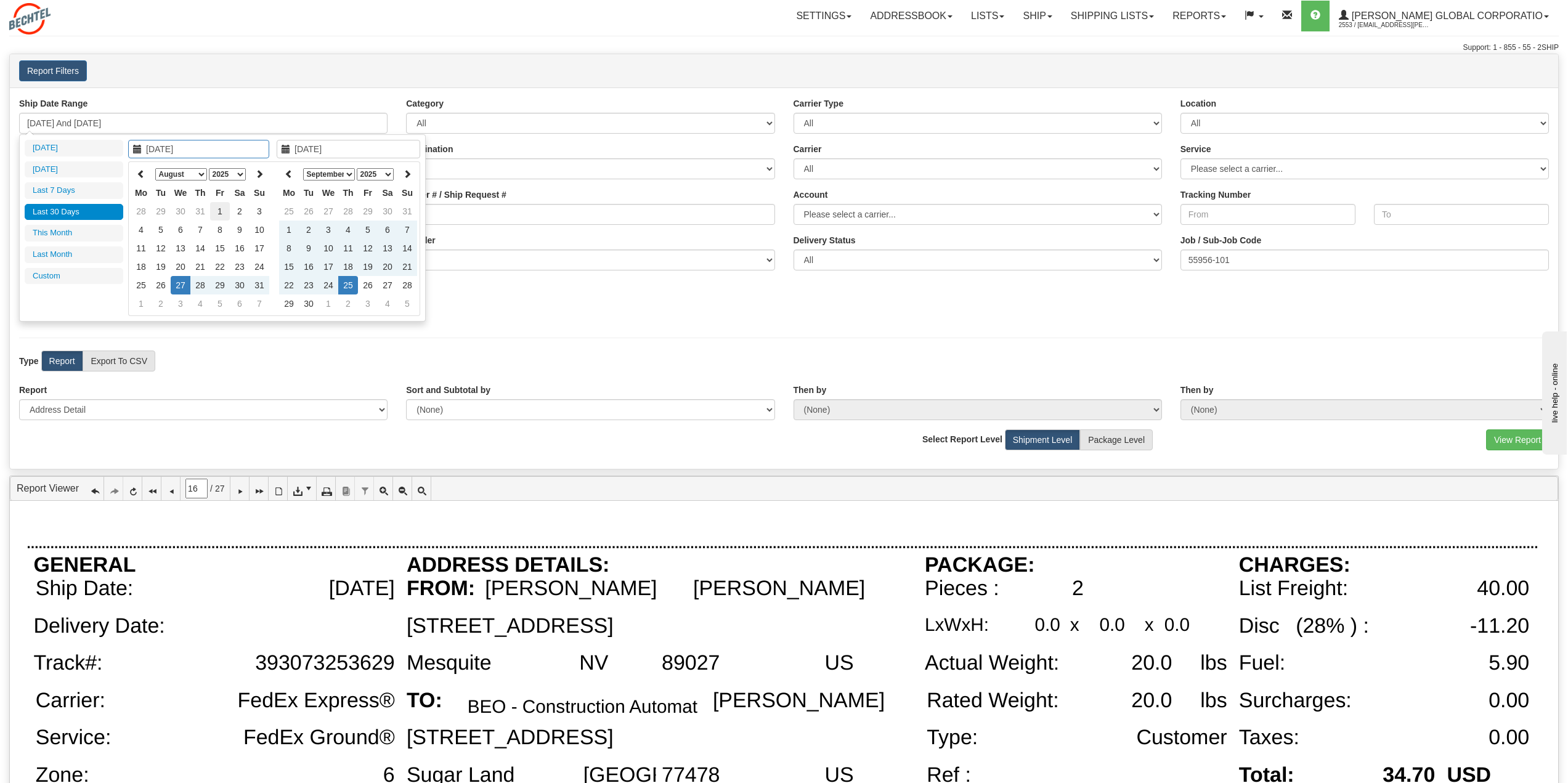
type input "08/01/2025"
click at [221, 212] on td "1" at bounding box center [220, 211] width 19 height 19
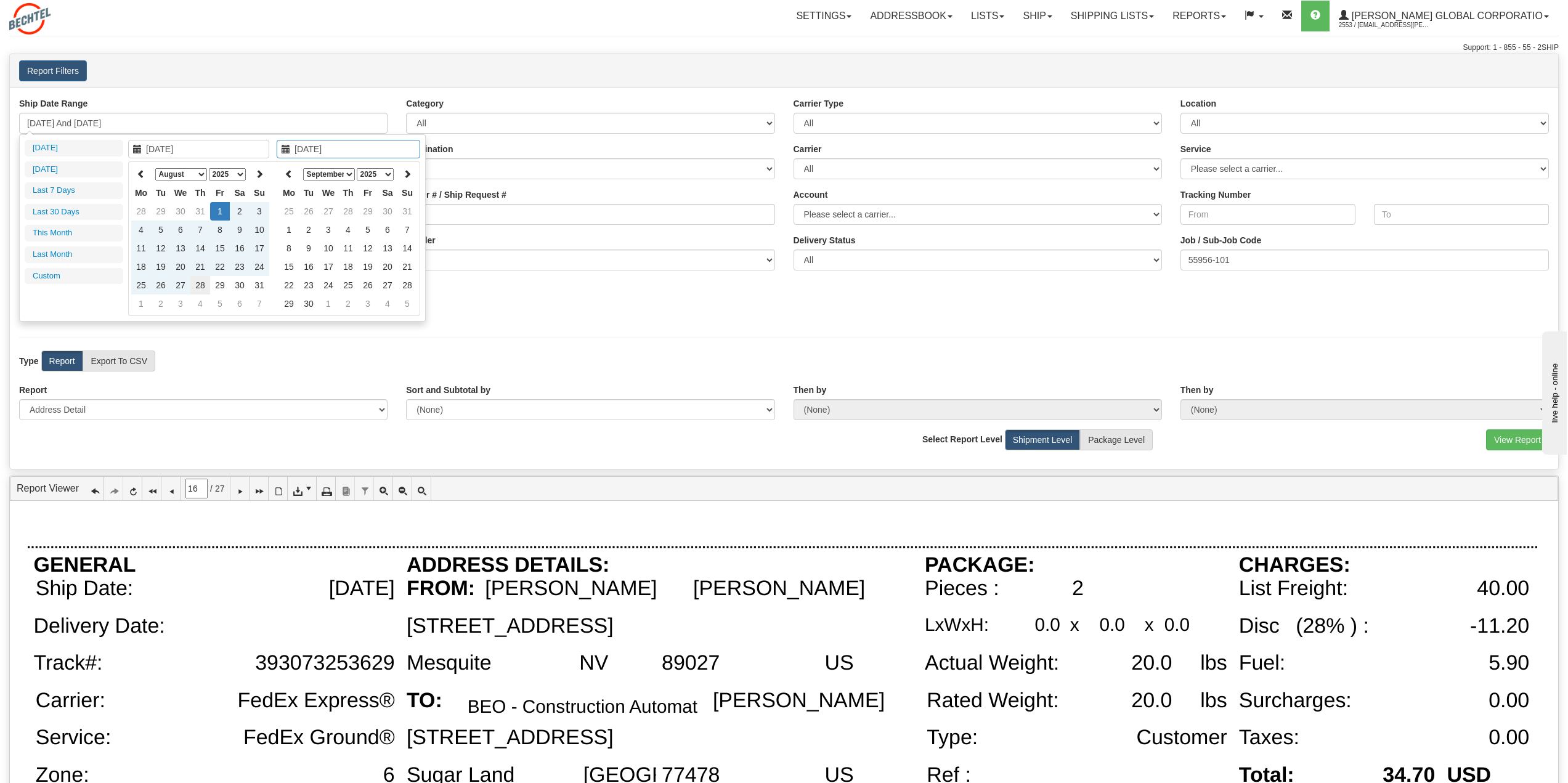
type input "08/28/2025"
click at [198, 283] on td "28" at bounding box center [200, 285] width 19 height 19
type input "08/01/2025 And 08/28/2025"
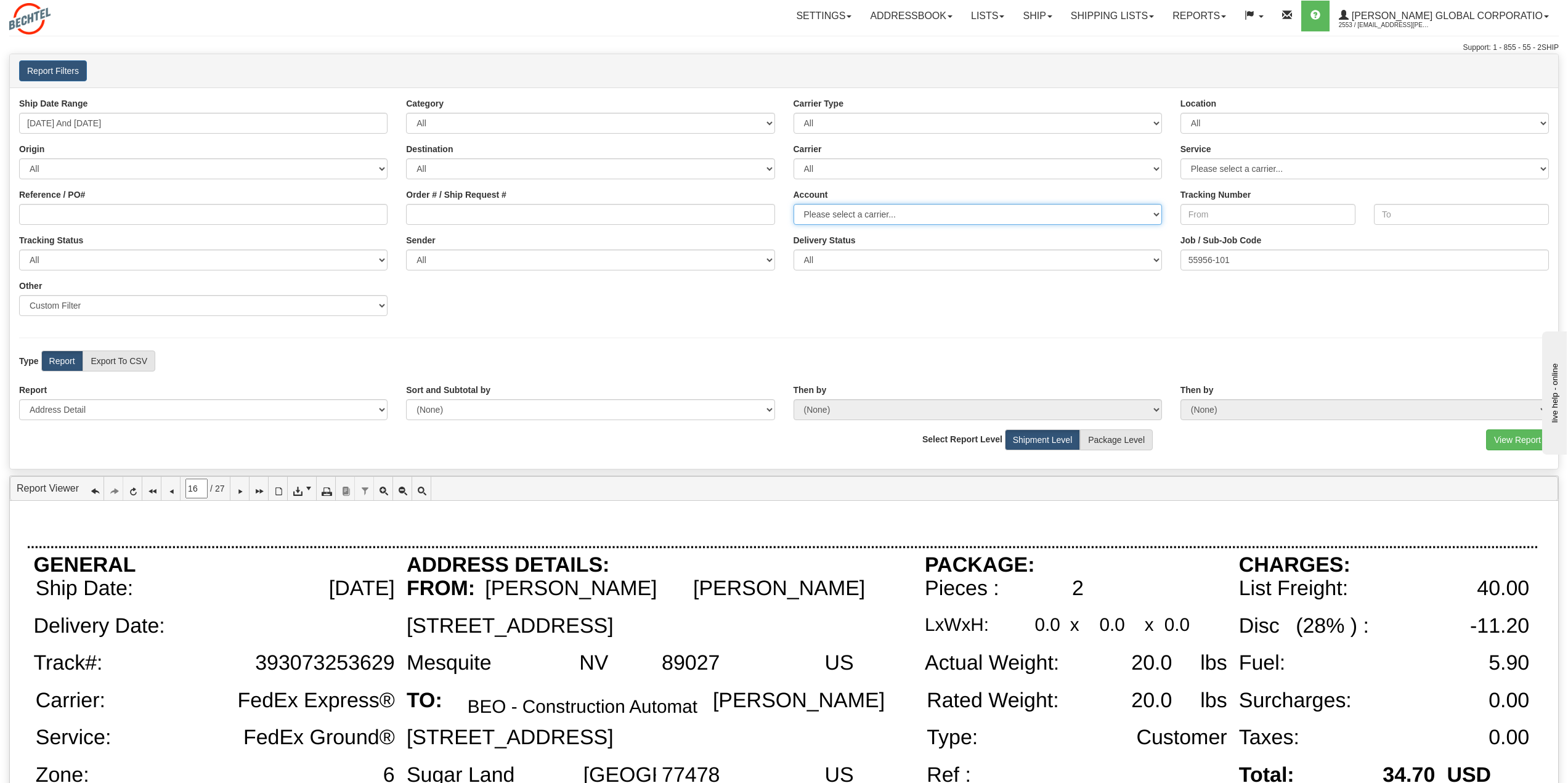
click at [1155, 216] on select "Please select a carrier..." at bounding box center [978, 214] width 368 height 21
click at [958, 211] on select "Please select a carrier..." at bounding box center [978, 214] width 368 height 21
click at [1157, 170] on select "All DHL FedEx Express®" at bounding box center [978, 168] width 368 height 21
select select "2"
click at [794, 158] on select "All DHL FedEx Express®" at bounding box center [978, 168] width 368 height 21
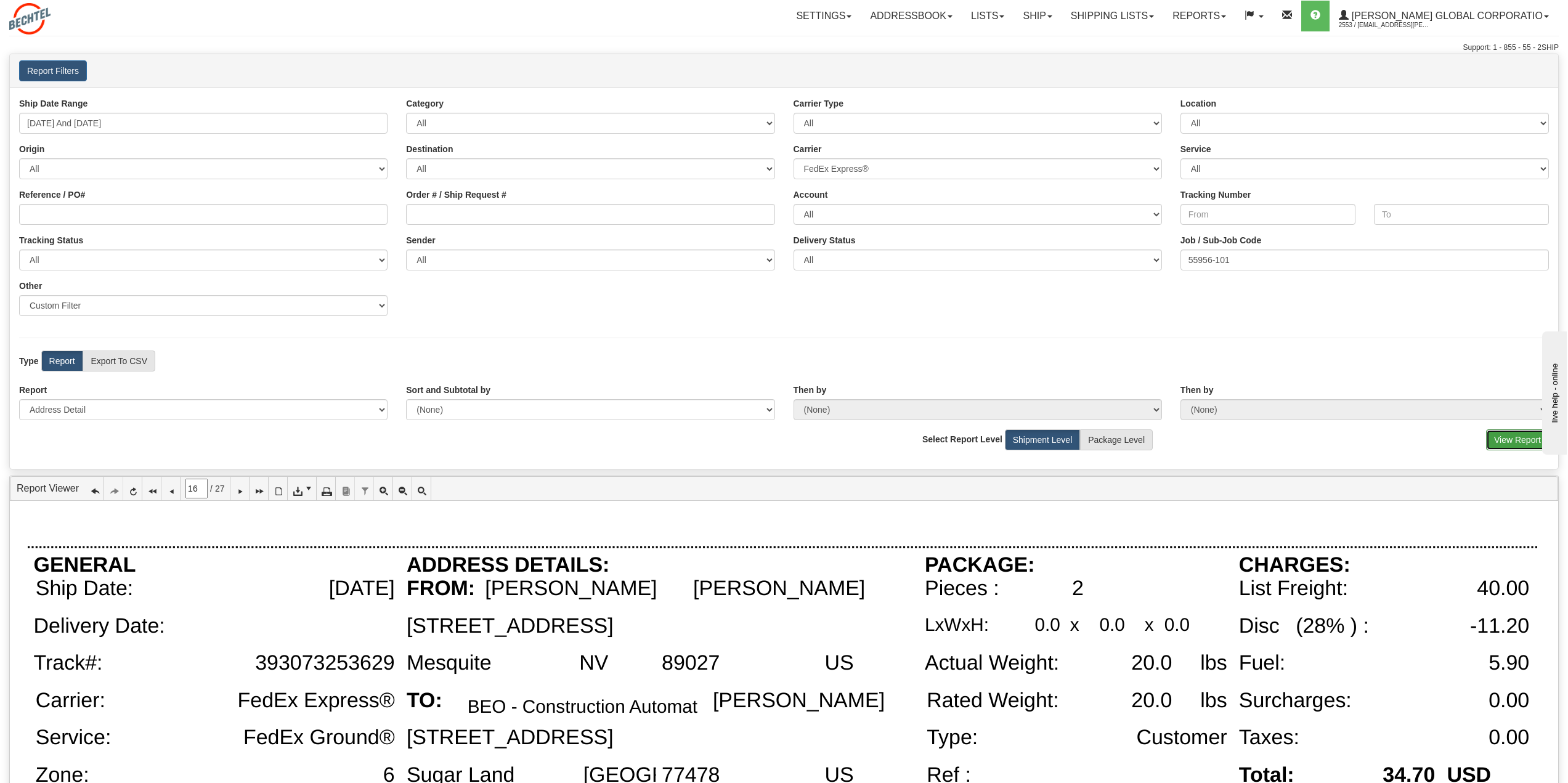
click at [1510, 438] on button "View Report" at bounding box center [1518, 440] width 63 height 21
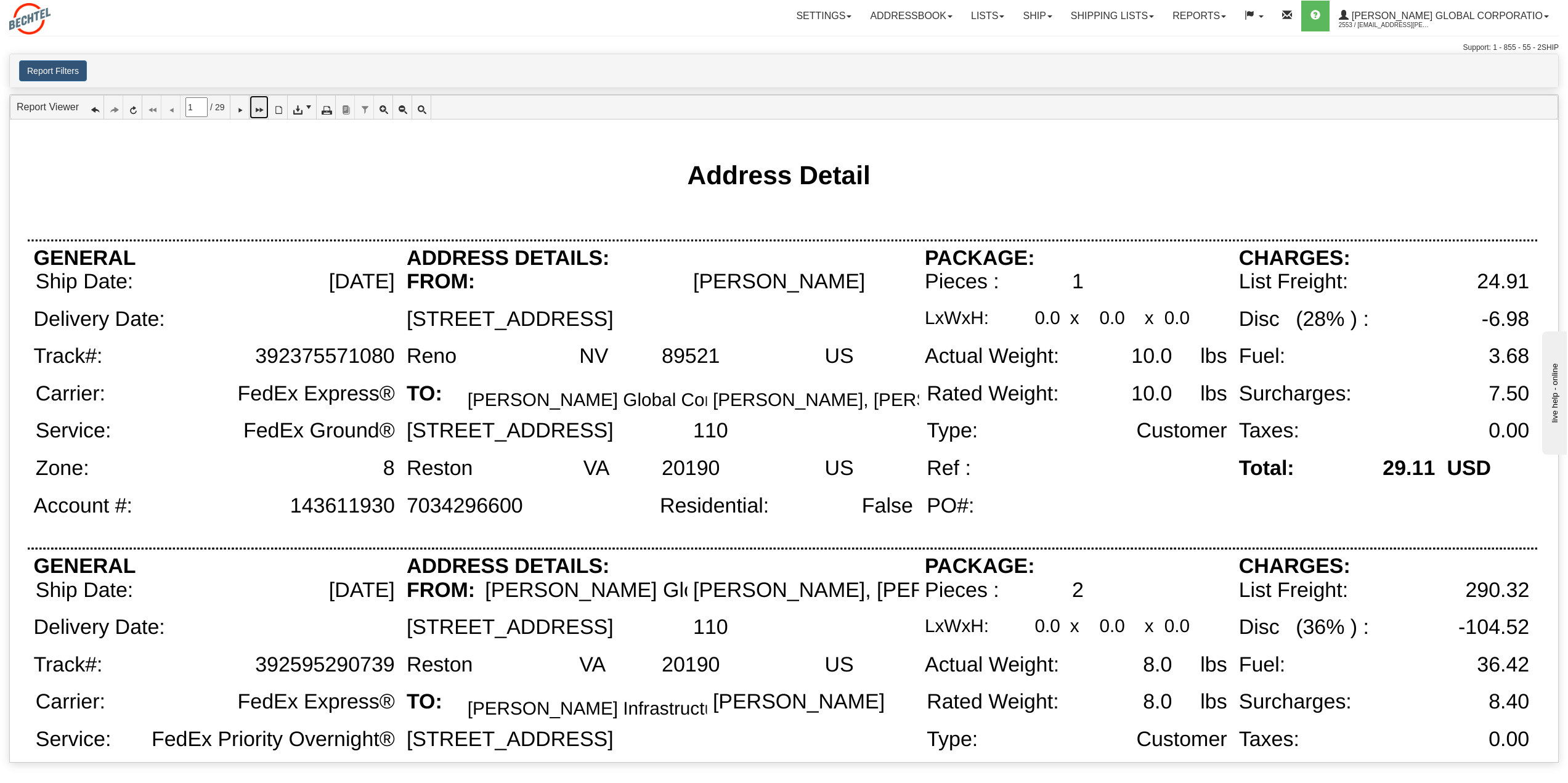
click at [258, 111] on link at bounding box center [258, 107] width 19 height 24
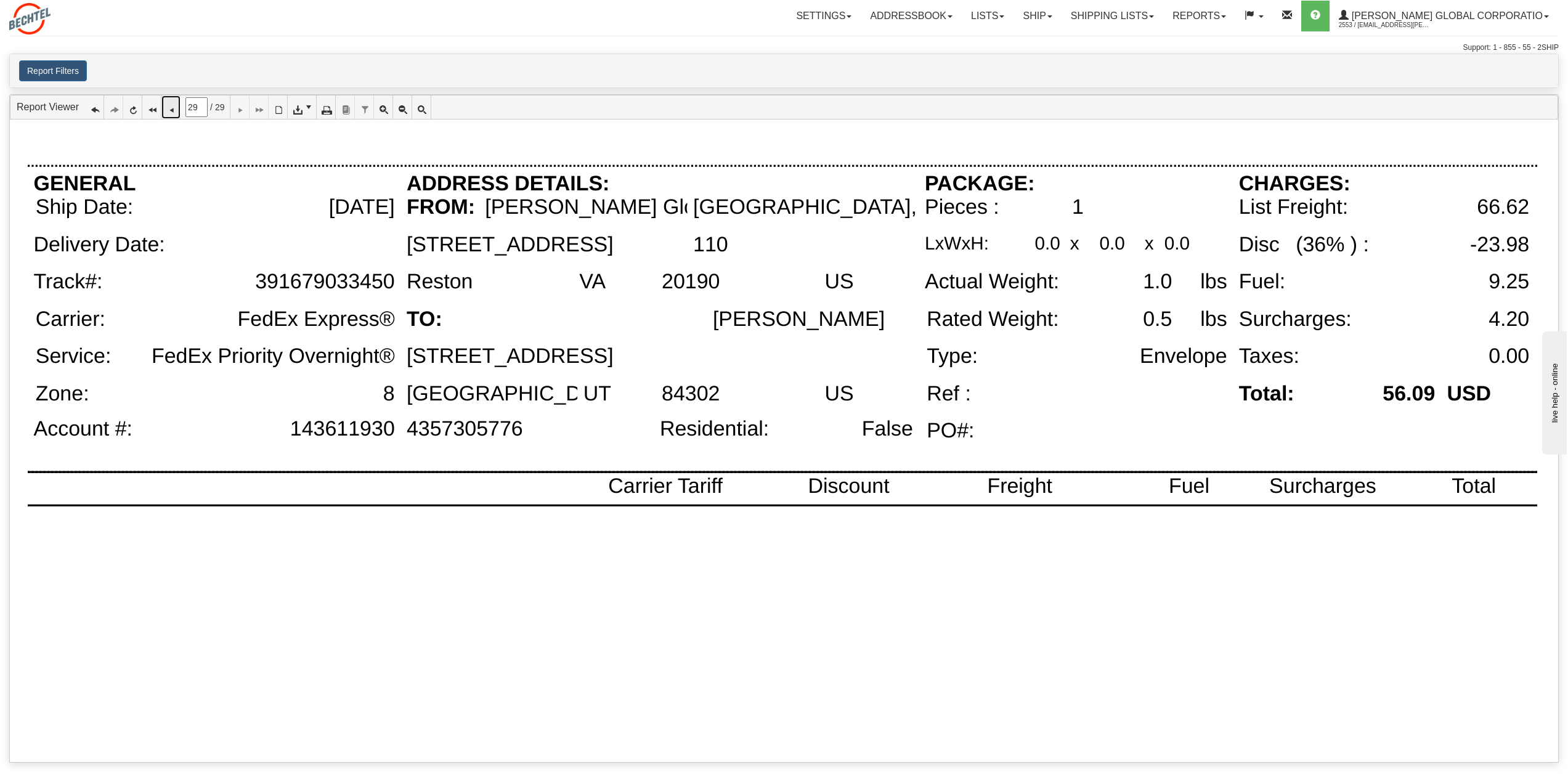
click at [168, 110] on icon at bounding box center [171, 107] width 8 height 8
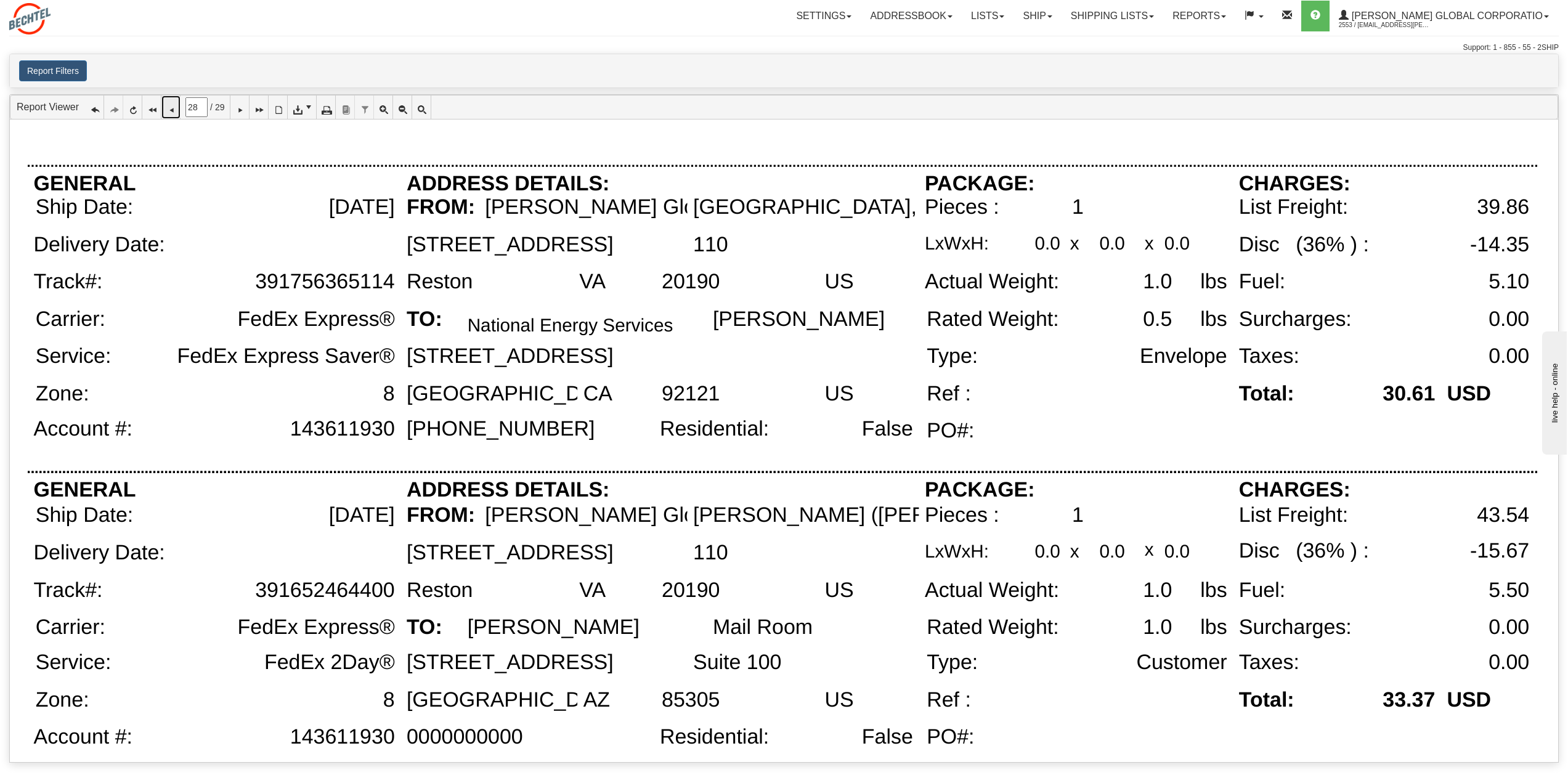
click at [168, 107] on icon at bounding box center [171, 107] width 8 height 8
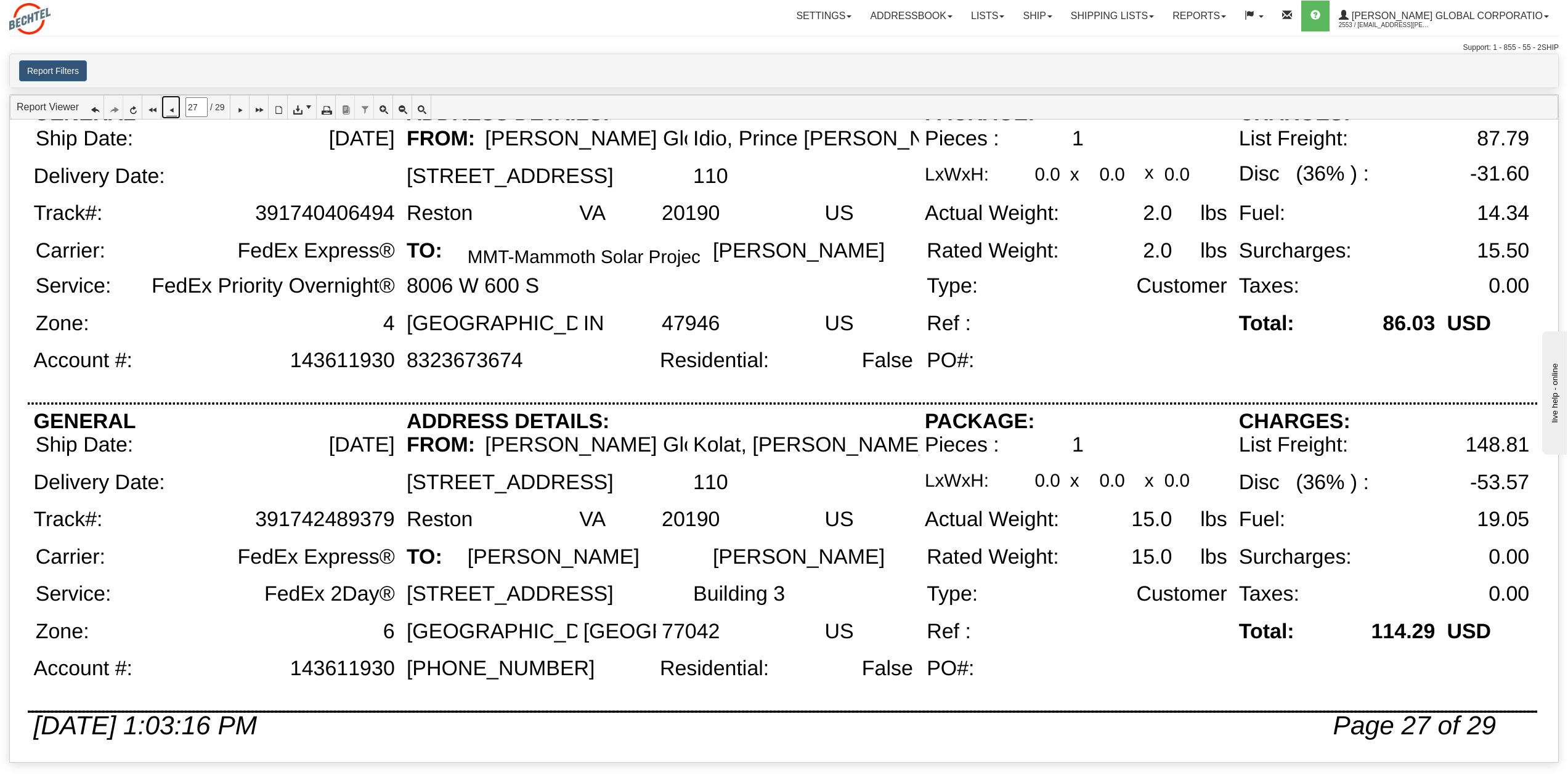
scroll to position [1611, 0]
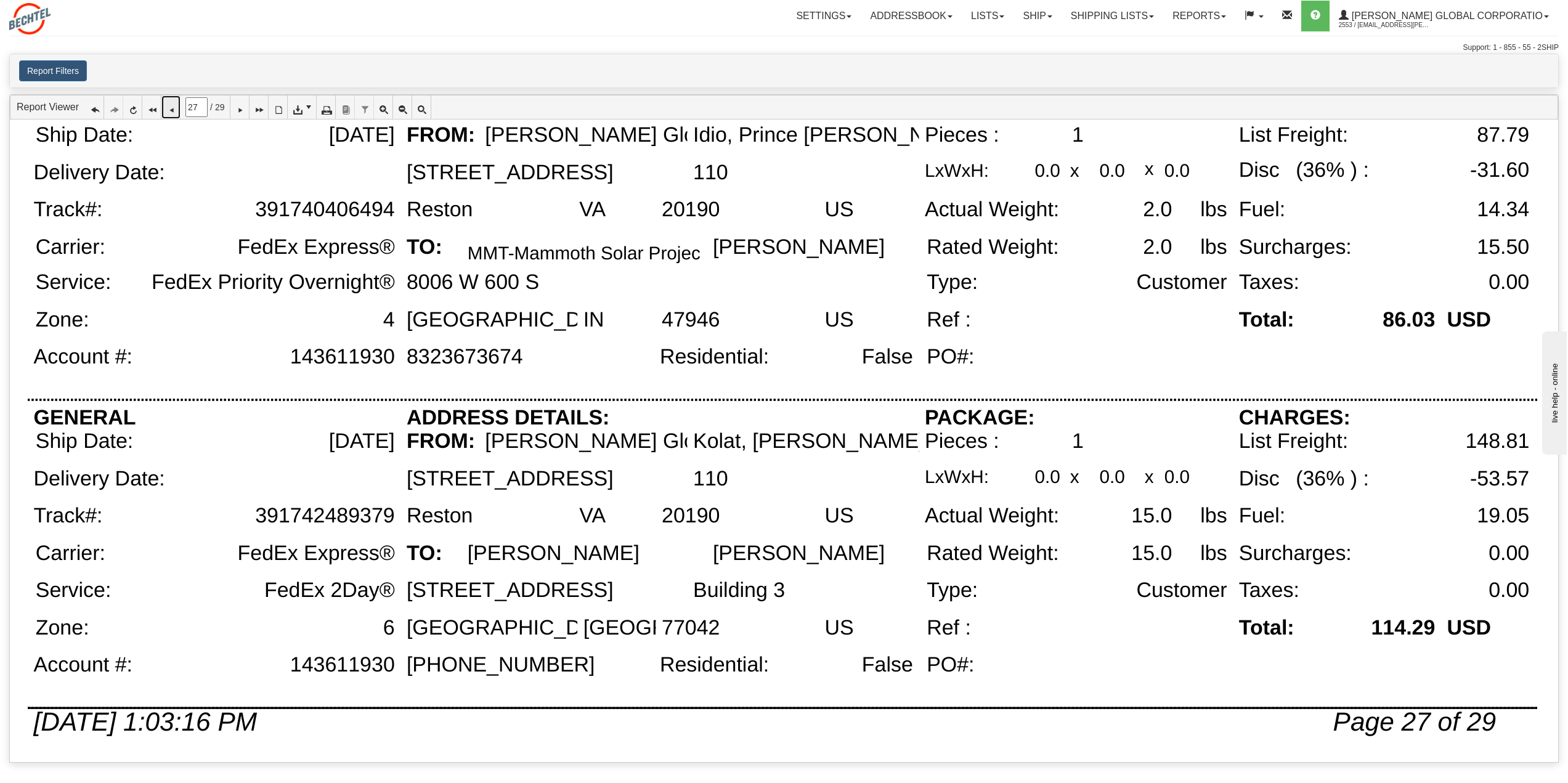
click at [173, 111] on icon at bounding box center [171, 107] width 8 height 8
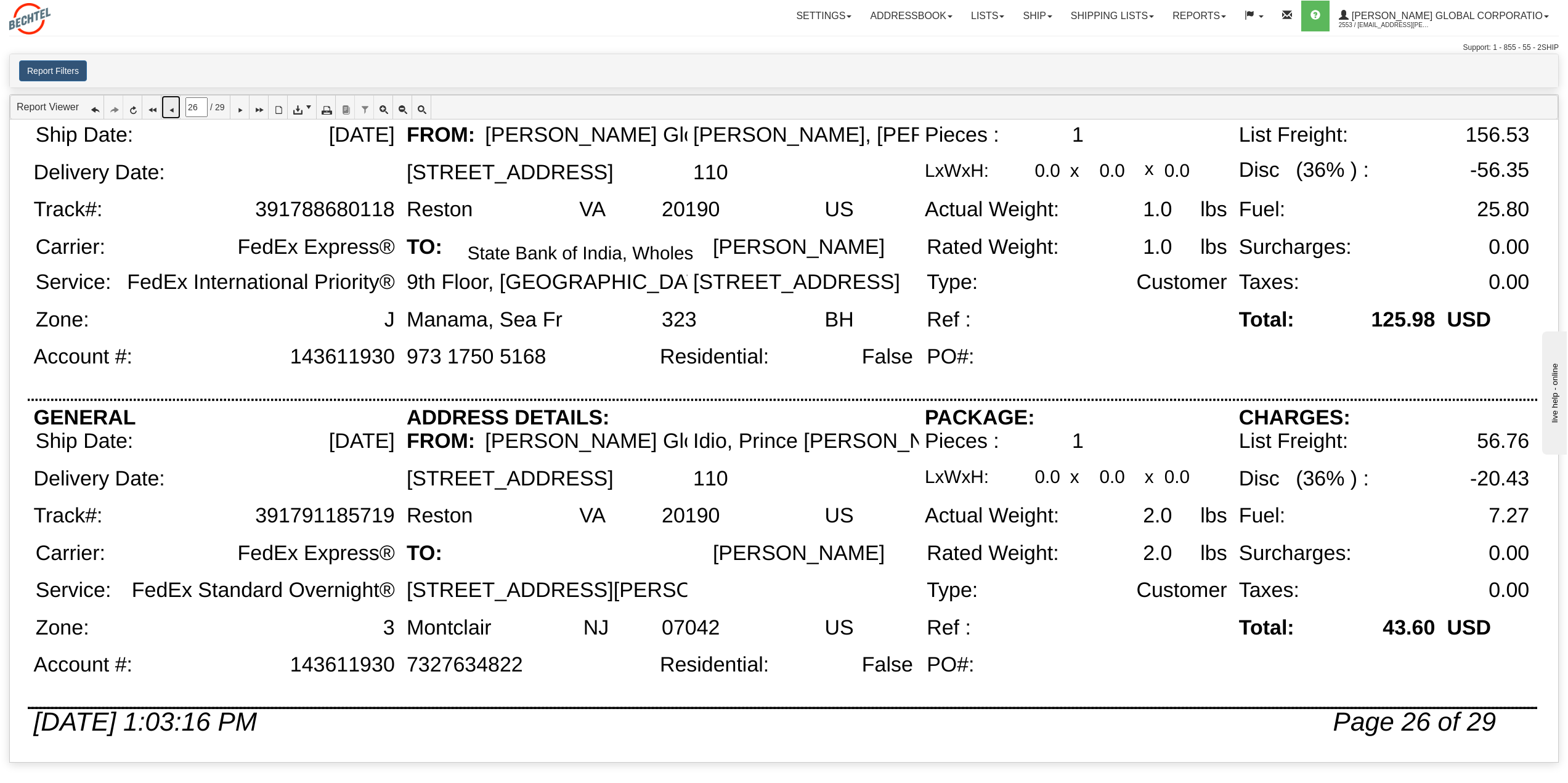
click at [168, 106] on icon at bounding box center [171, 107] width 8 height 8
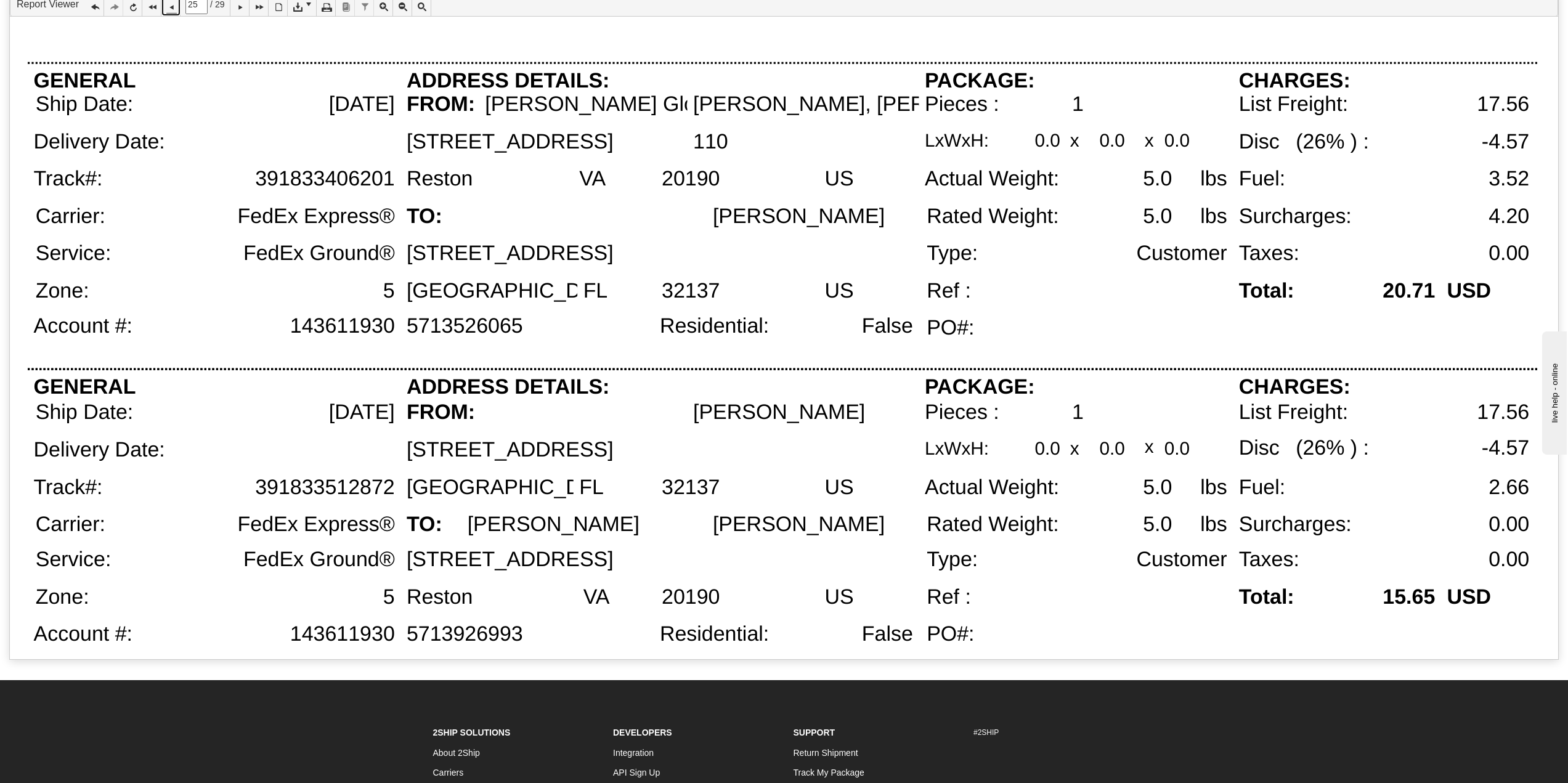
scroll to position [0, 0]
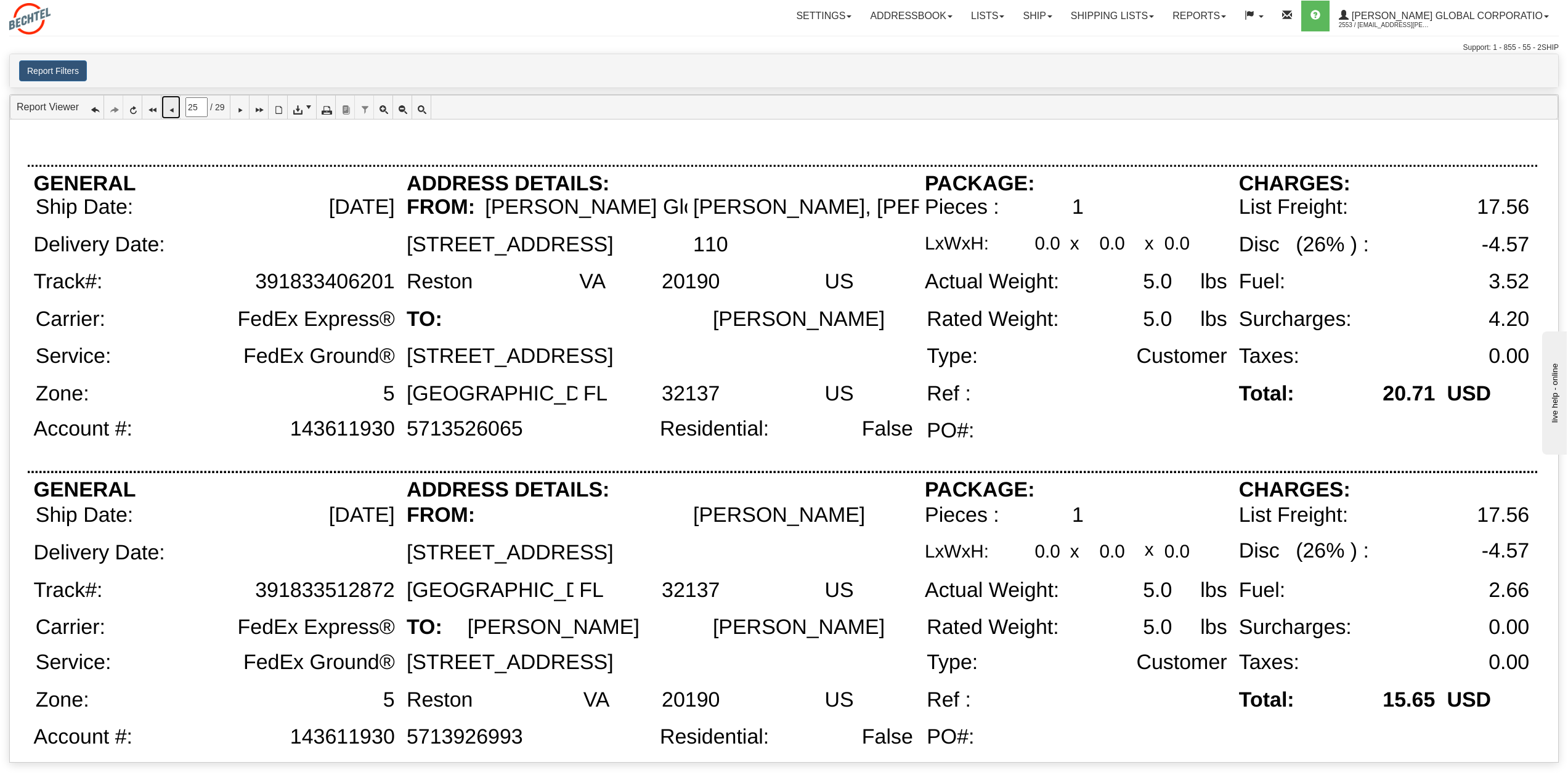
click at [169, 111] on icon at bounding box center [171, 107] width 8 height 8
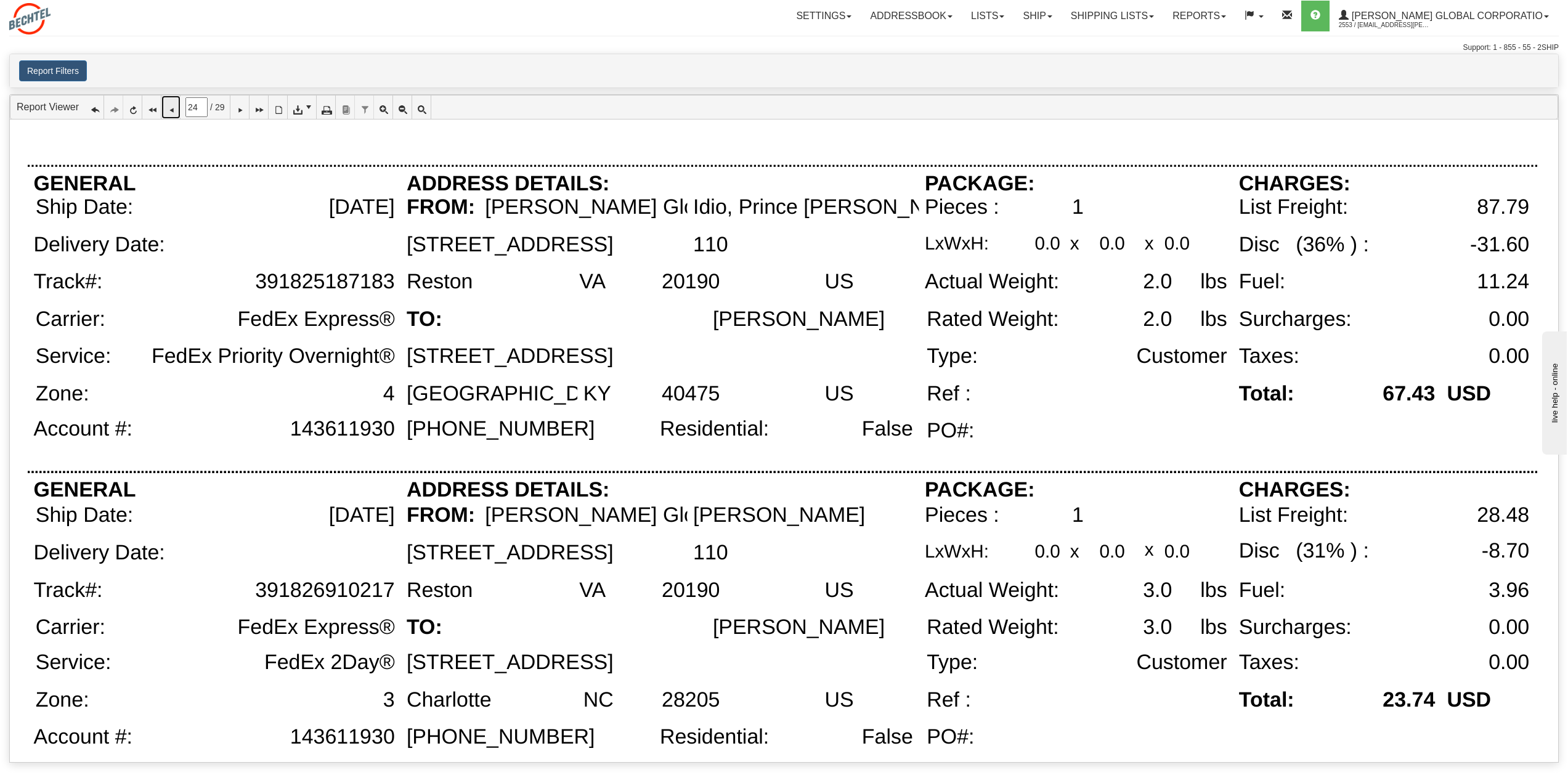
click at [173, 110] on icon at bounding box center [171, 107] width 8 height 8
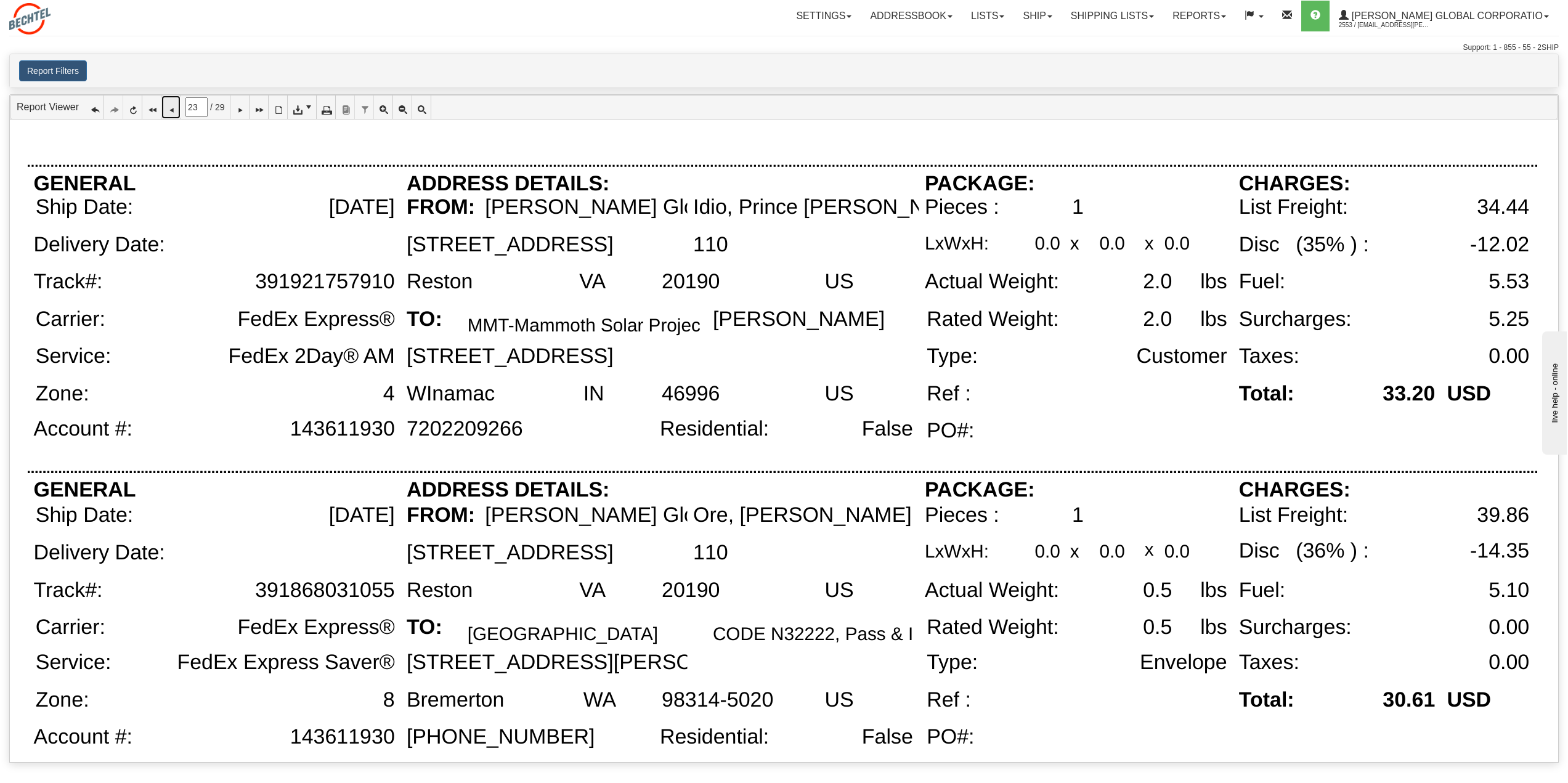
click at [169, 108] on icon at bounding box center [171, 107] width 8 height 8
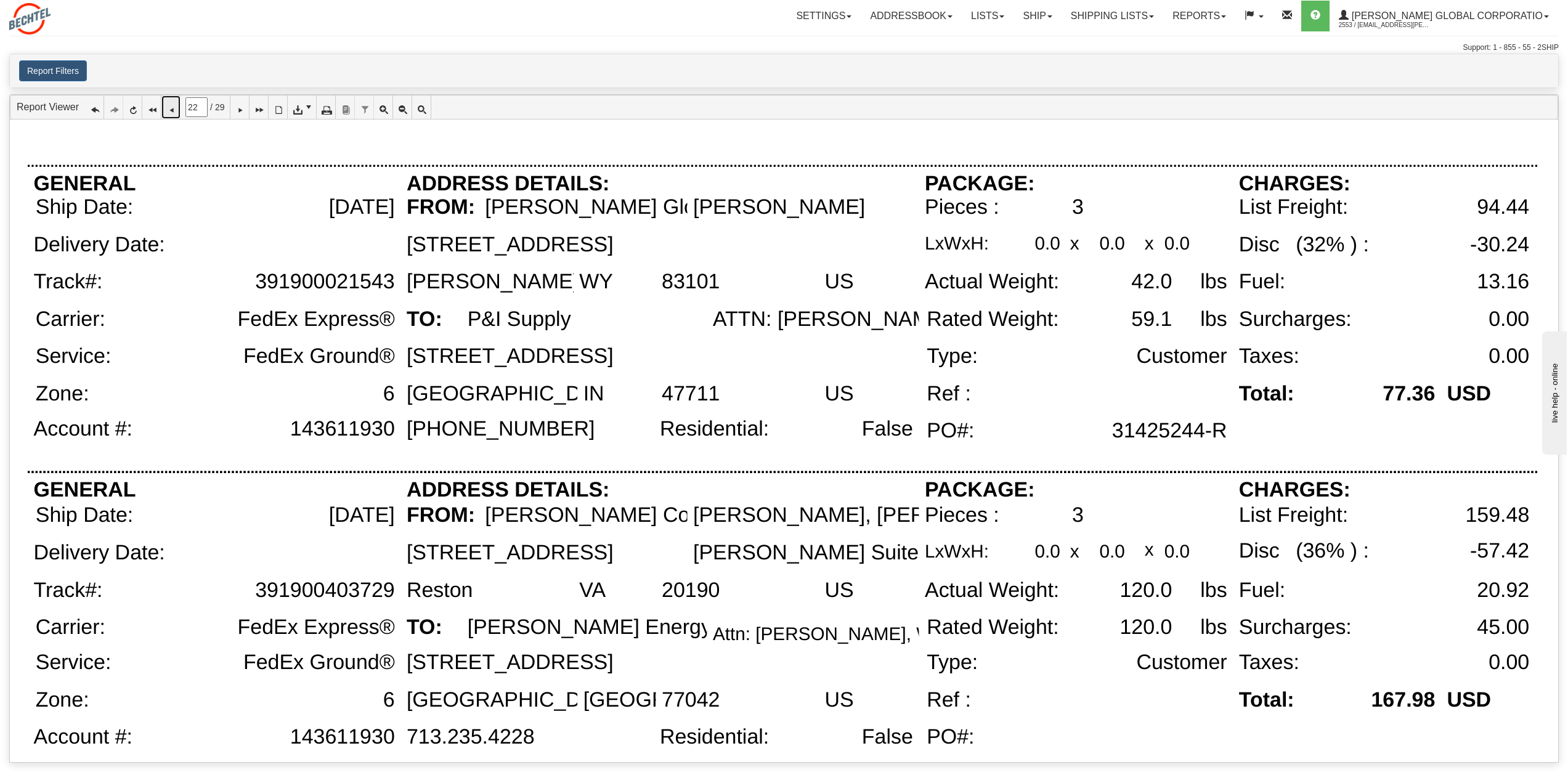
click at [175, 109] on icon at bounding box center [171, 107] width 8 height 8
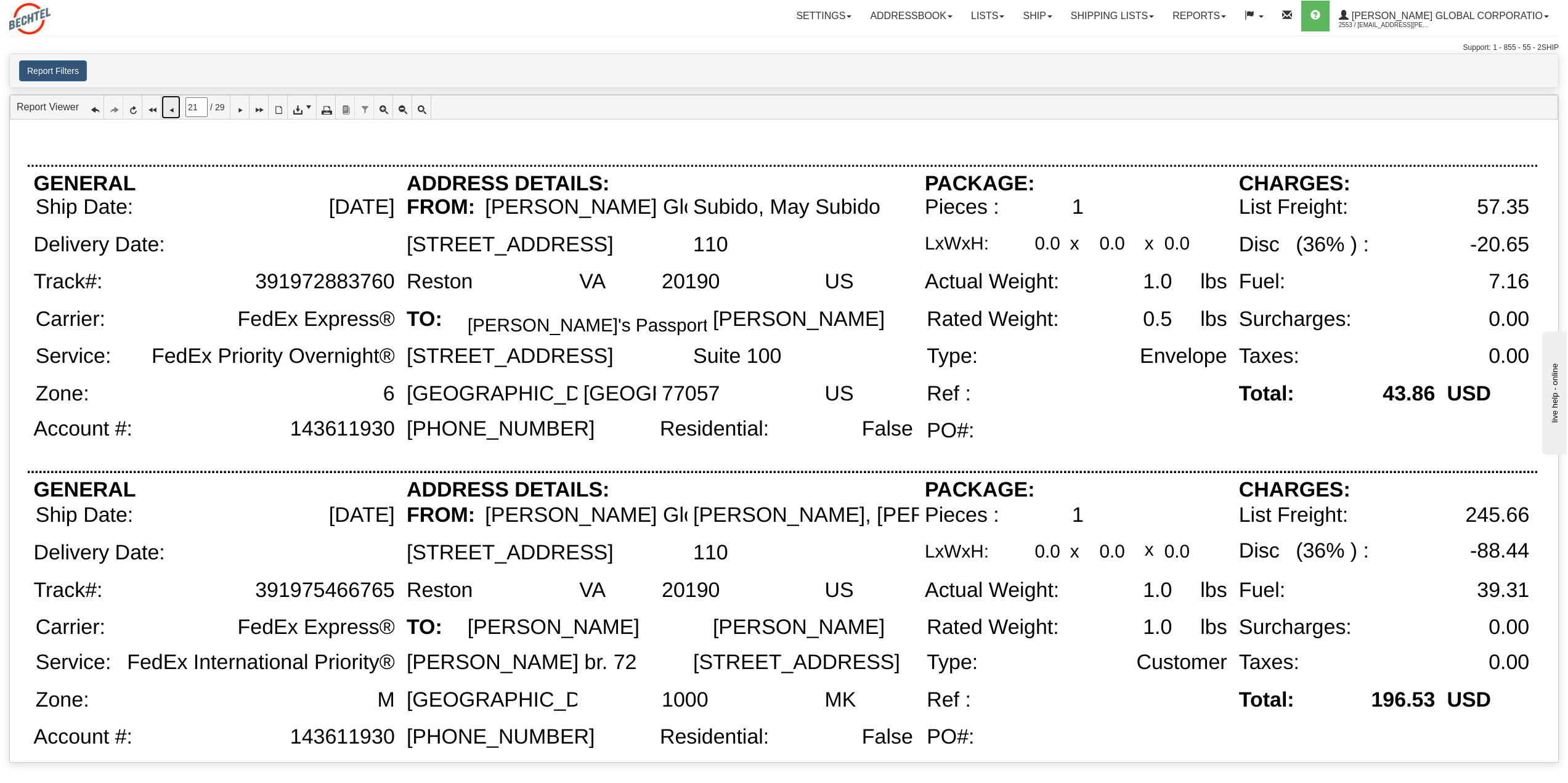
click at [171, 110] on icon at bounding box center [171, 107] width 8 height 8
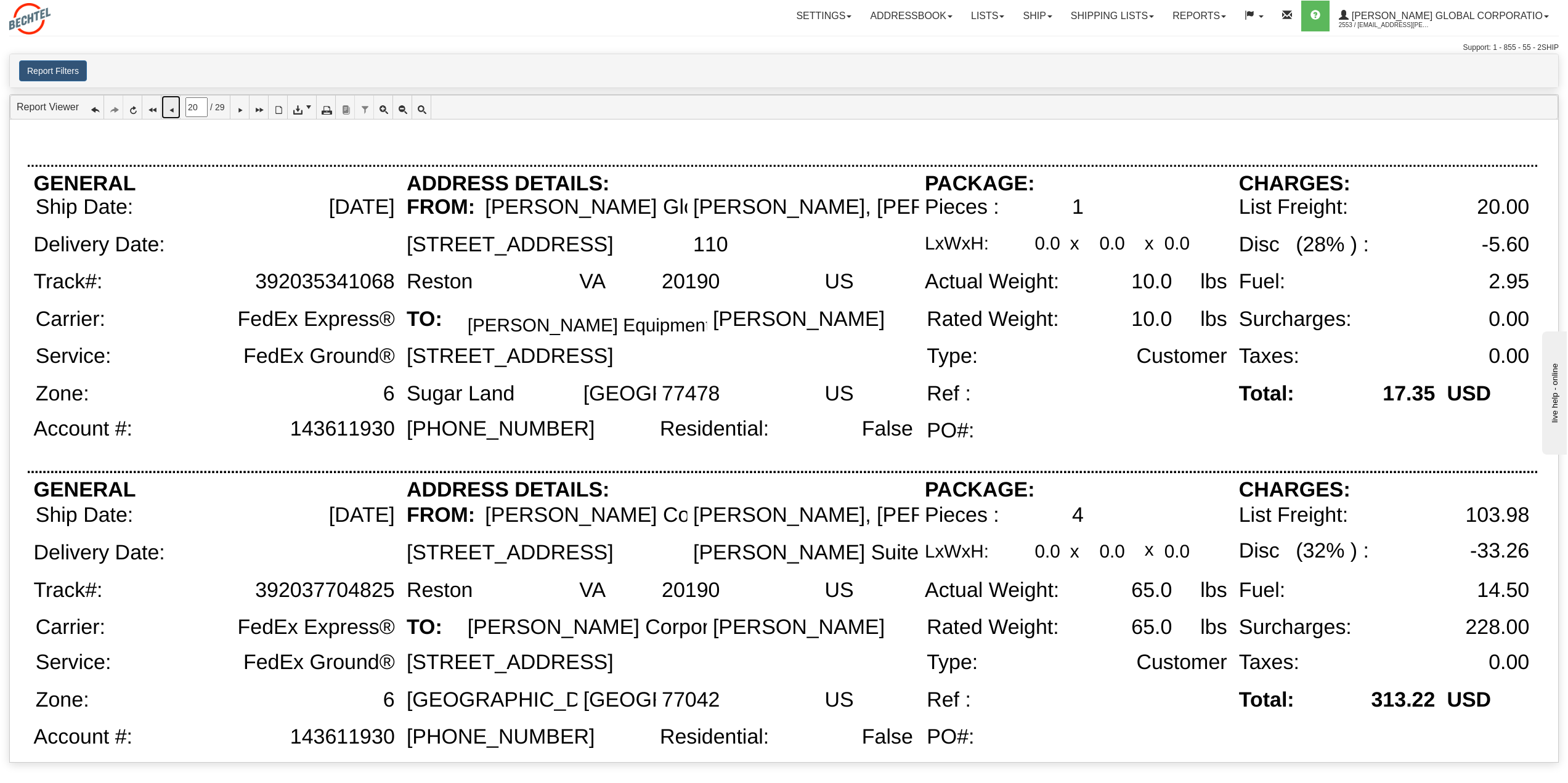
click at [175, 107] on icon at bounding box center [171, 107] width 8 height 8
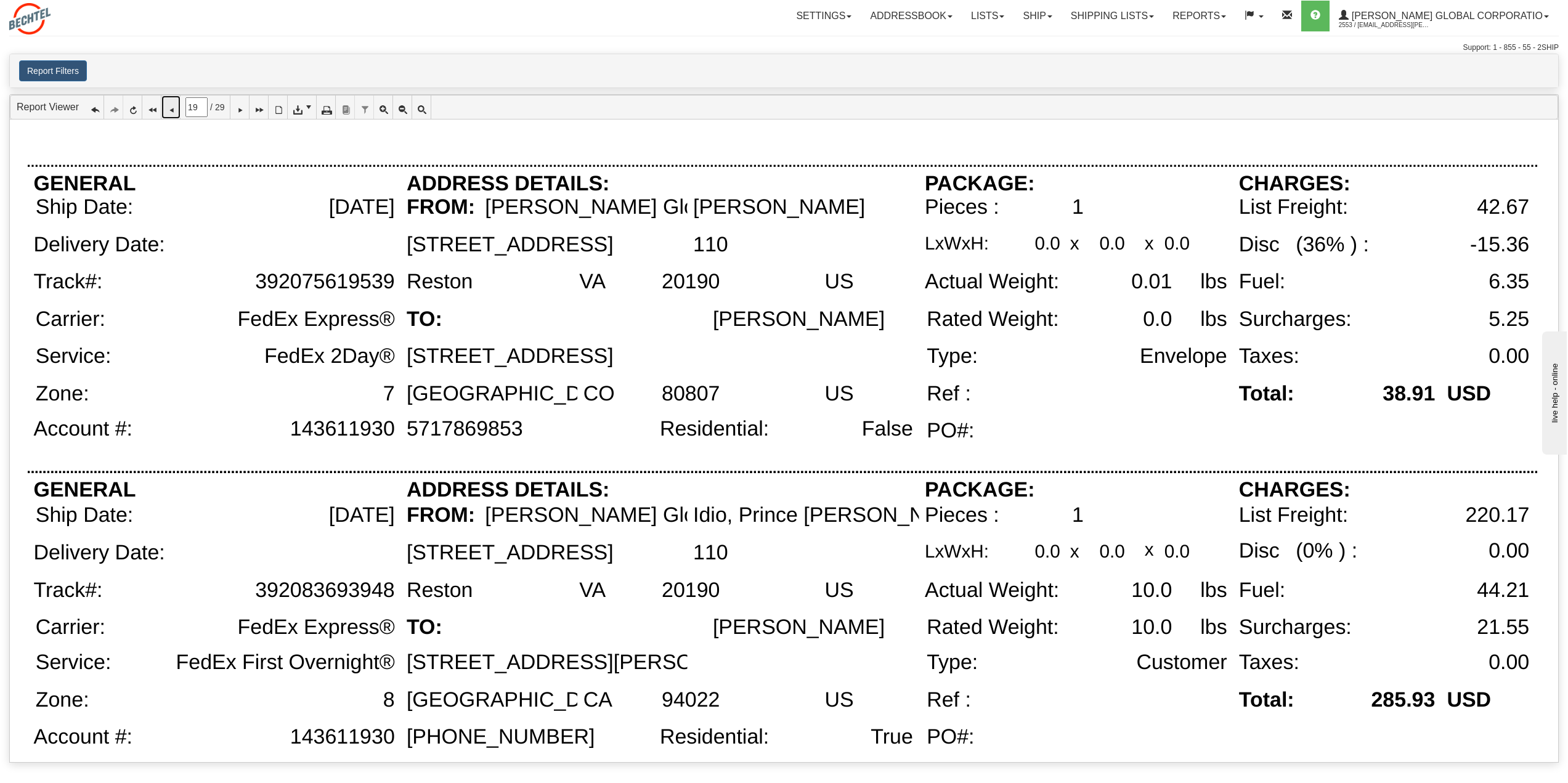
click at [174, 109] on icon at bounding box center [171, 107] width 8 height 8
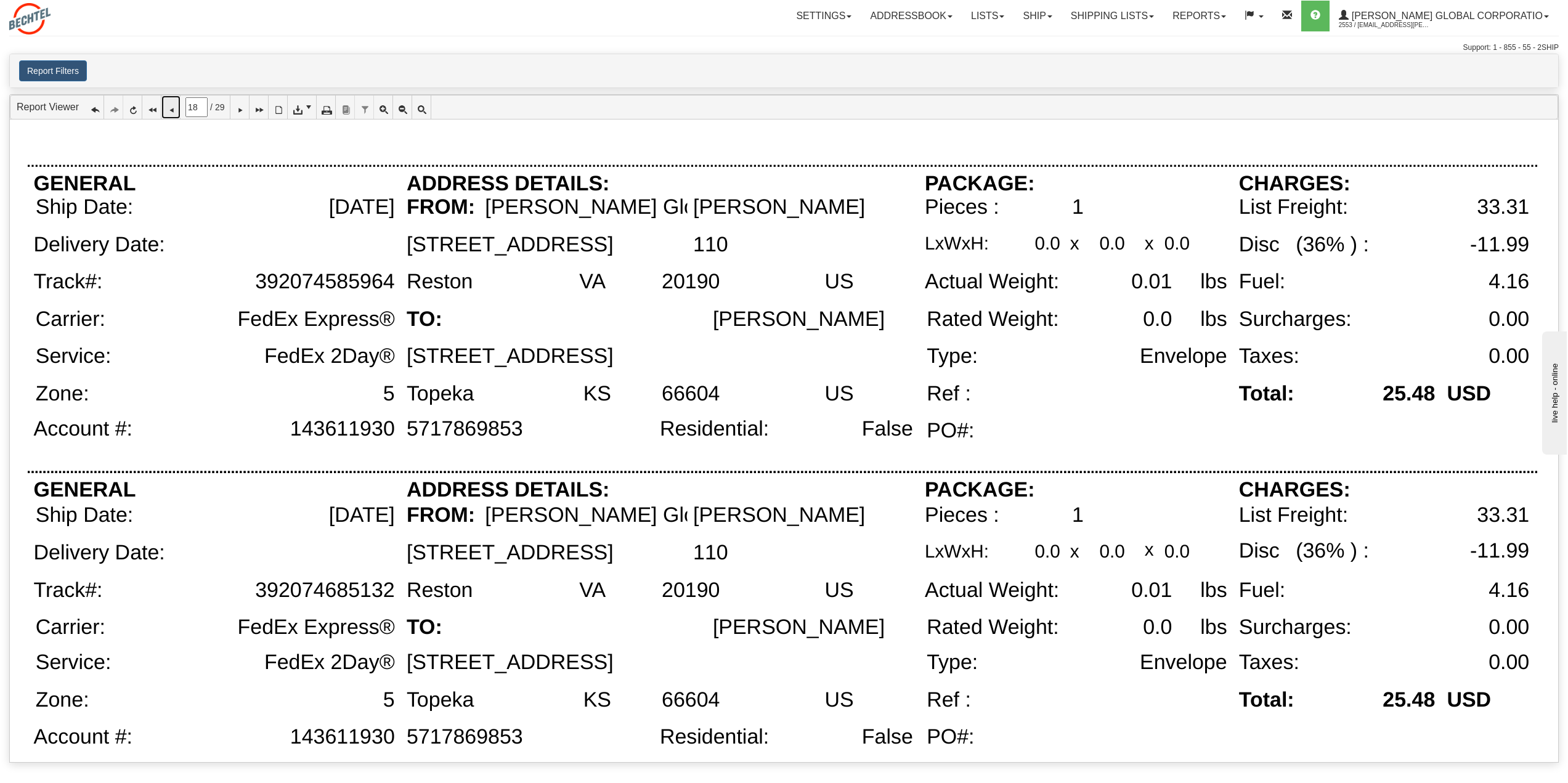
click at [173, 111] on icon at bounding box center [171, 107] width 8 height 8
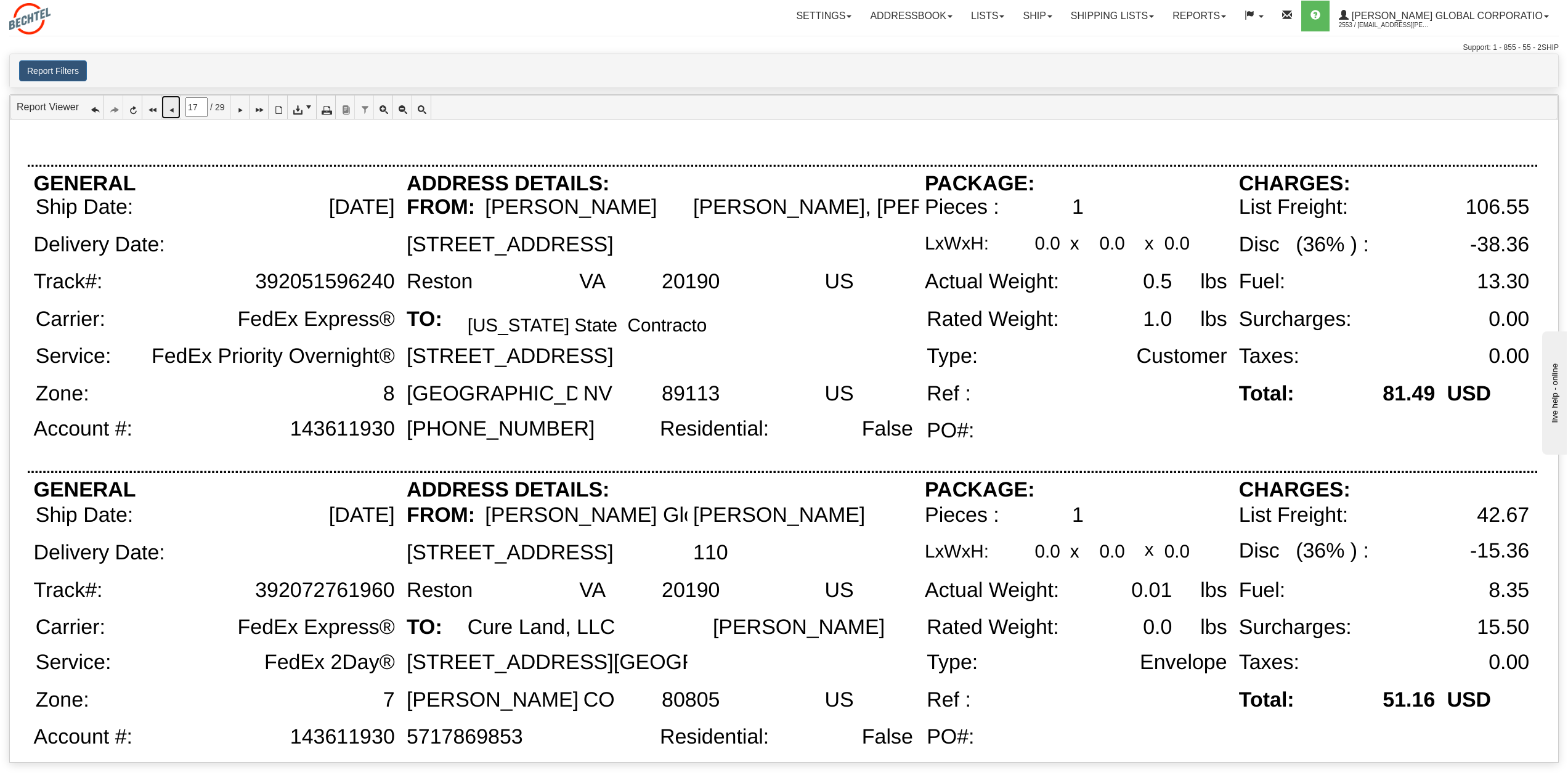
click at [169, 111] on icon at bounding box center [171, 107] width 8 height 8
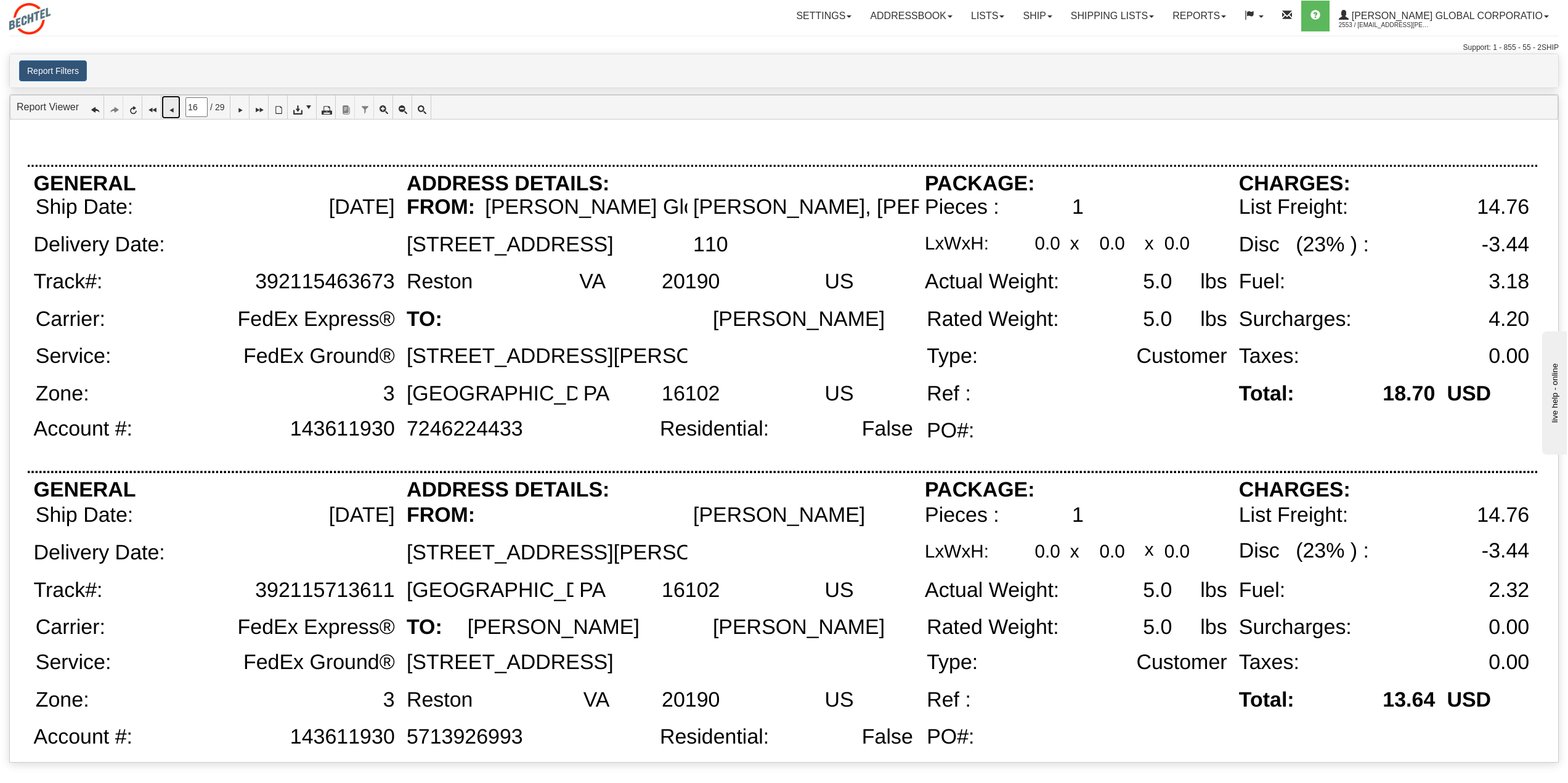
click at [174, 108] on icon at bounding box center [171, 107] width 8 height 8
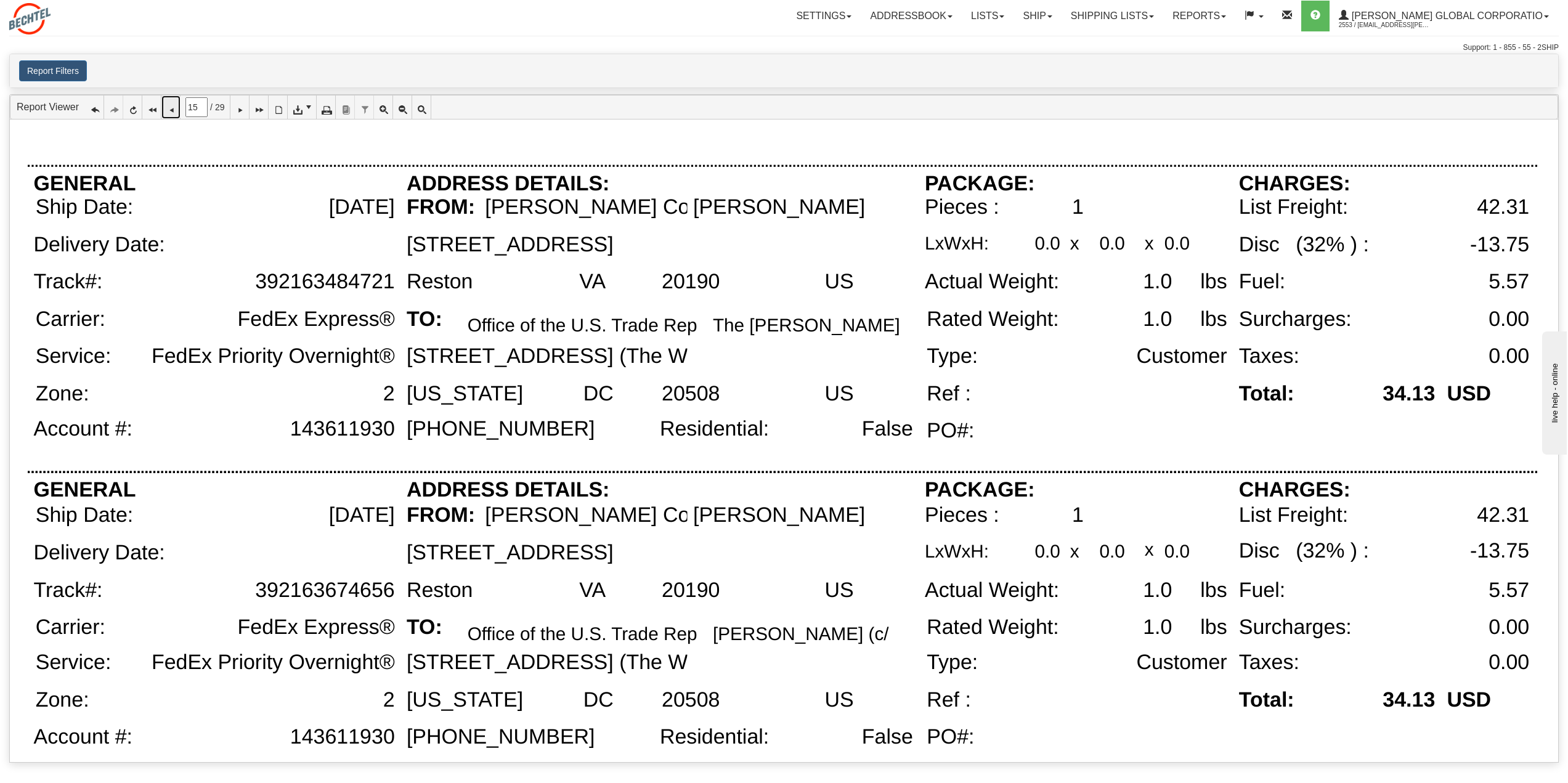
click at [171, 111] on icon at bounding box center [171, 107] width 8 height 8
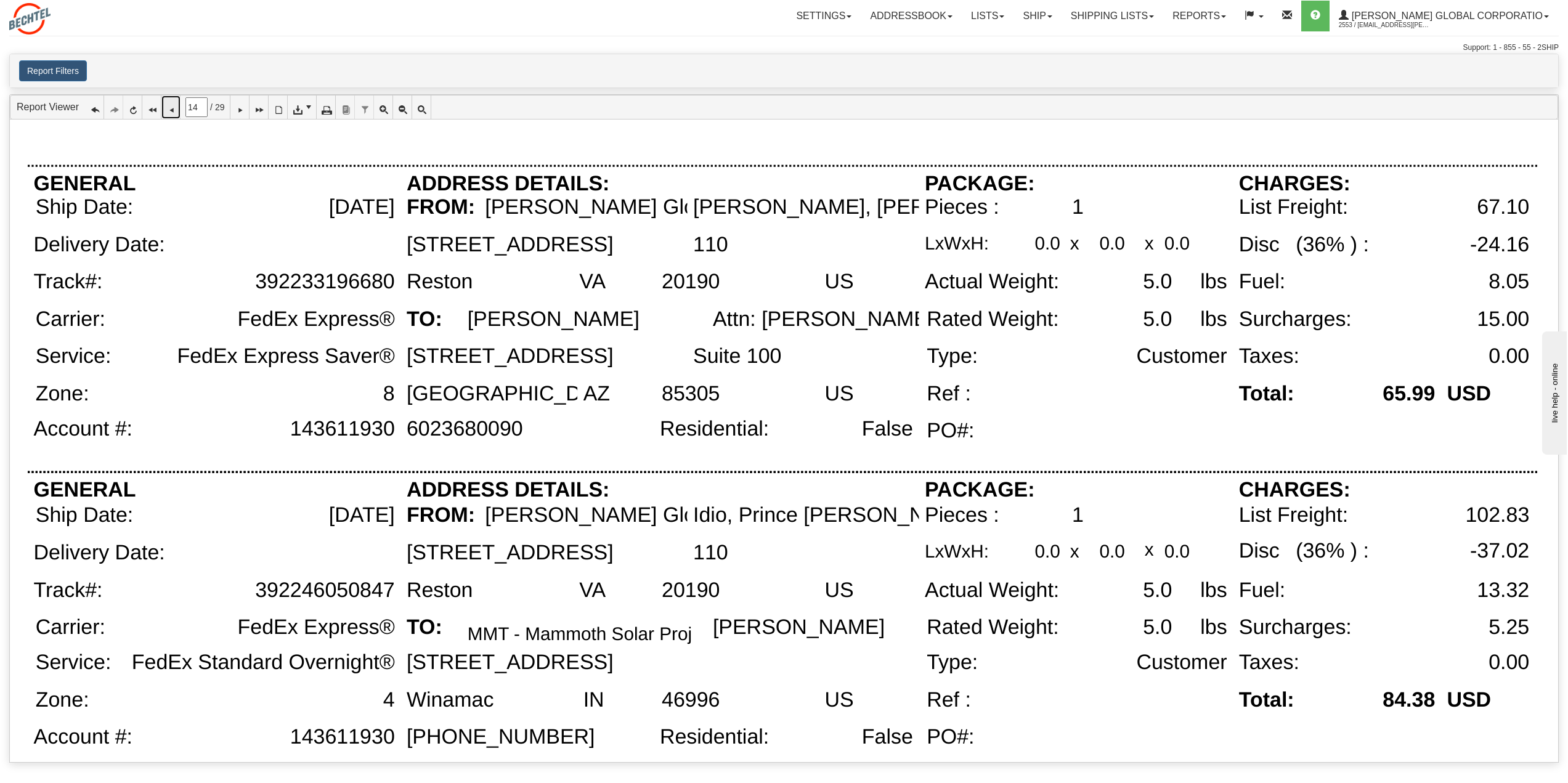
click at [174, 111] on icon at bounding box center [171, 107] width 8 height 8
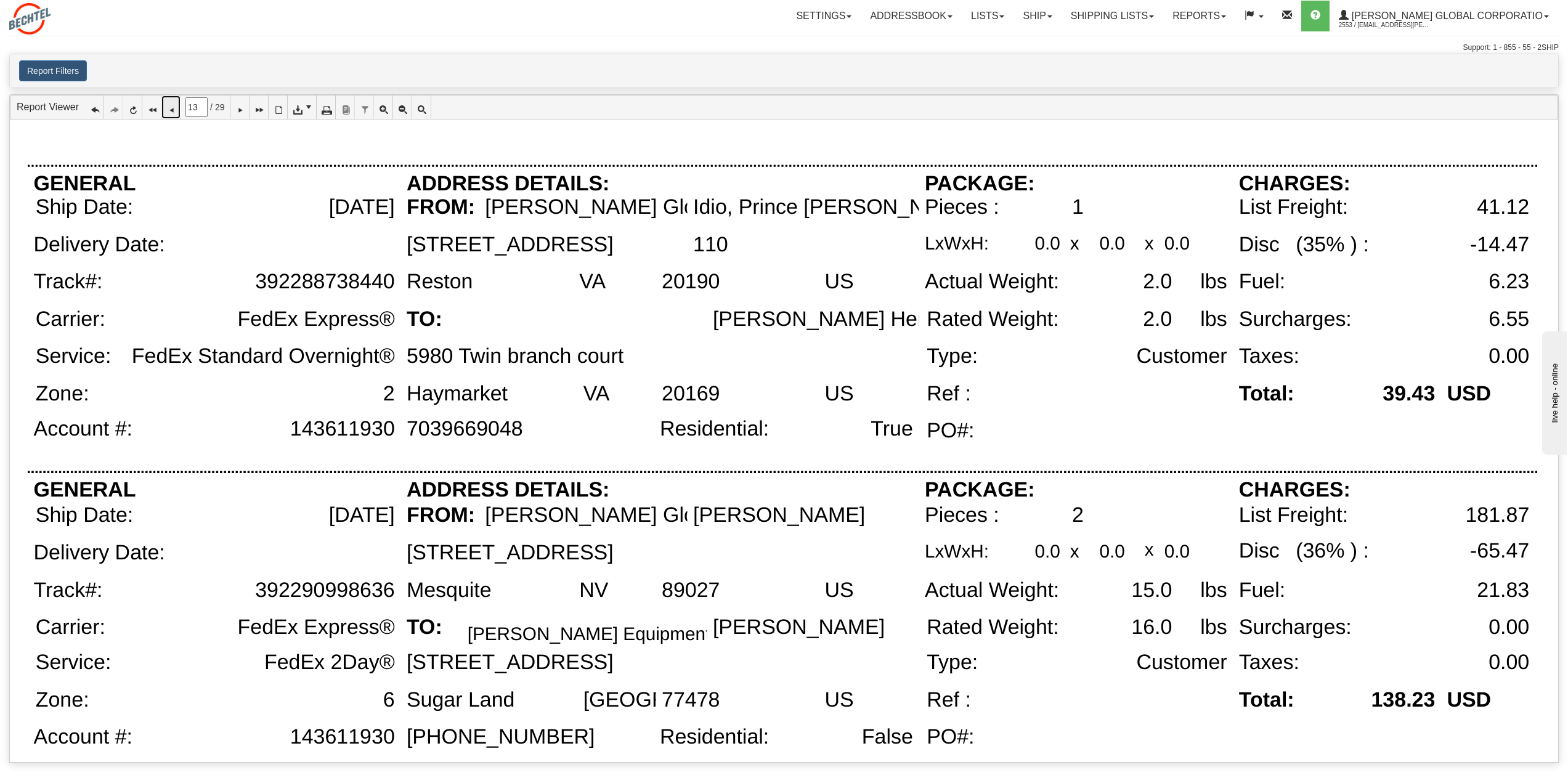
click at [174, 104] on icon at bounding box center [171, 107] width 8 height 8
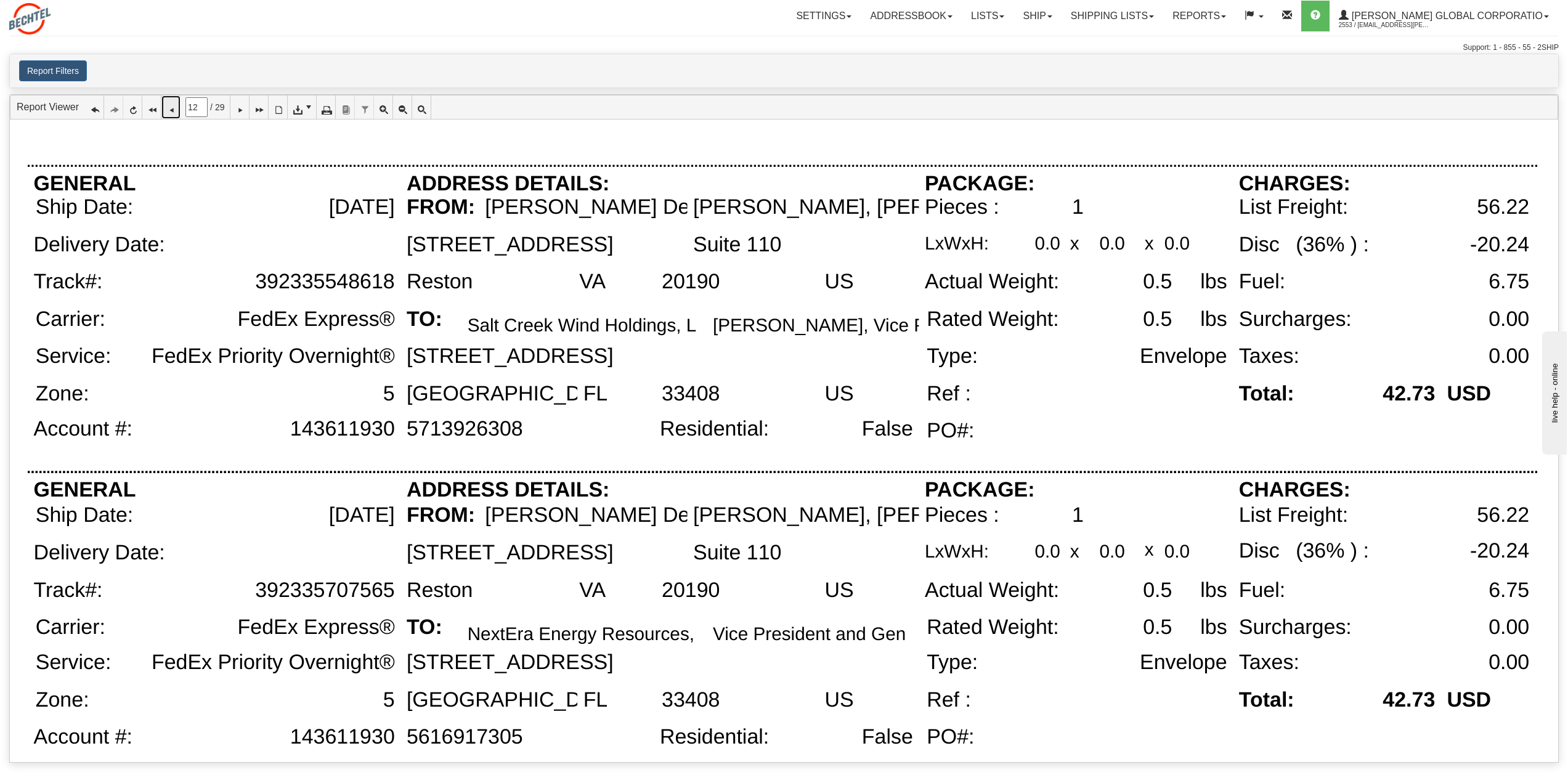
click at [171, 109] on icon at bounding box center [171, 107] width 8 height 8
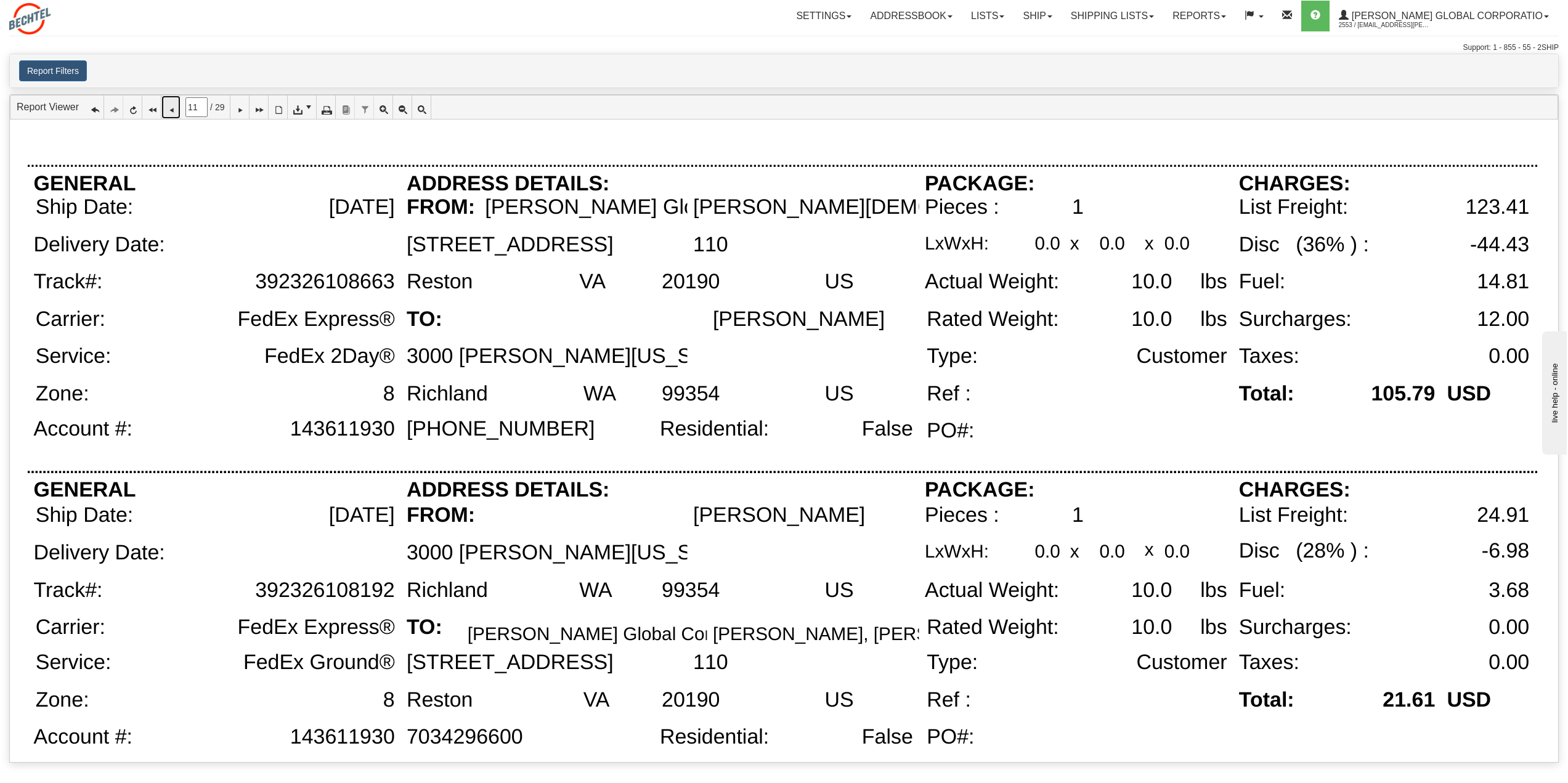
click at [174, 104] on icon at bounding box center [171, 107] width 8 height 8
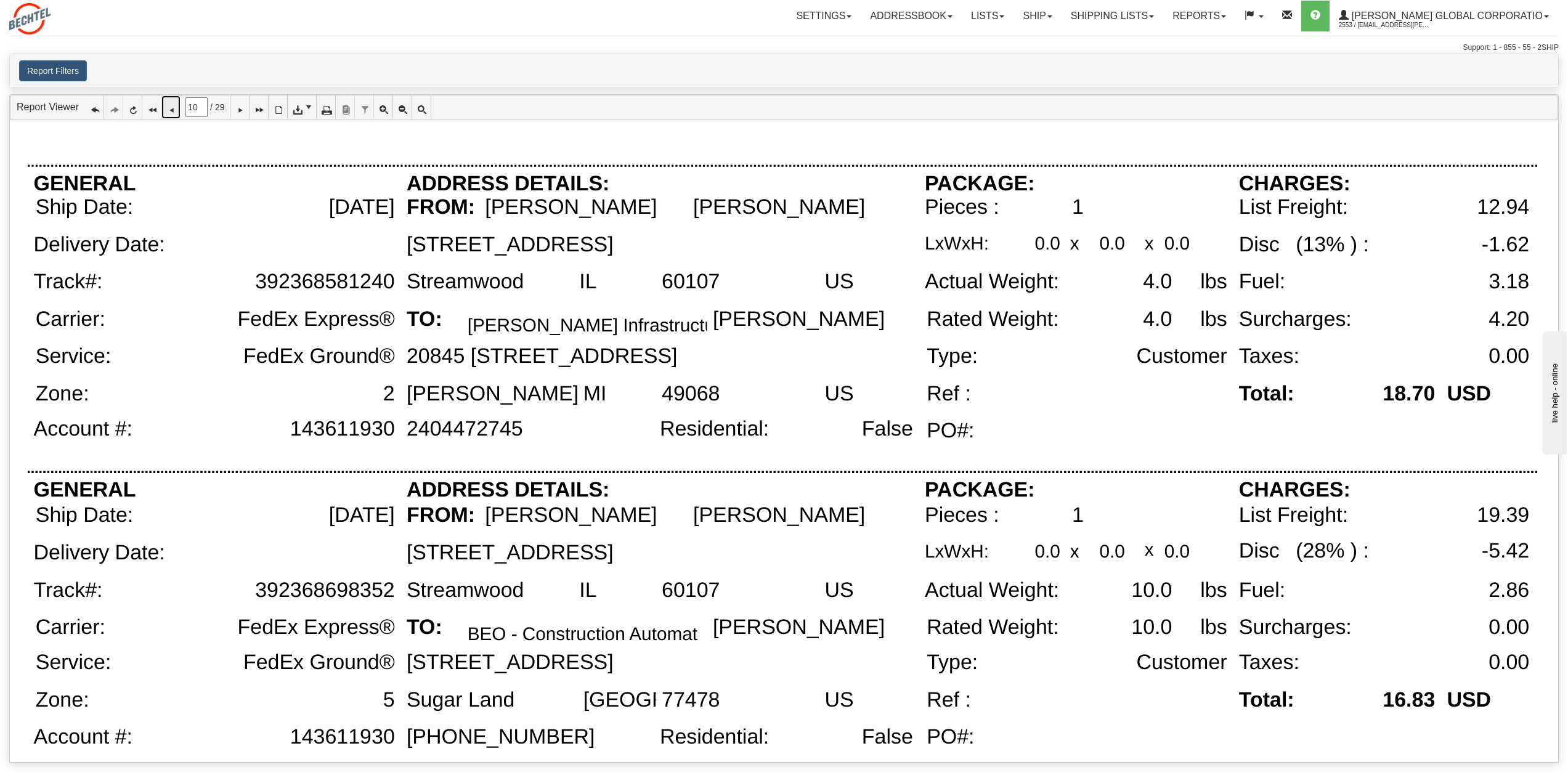
click at [173, 111] on icon at bounding box center [171, 107] width 8 height 8
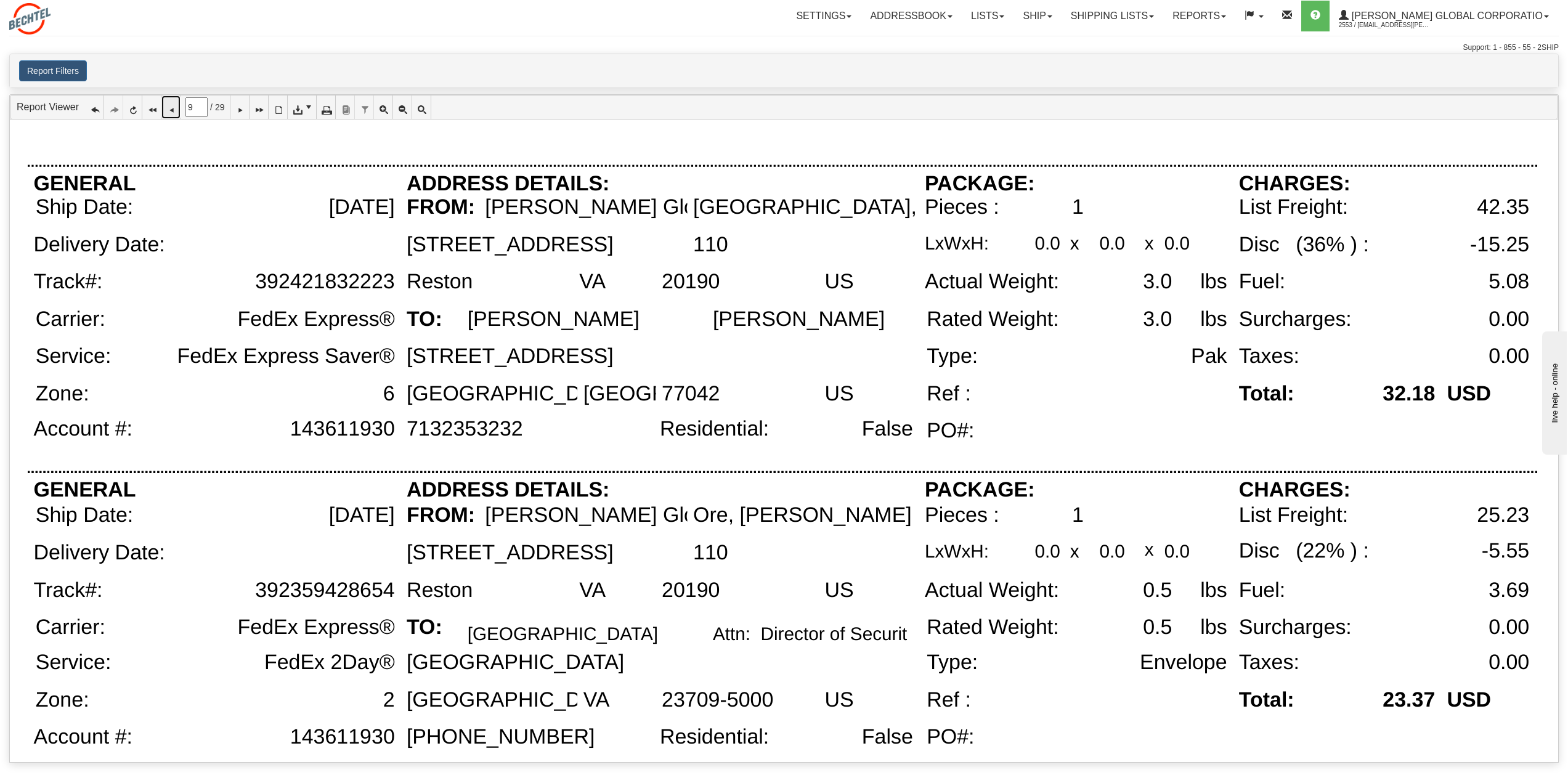
click at [173, 106] on icon at bounding box center [171, 107] width 8 height 8
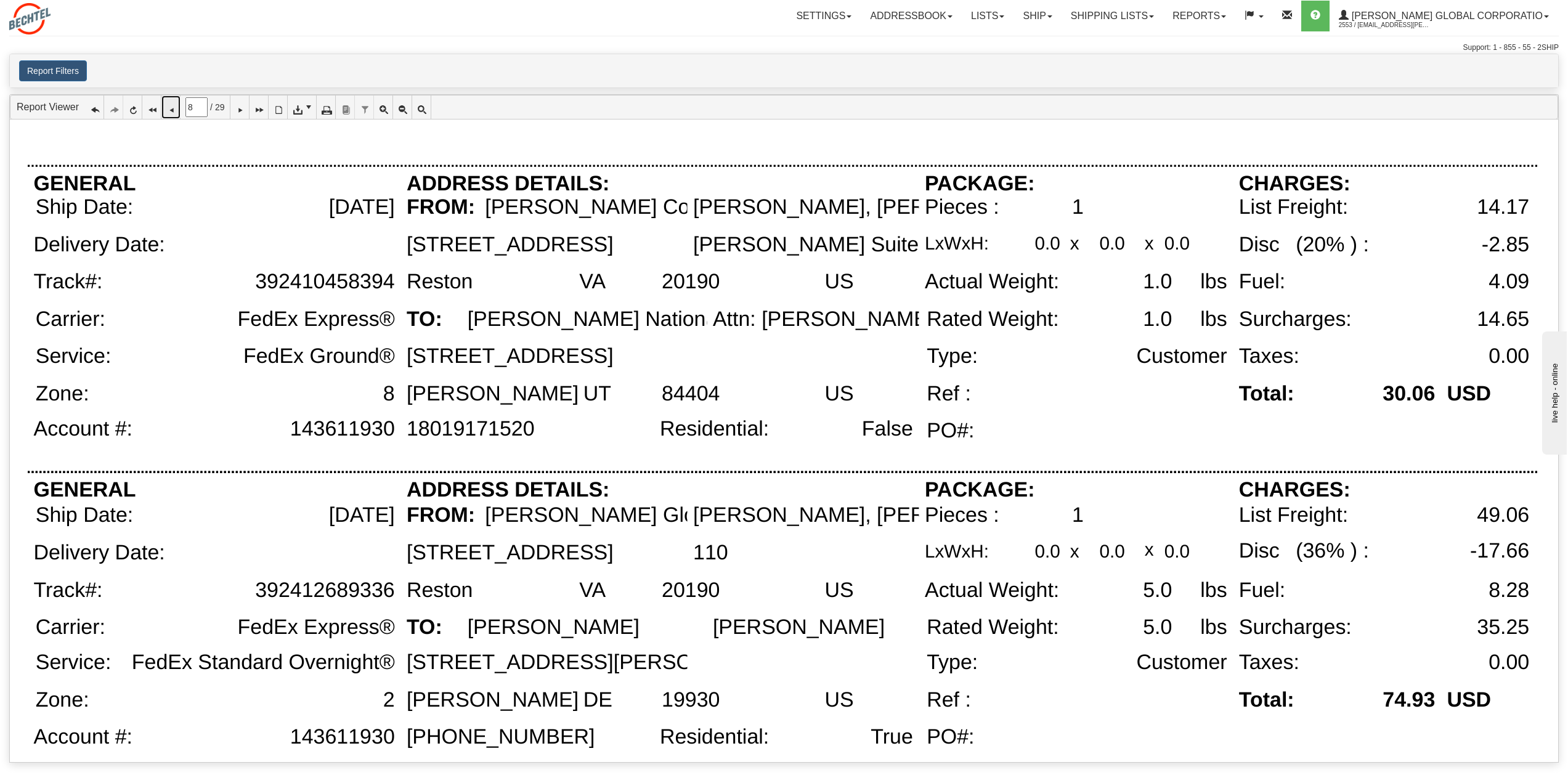
click at [171, 102] on link at bounding box center [171, 107] width 19 height 24
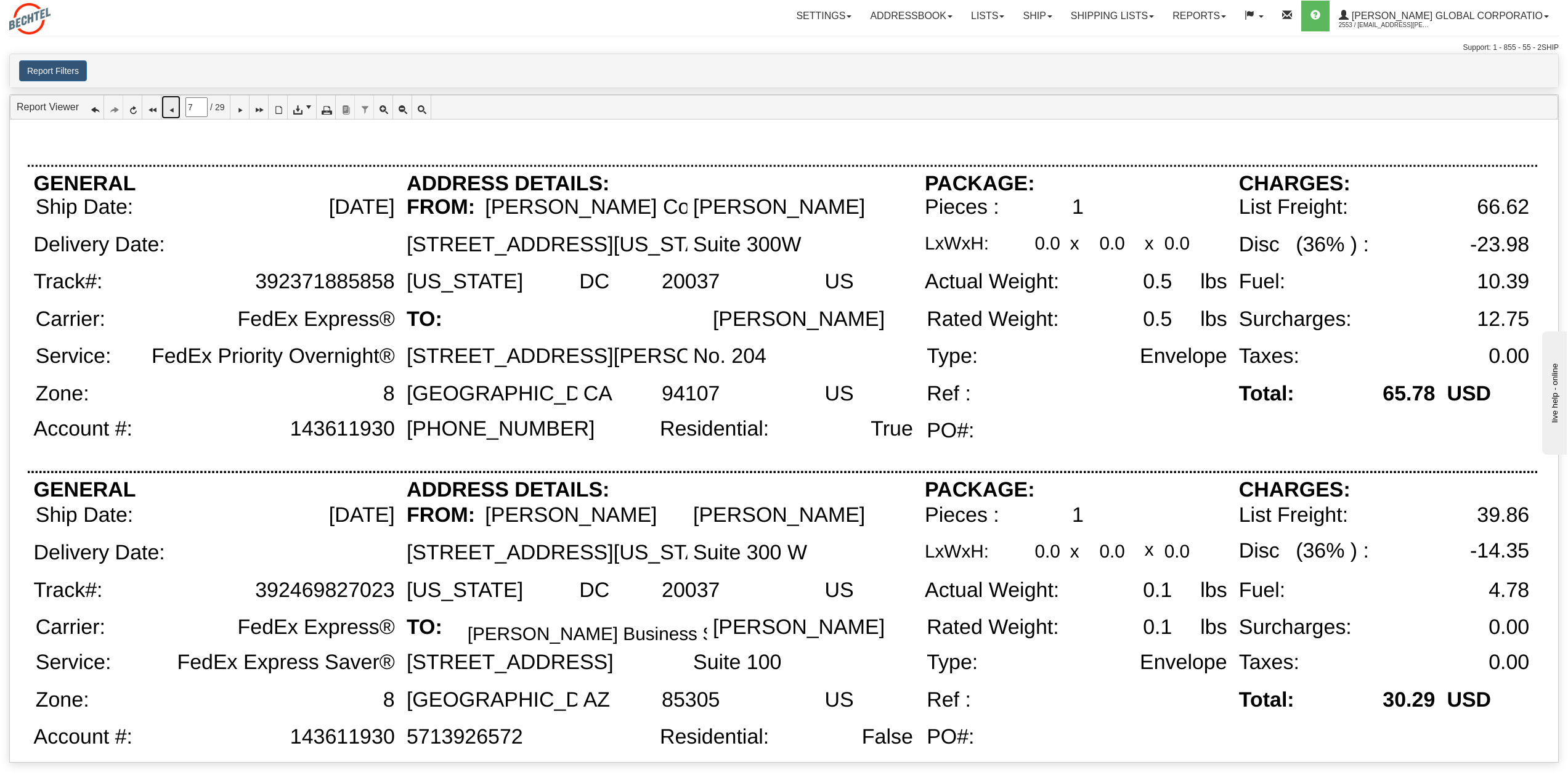
click at [173, 106] on icon at bounding box center [171, 107] width 8 height 8
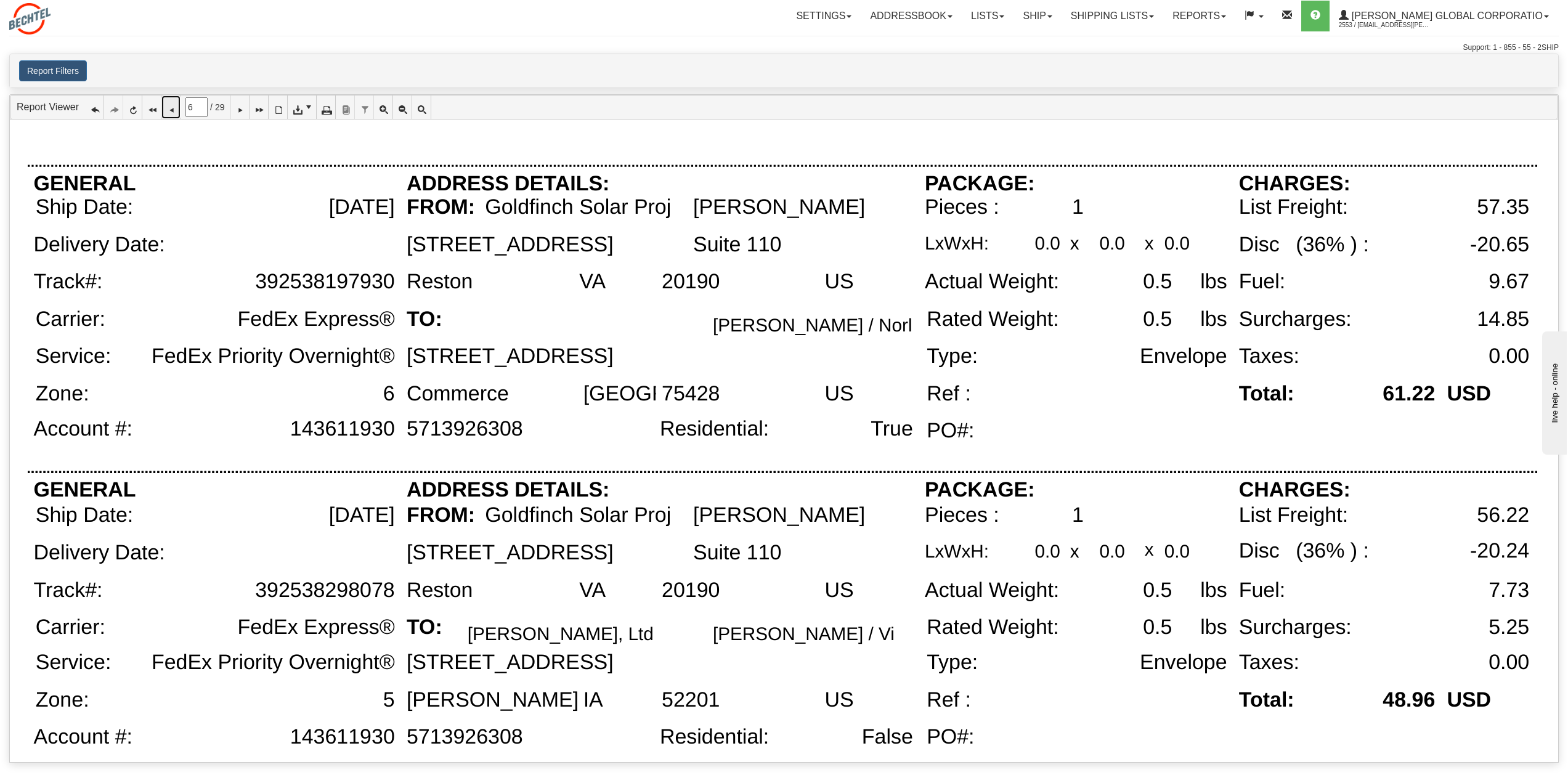
click at [173, 106] on icon at bounding box center [171, 107] width 8 height 8
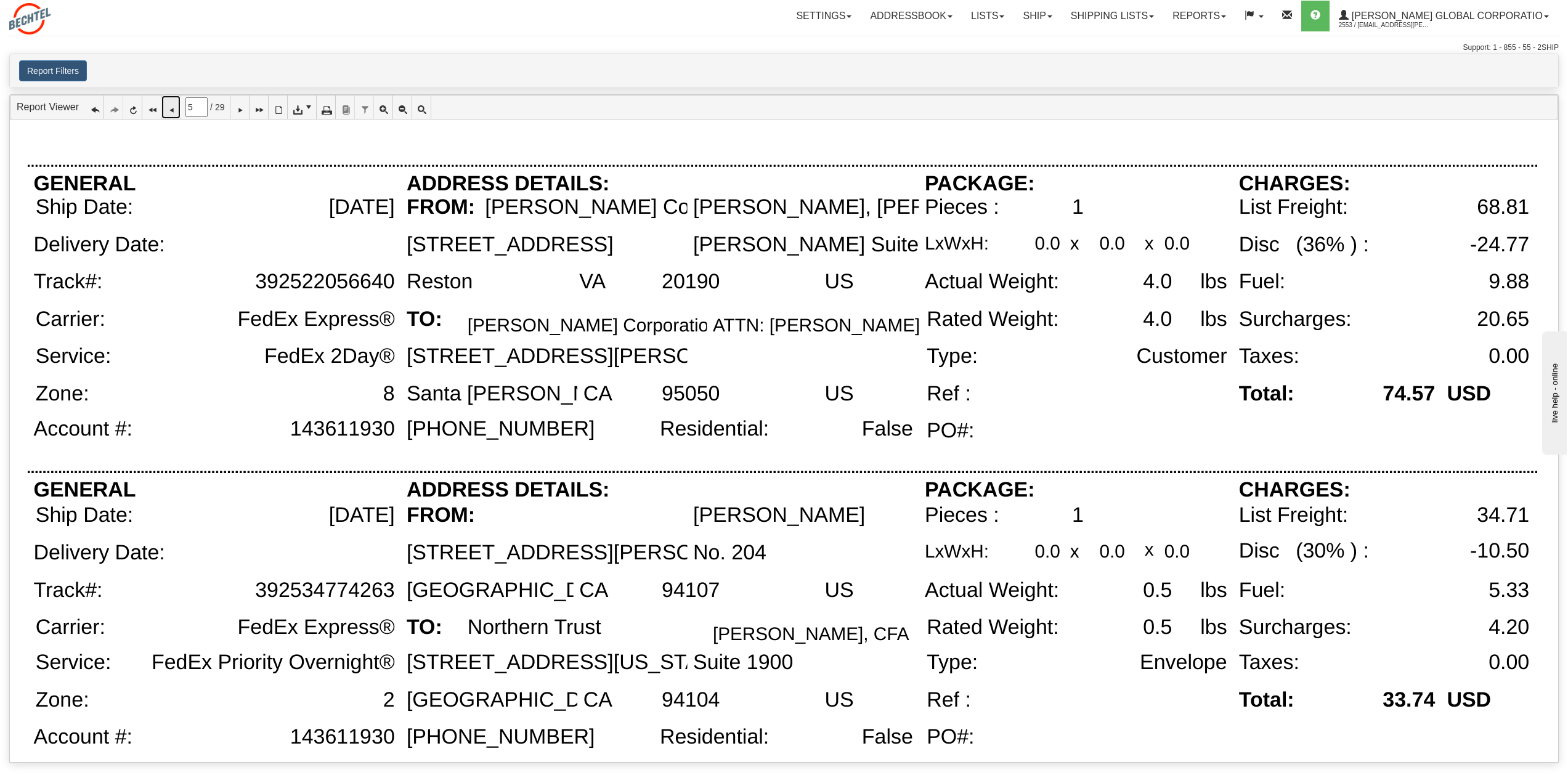
click at [173, 104] on icon at bounding box center [171, 107] width 8 height 8
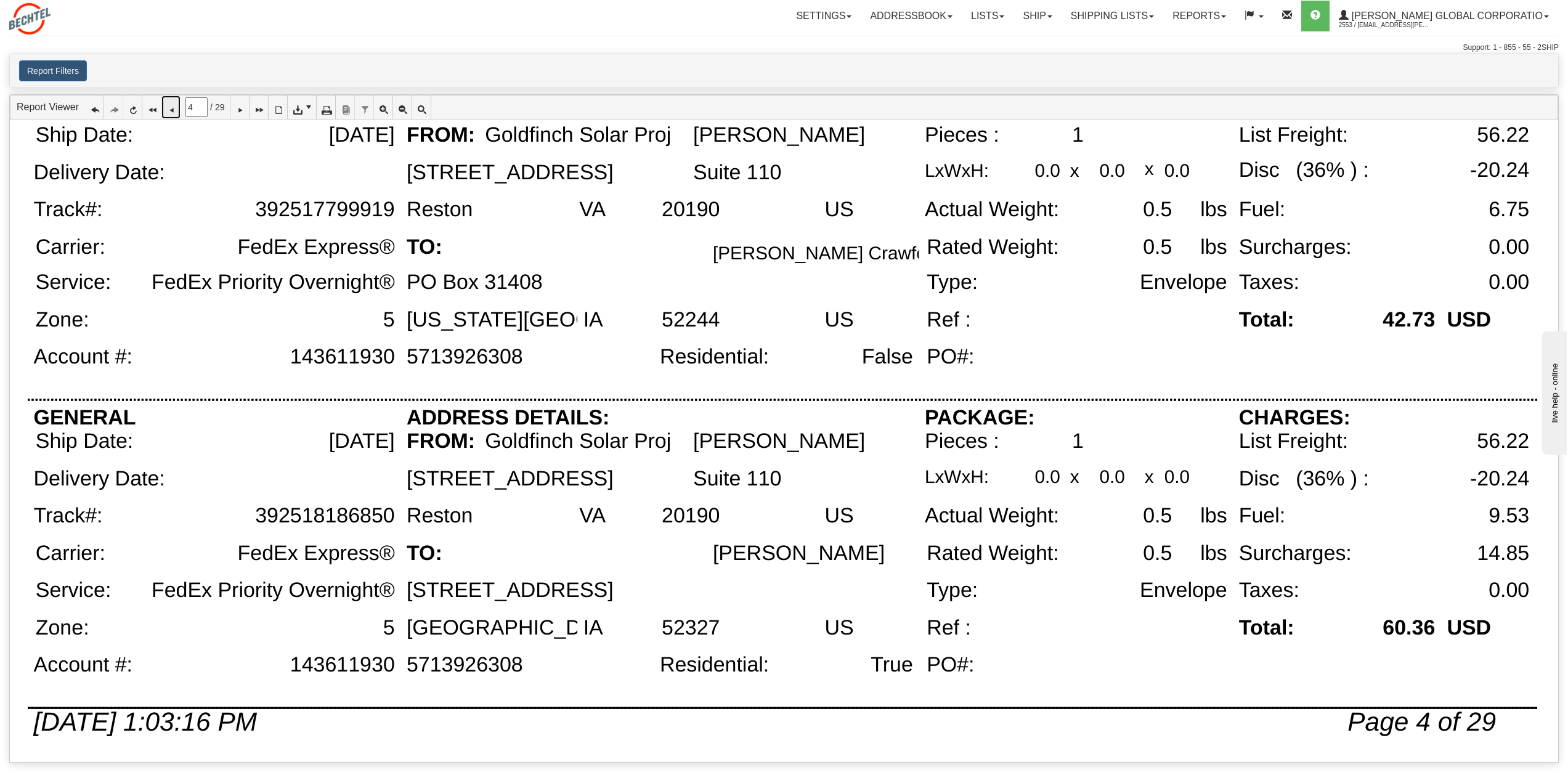
click at [174, 108] on icon at bounding box center [171, 107] width 8 height 8
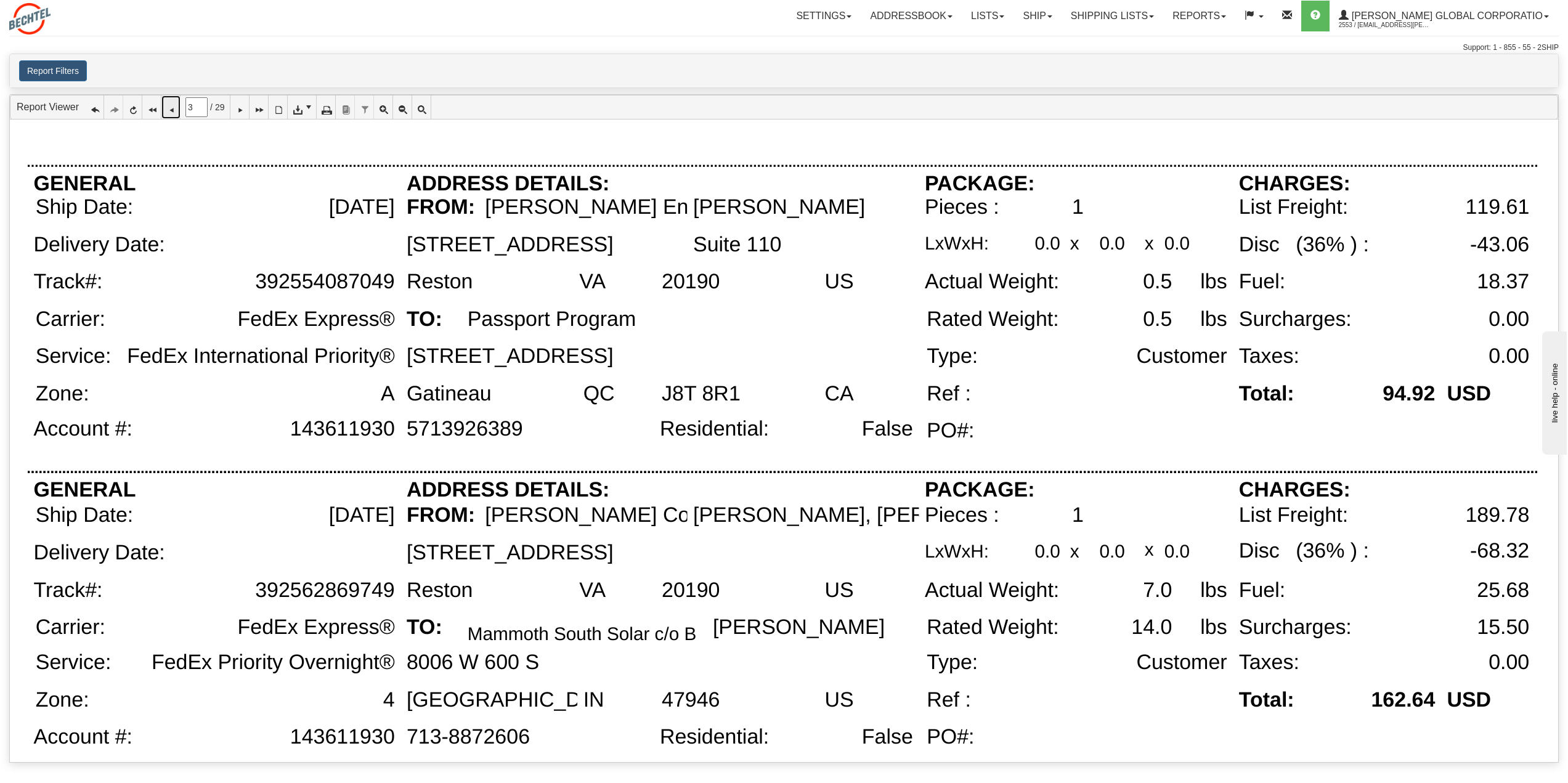
click at [168, 110] on icon at bounding box center [171, 107] width 8 height 8
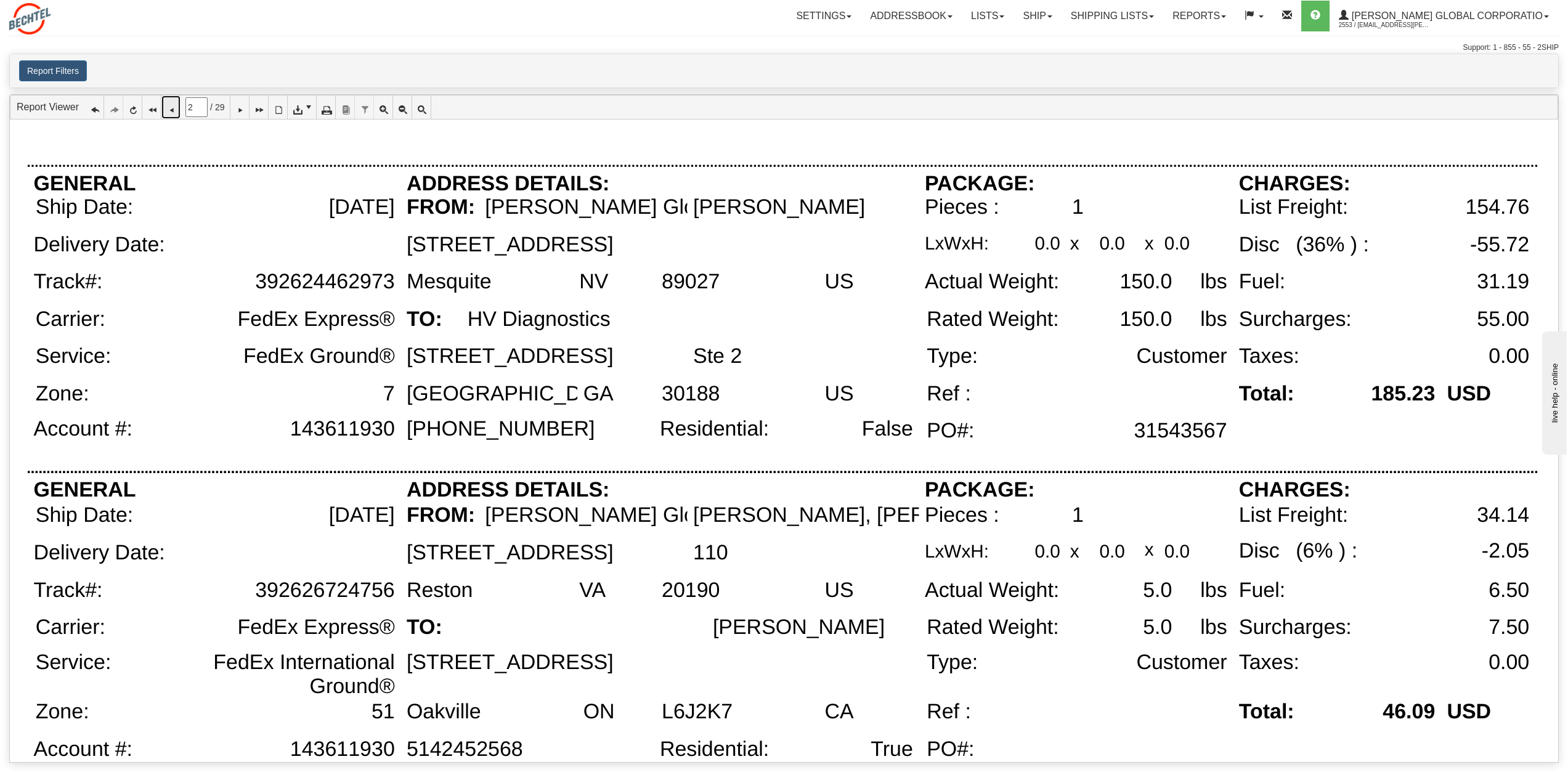
click at [175, 110] on icon at bounding box center [171, 107] width 8 height 8
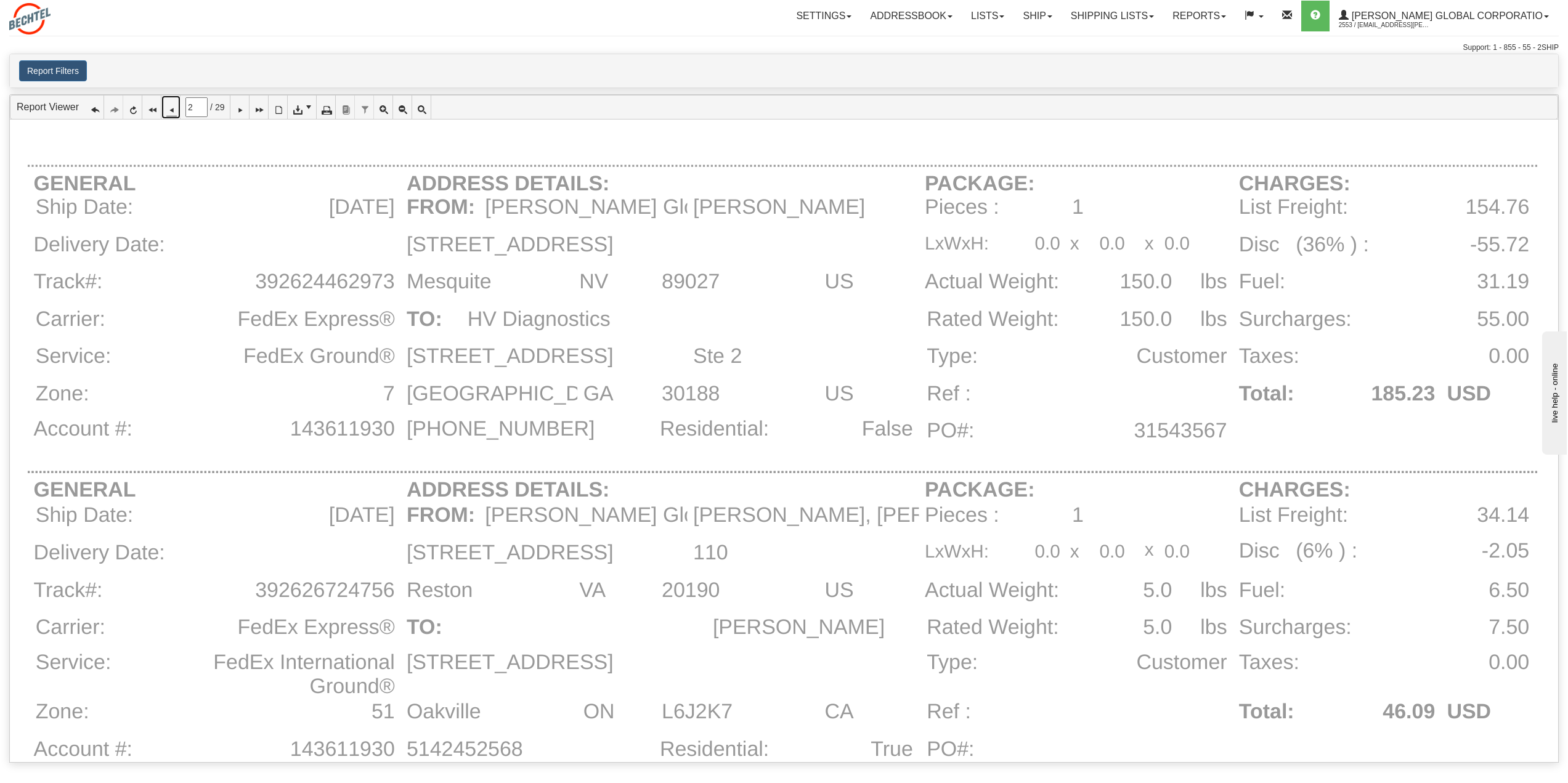
type input "1"
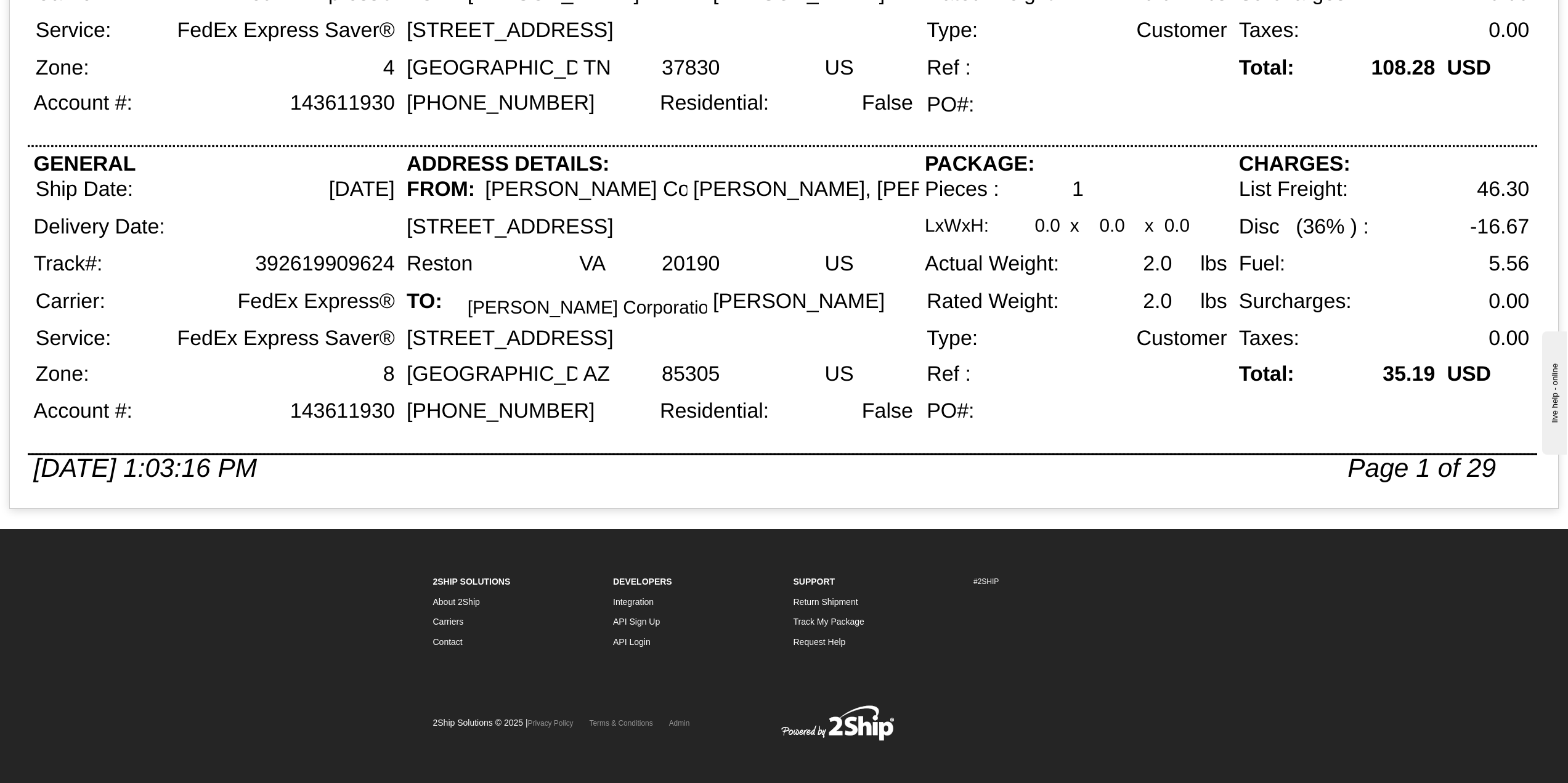
scroll to position [255, 0]
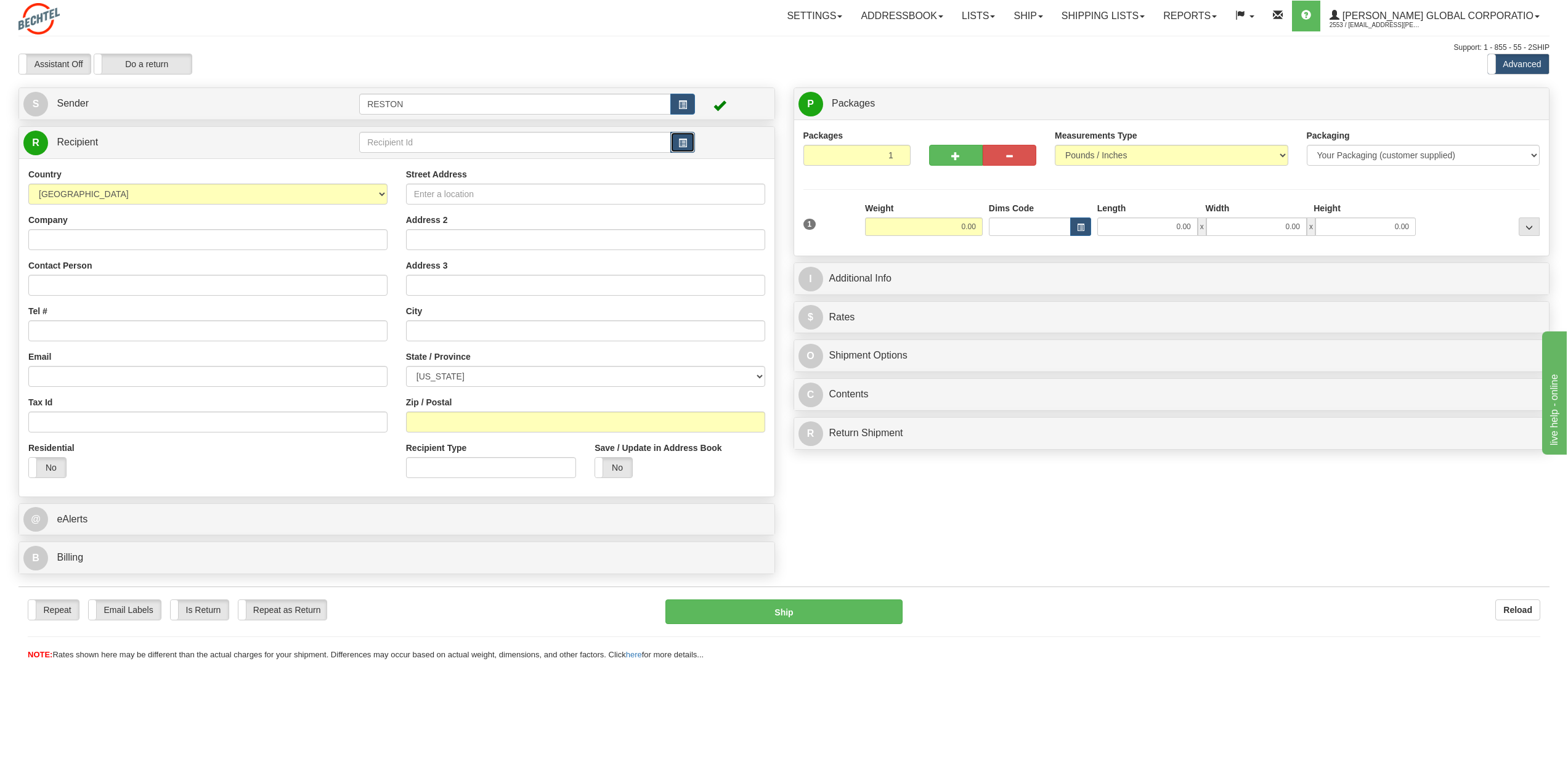
click at [684, 143] on span "button" at bounding box center [682, 143] width 8 height 8
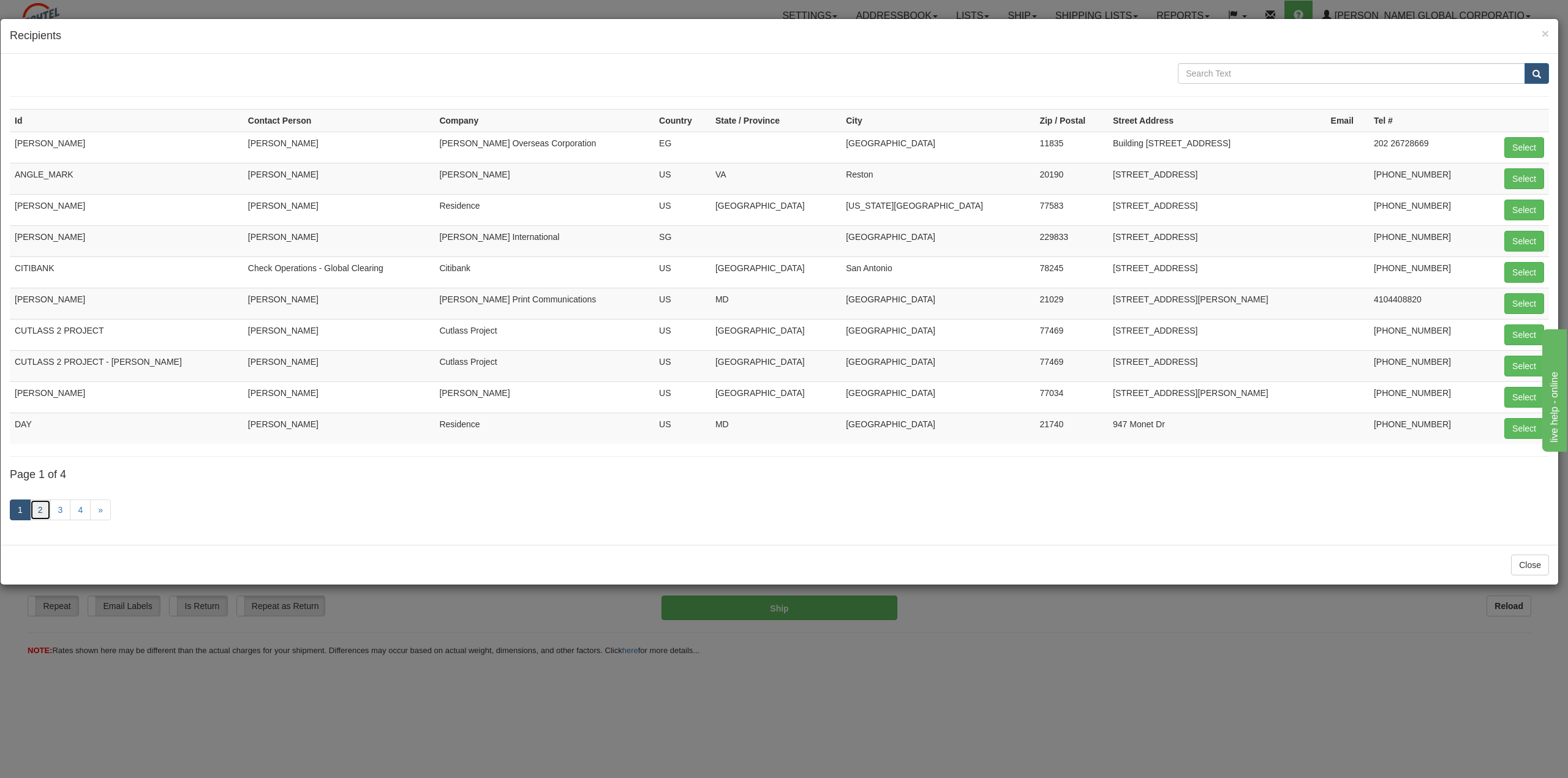
click at [38, 514] on link "2" at bounding box center [40, 510] width 21 height 21
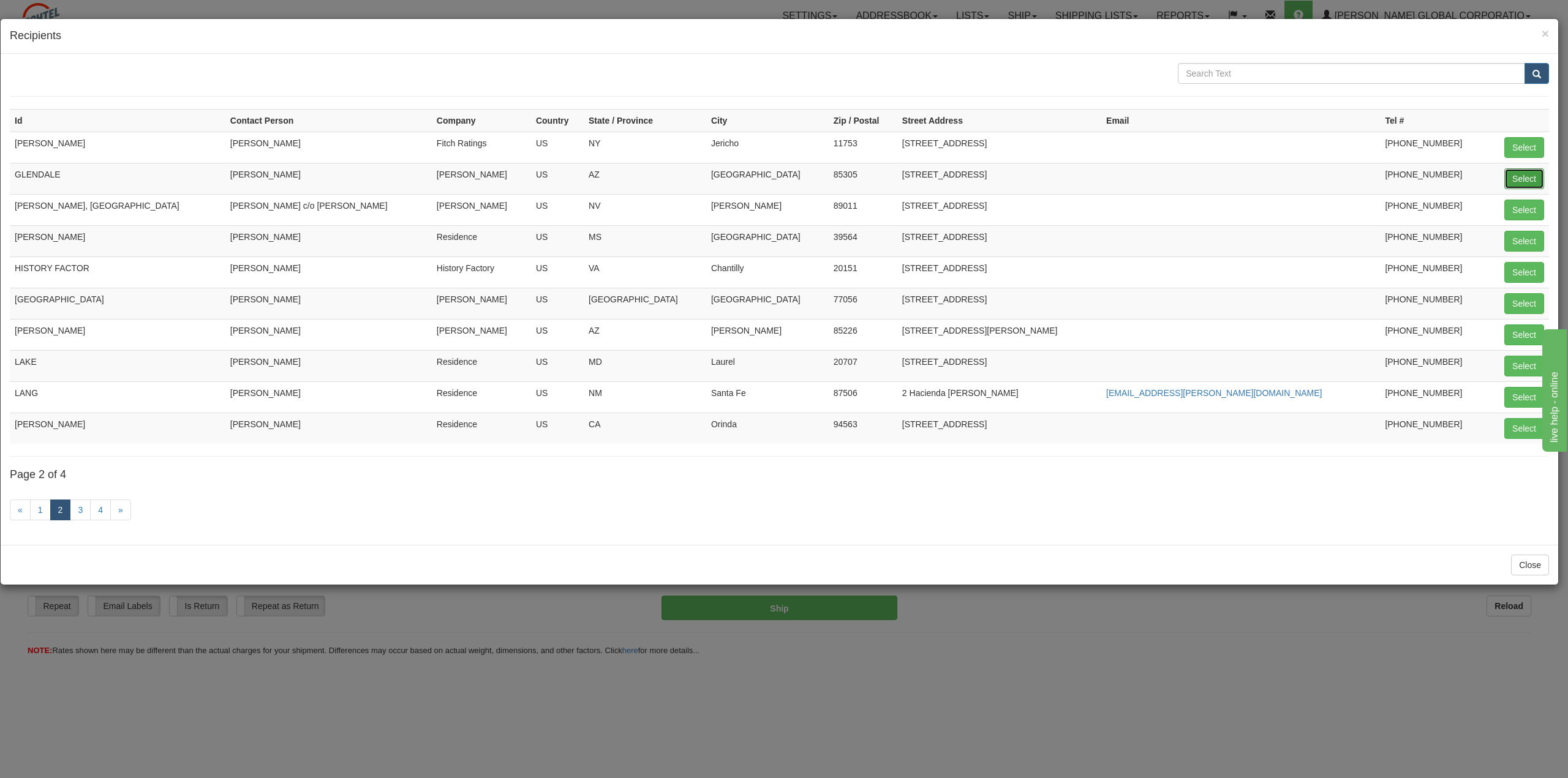
click at [1524, 181] on button "Select" at bounding box center [1524, 178] width 40 height 21
type input "GLENDALE"
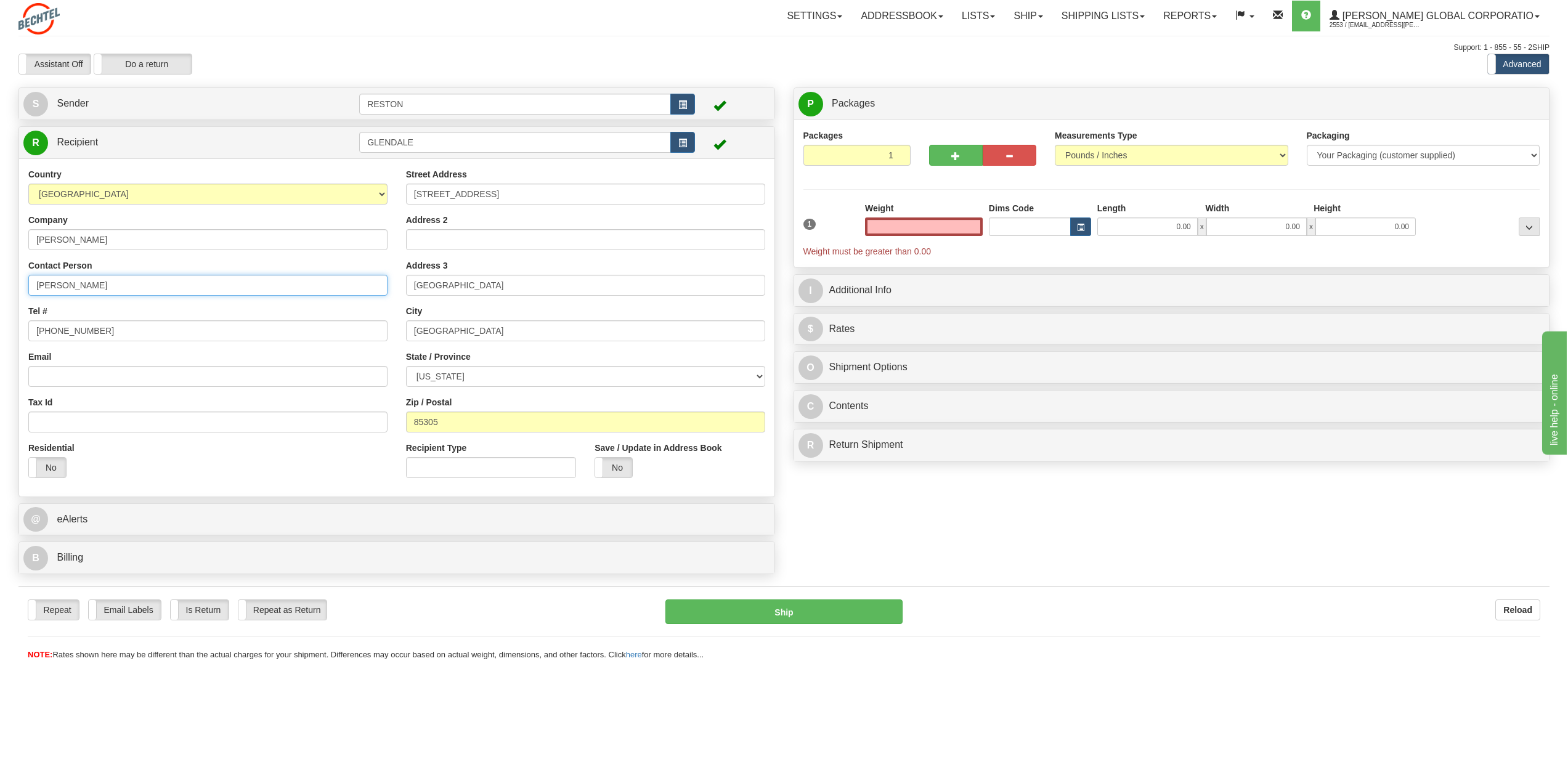
type input "0.00"
drag, startPoint x: 130, startPoint y: 288, endPoint x: 0, endPoint y: 282, distance: 130.1
click at [0, 282] on div "Toggle navigation Settings Shipping Preferences Fields Preferences New" at bounding box center [784, 391] width 1568 height 783
type input "[PERSON_NAME]"
drag, startPoint x: 134, startPoint y: 338, endPoint x: 1, endPoint y: 325, distance: 133.6
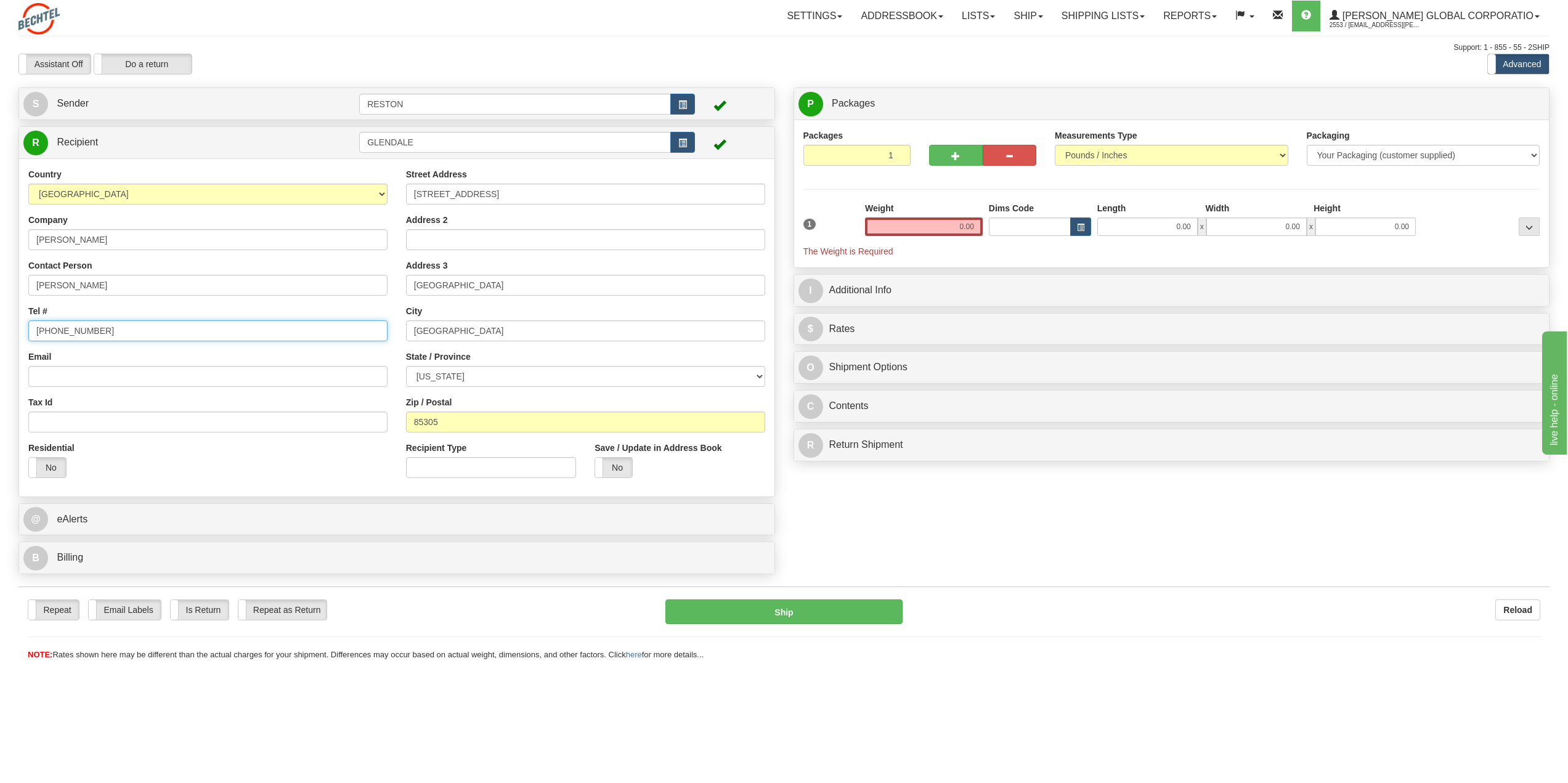
click at [1, 325] on div "Toggle navigation Settings Shipping Preferences Fields Preferences New" at bounding box center [784, 391] width 1568 height 783
click at [111, 333] on input "Tel #" at bounding box center [208, 331] width 359 height 21
type input "6023687591"
click at [618, 466] on label "No" at bounding box center [613, 468] width 37 height 19
drag, startPoint x: 915, startPoint y: 227, endPoint x: 1003, endPoint y: 228, distance: 88.0
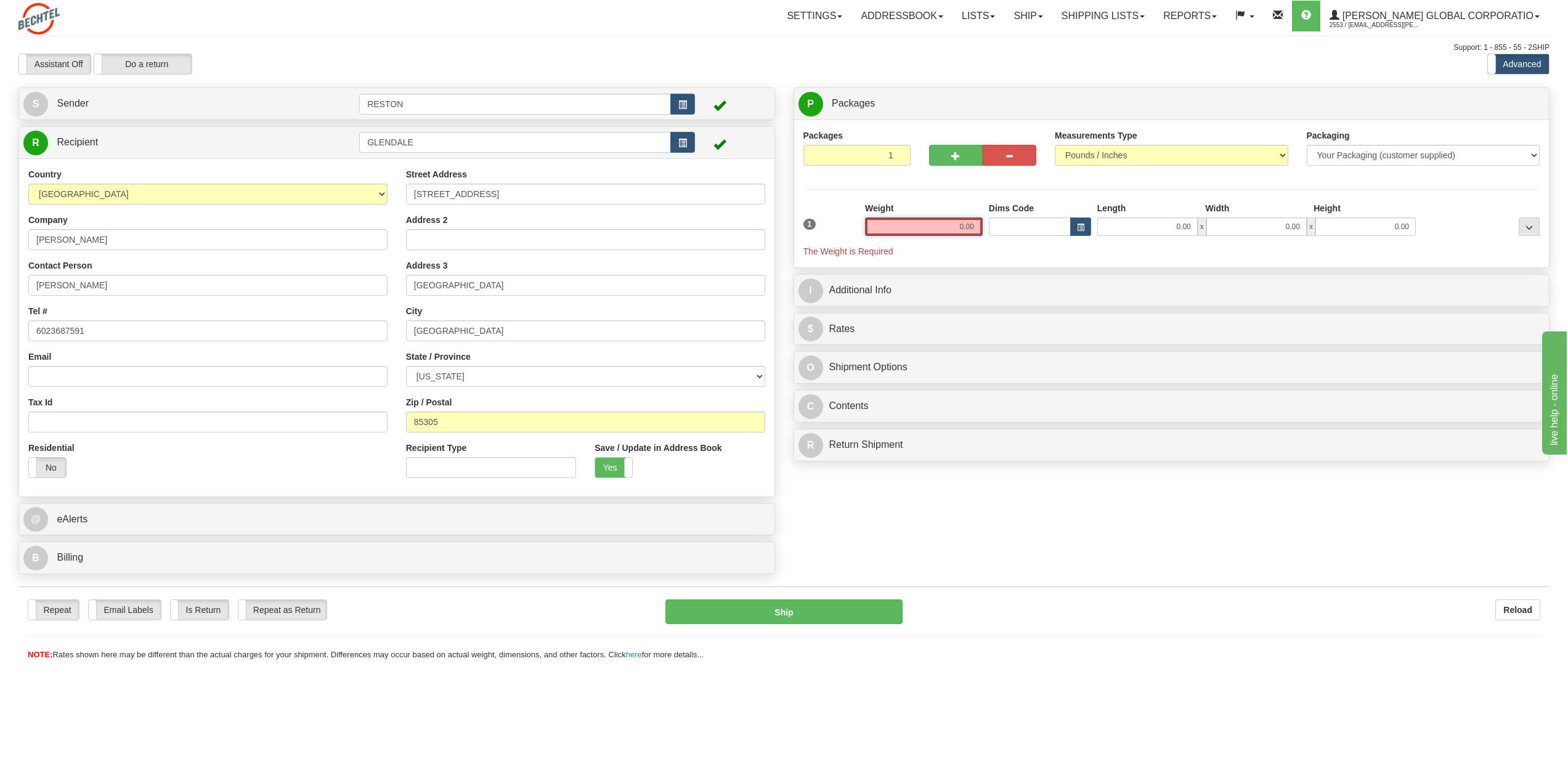
click at [1003, 228] on div "1 Weight 0.00 Dims Code 0.00" at bounding box center [1172, 230] width 743 height 56
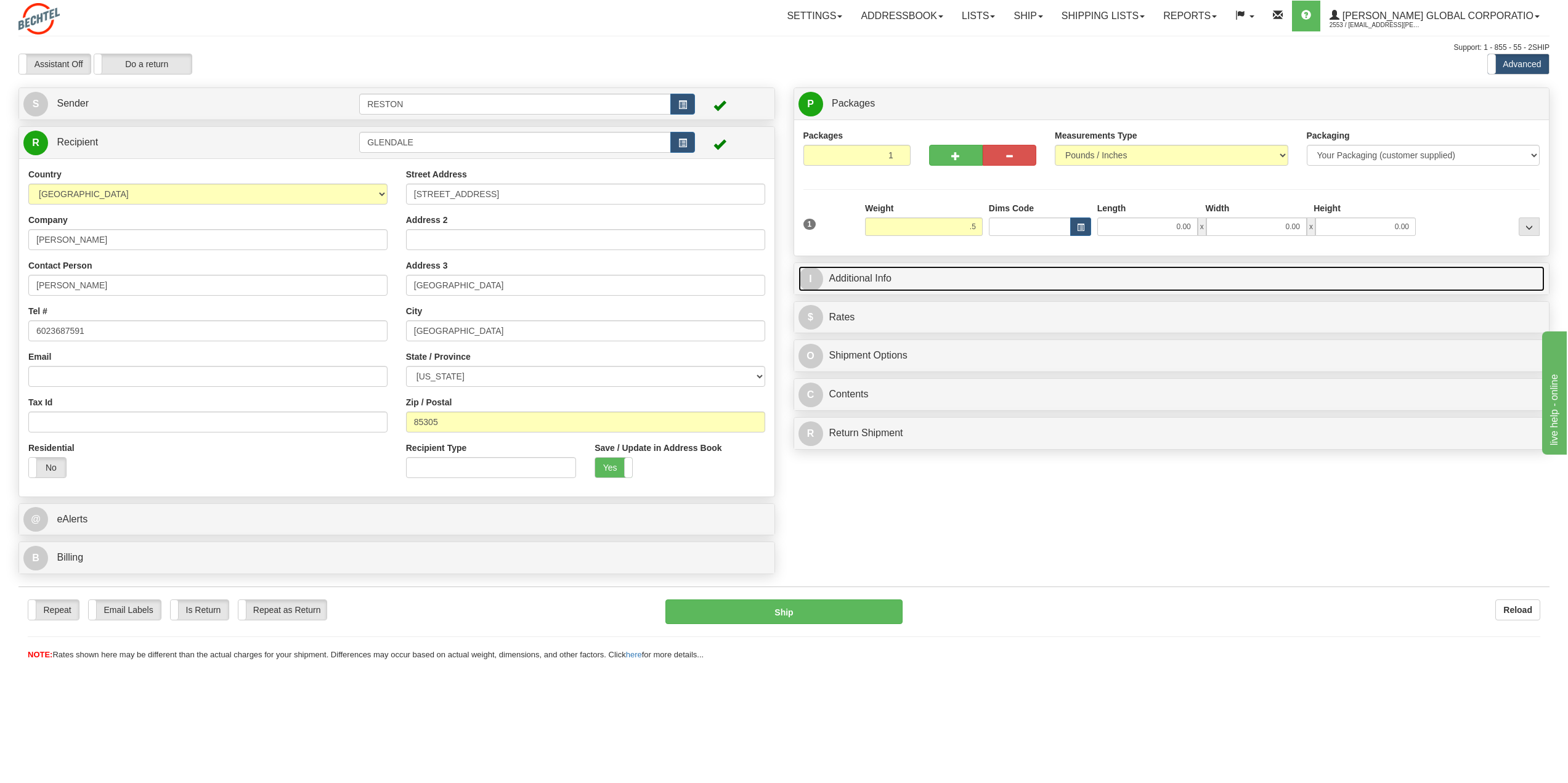
type input "0.50"
click at [877, 281] on link "I Additional Info" at bounding box center [1172, 278] width 747 height 25
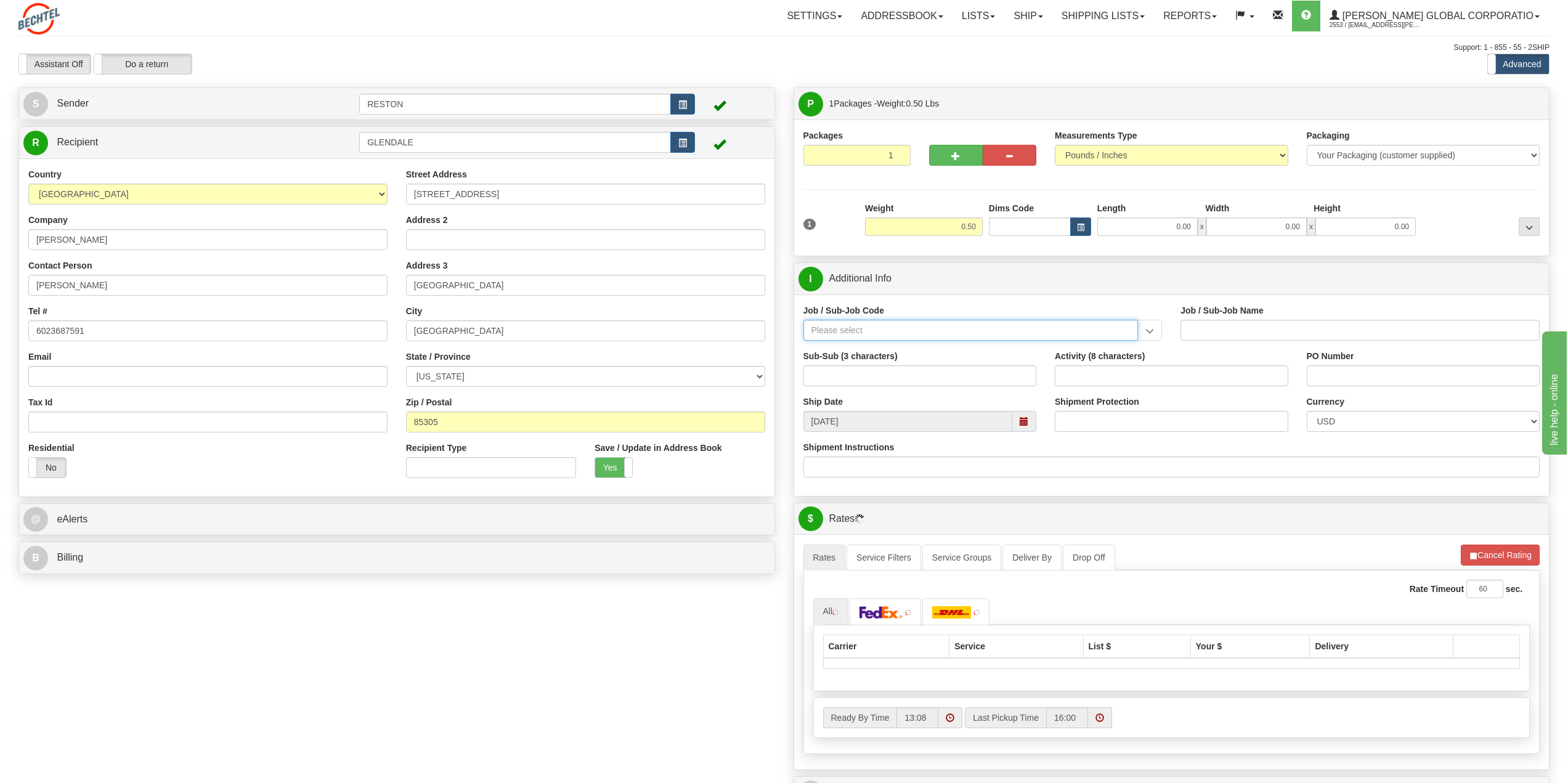
click at [946, 328] on input "Job / Sub-Job Code" at bounding box center [971, 330] width 335 height 21
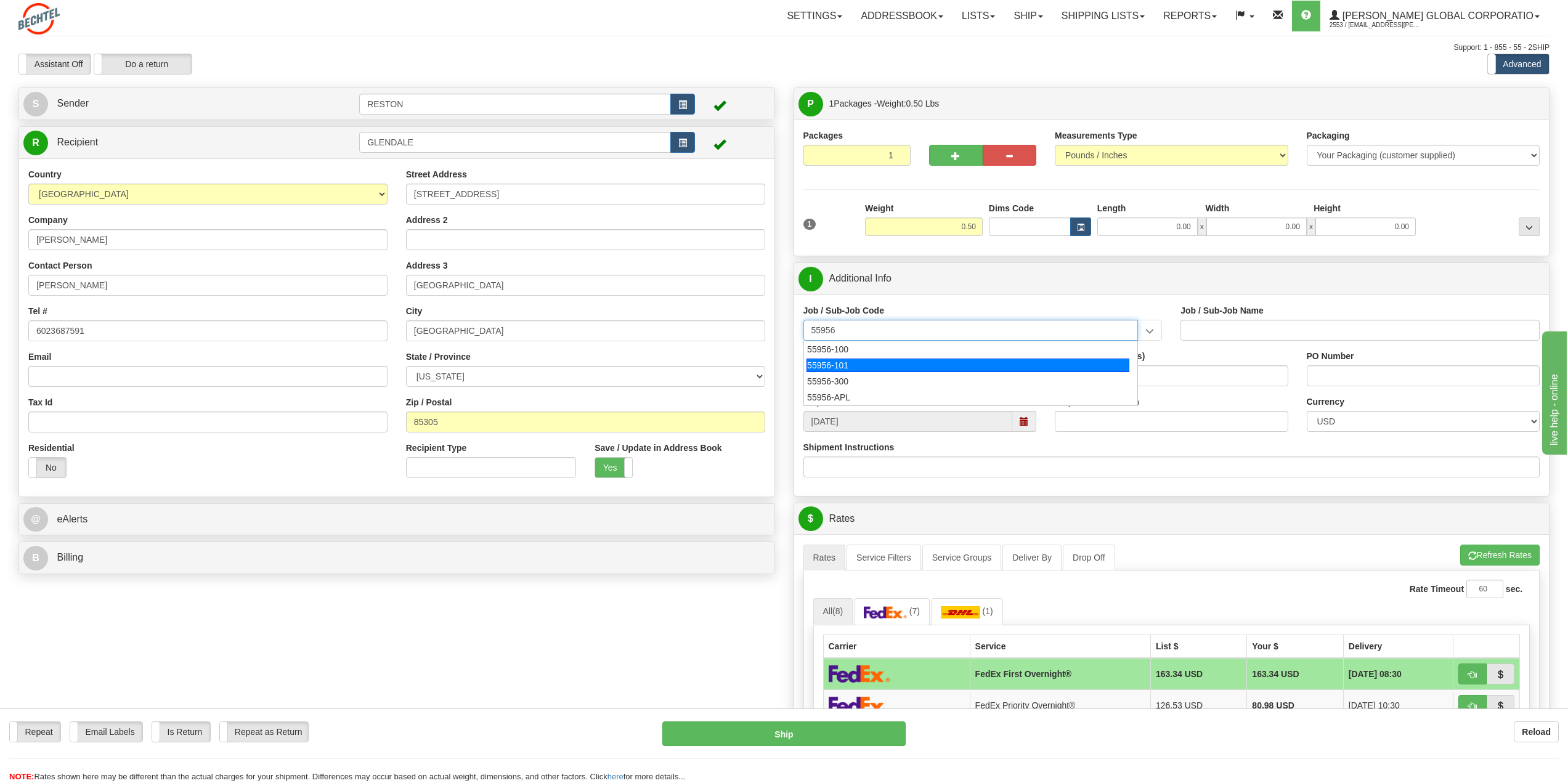
click at [857, 364] on div "55956-101" at bounding box center [969, 365] width 323 height 13
type input "55956-101"
type input "AMERICAS RENEWABLES - PRE-CONSTRUCTION/ BD"
type input "55956-101"
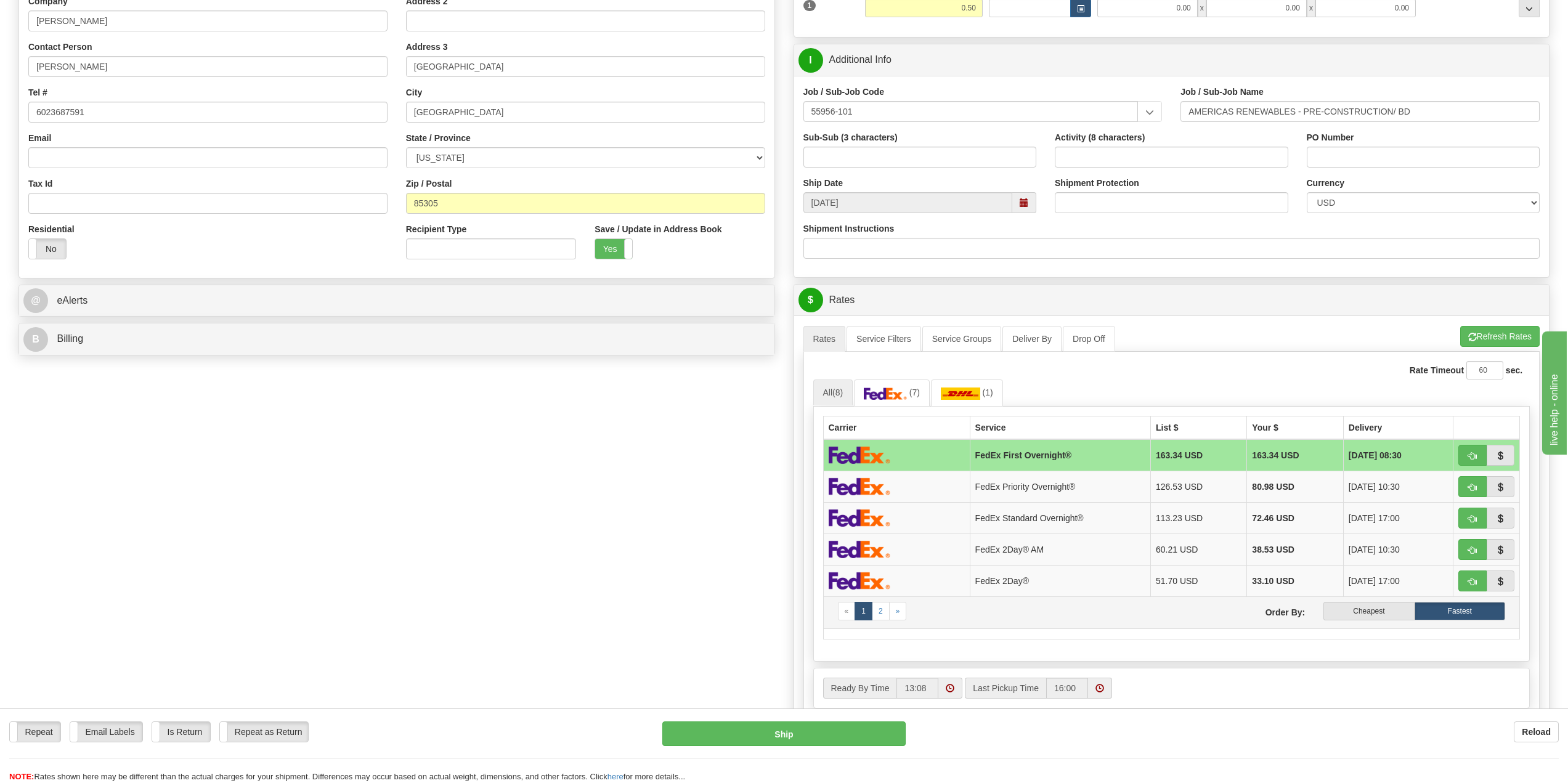
scroll to position [246, 0]
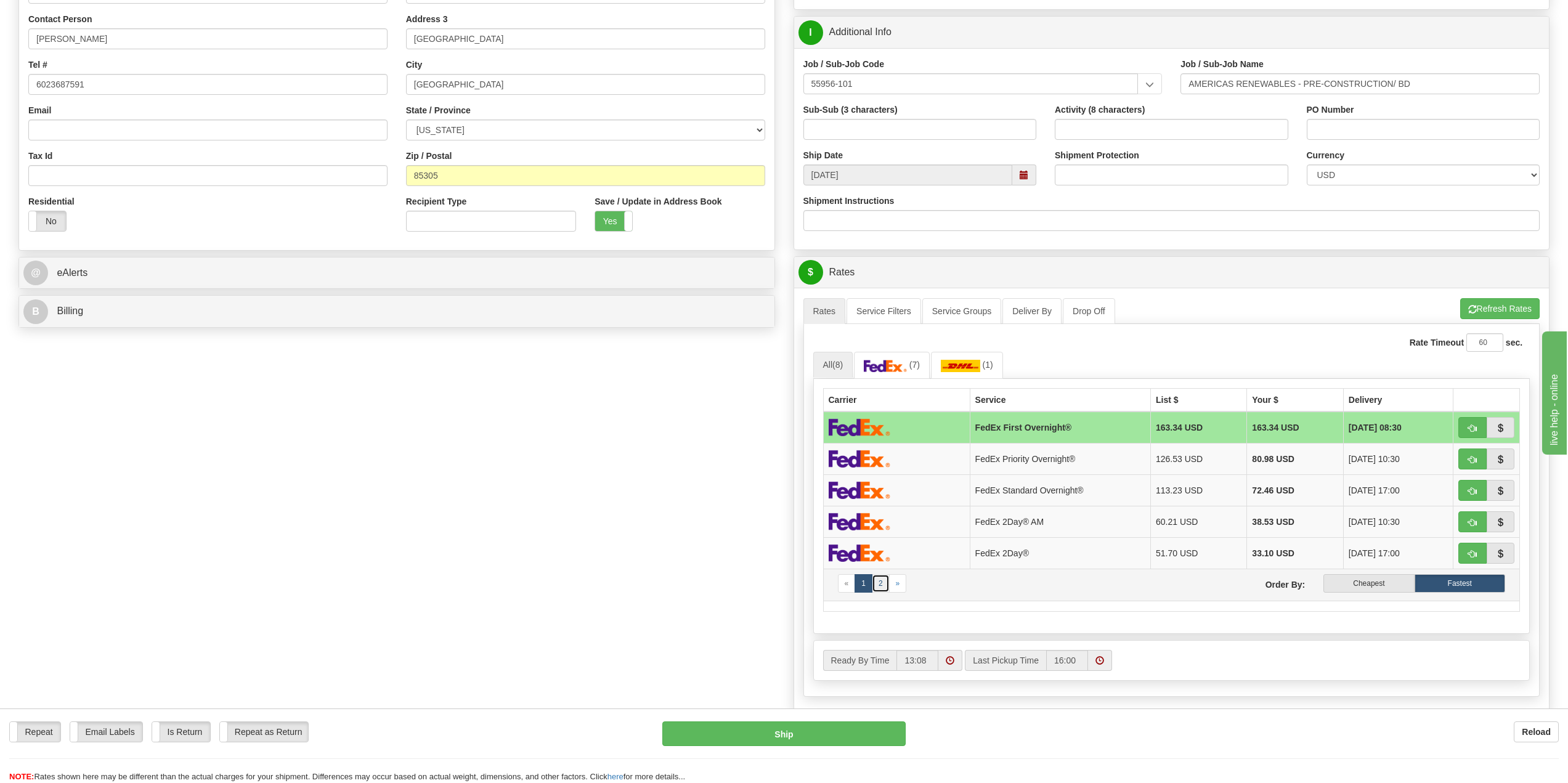
click at [881, 585] on link "2" at bounding box center [881, 583] width 18 height 19
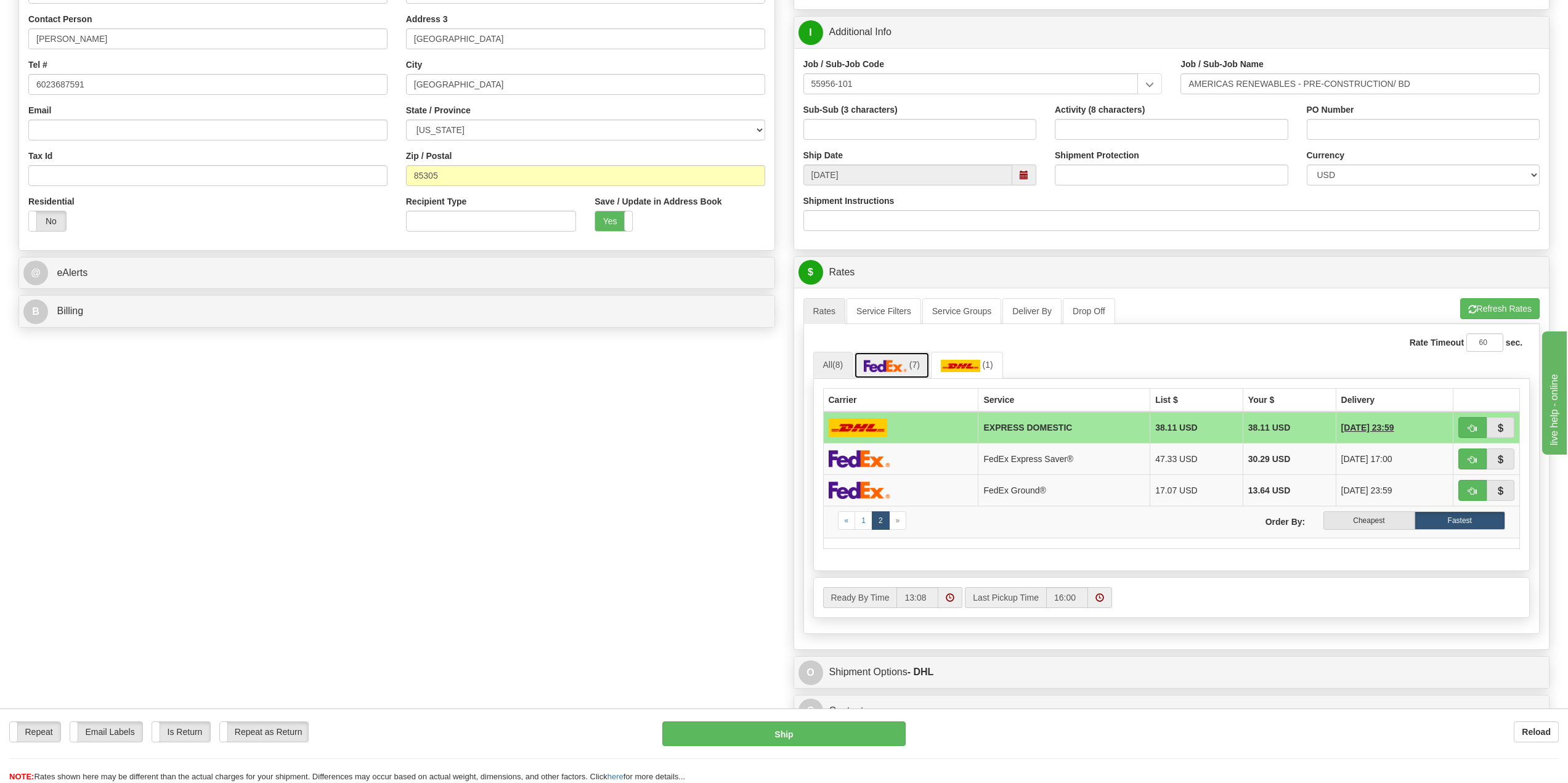
click at [899, 364] on img at bounding box center [886, 366] width 43 height 13
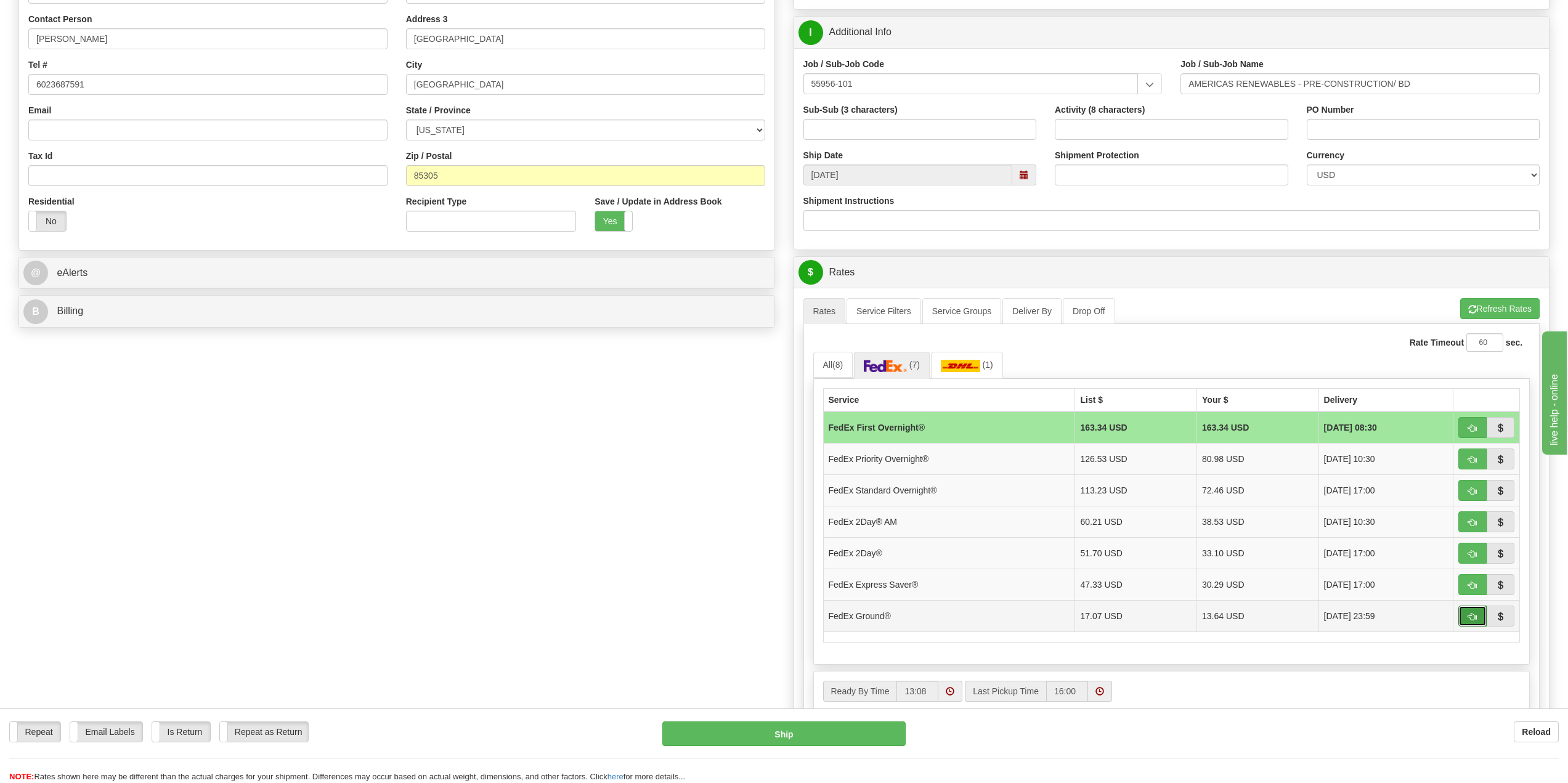
click at [1466, 611] on button "button" at bounding box center [1473, 616] width 29 height 21
type input "92"
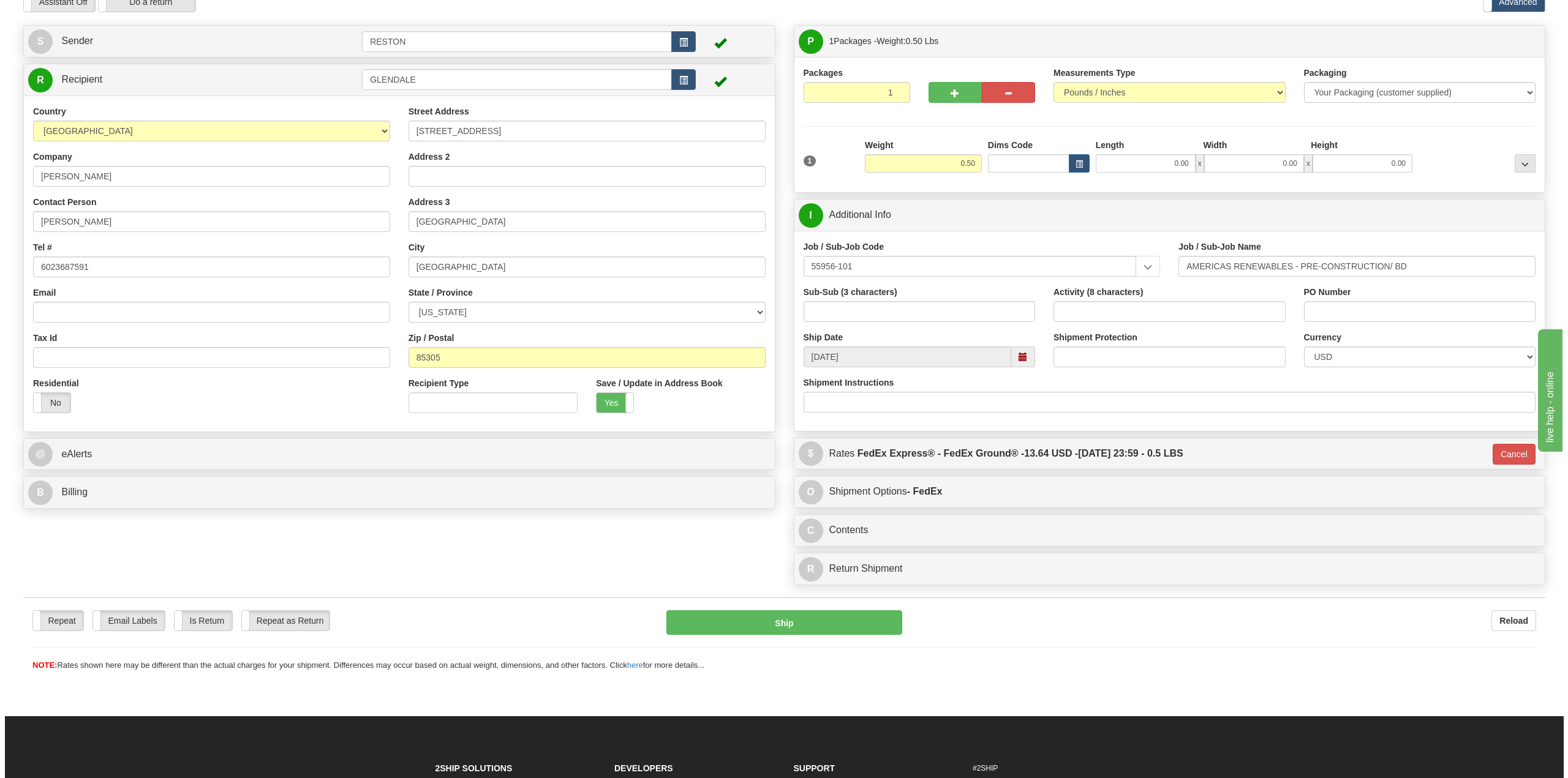
scroll to position [0, 0]
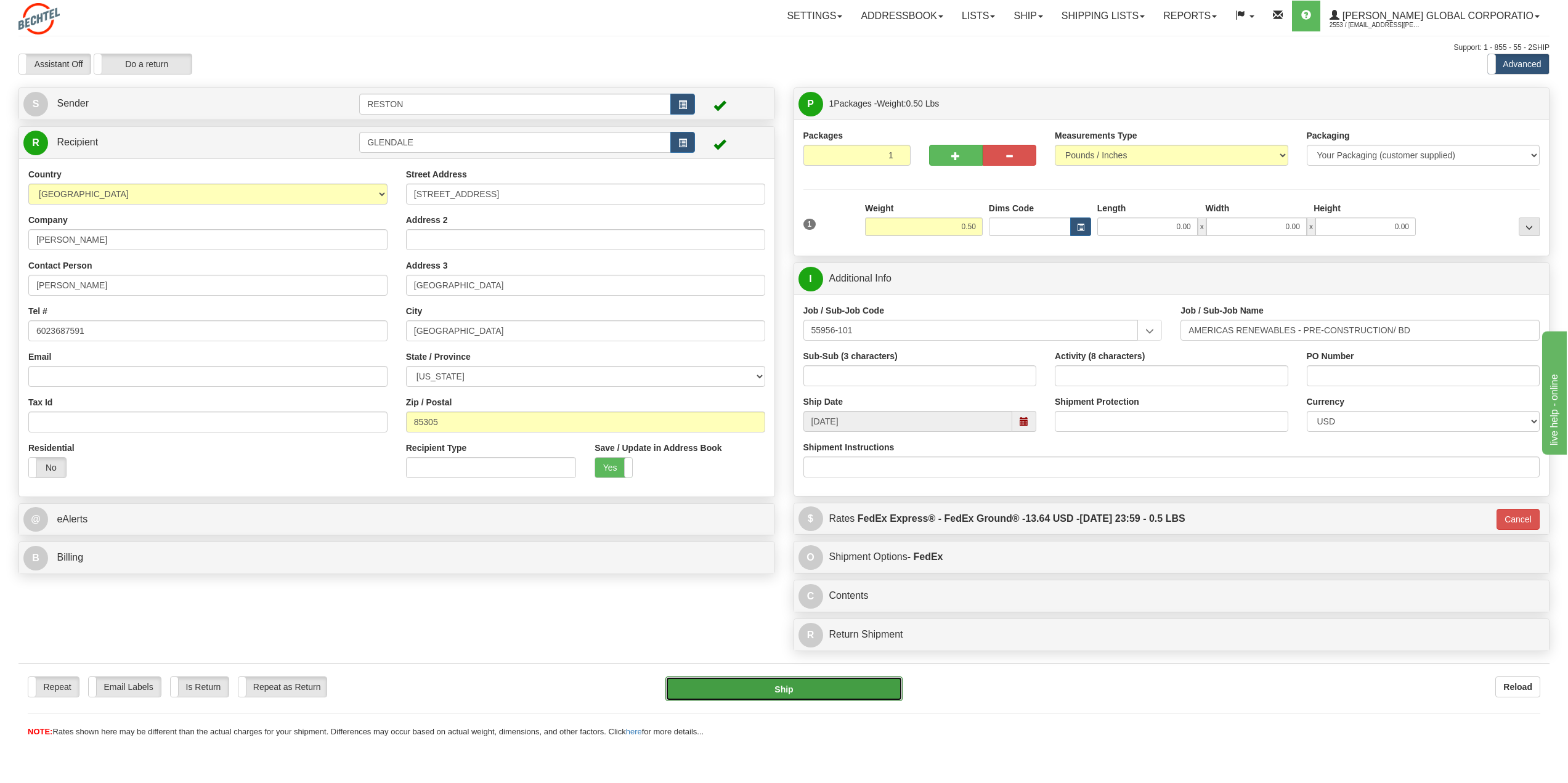
click at [817, 685] on button "Ship" at bounding box center [784, 688] width 237 height 24
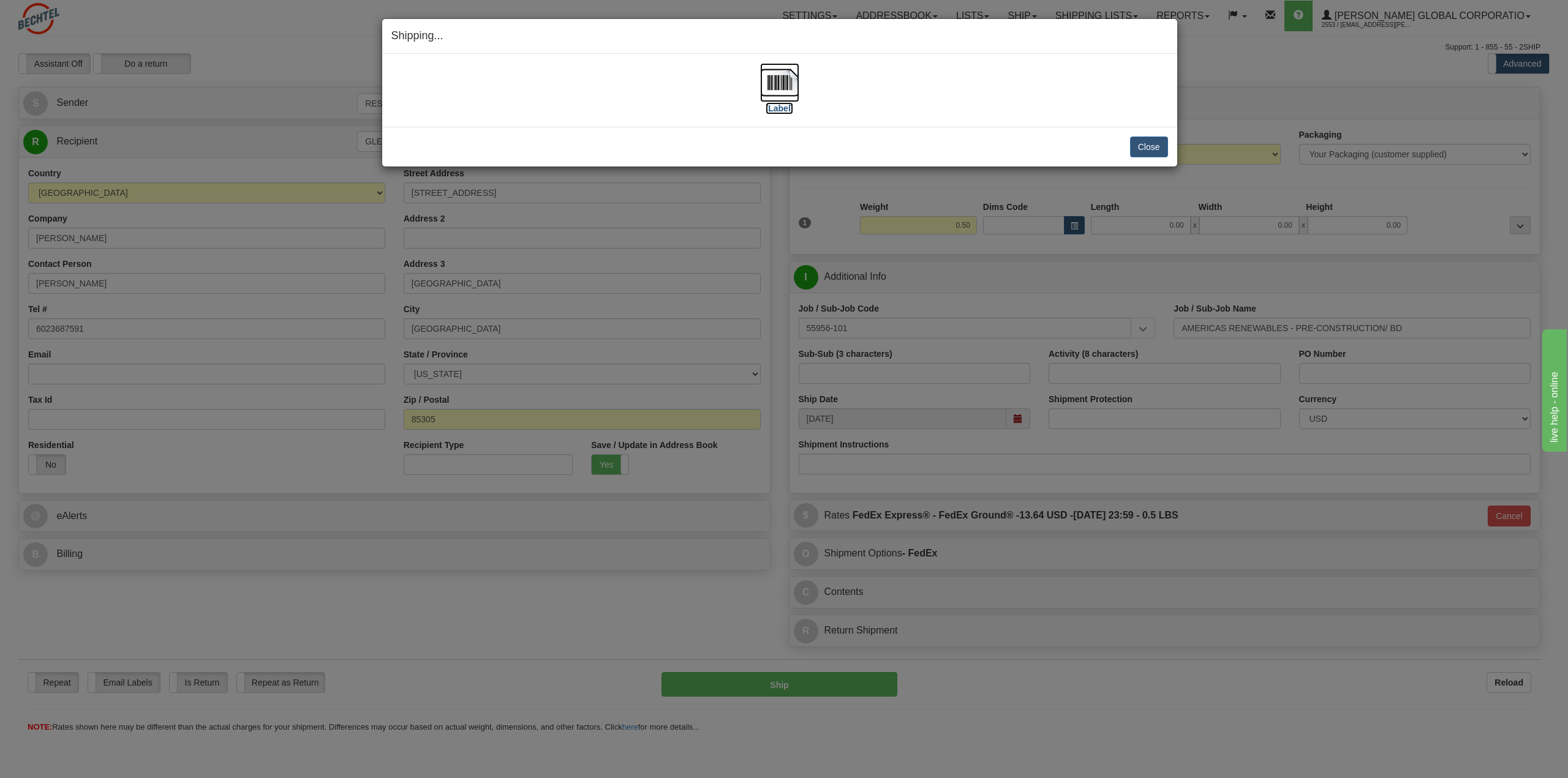
click at [787, 98] on img at bounding box center [779, 82] width 39 height 39
